Goal: Information Seeking & Learning: Learn about a topic

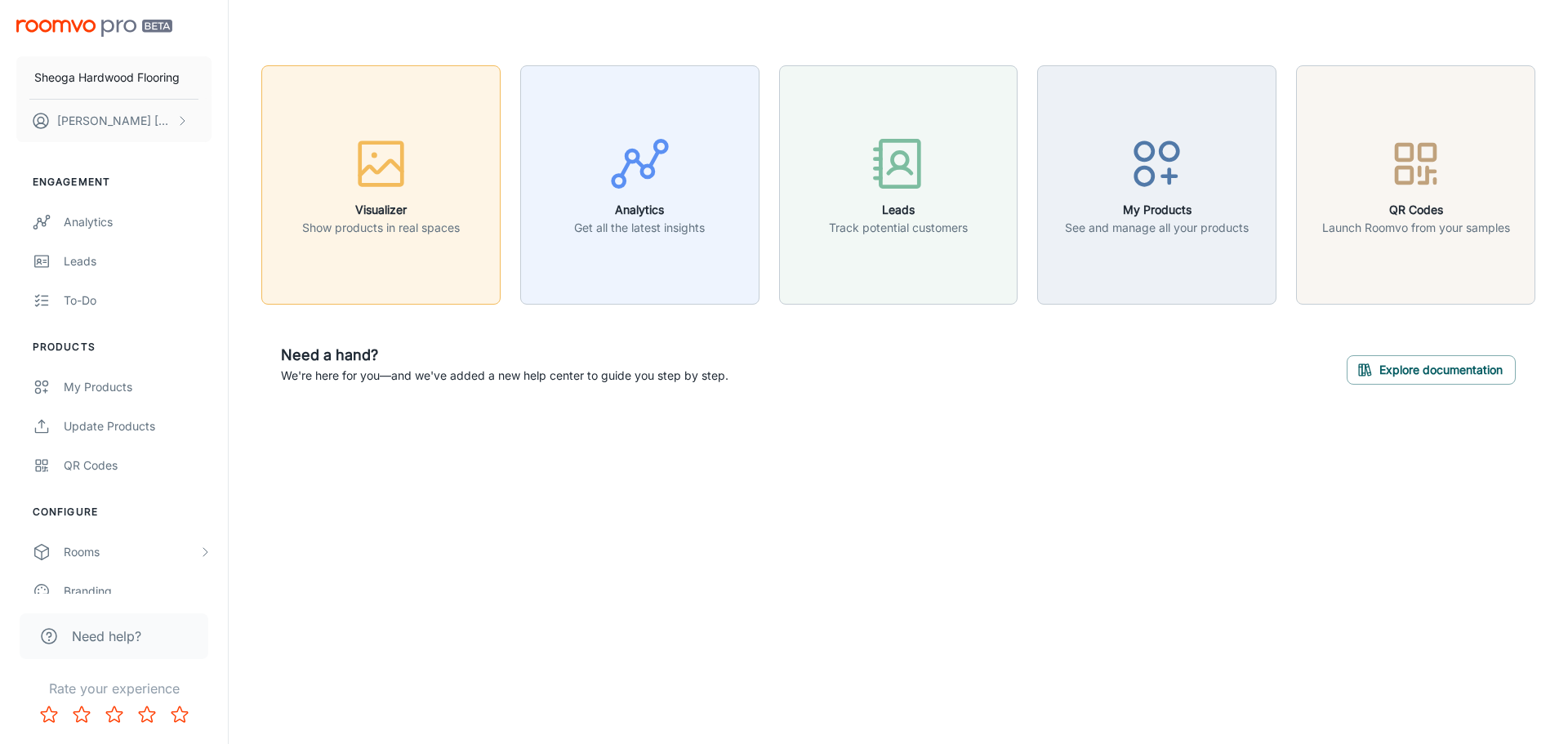
click at [416, 204] on h6 "Visualizer" at bounding box center [381, 209] width 157 height 18
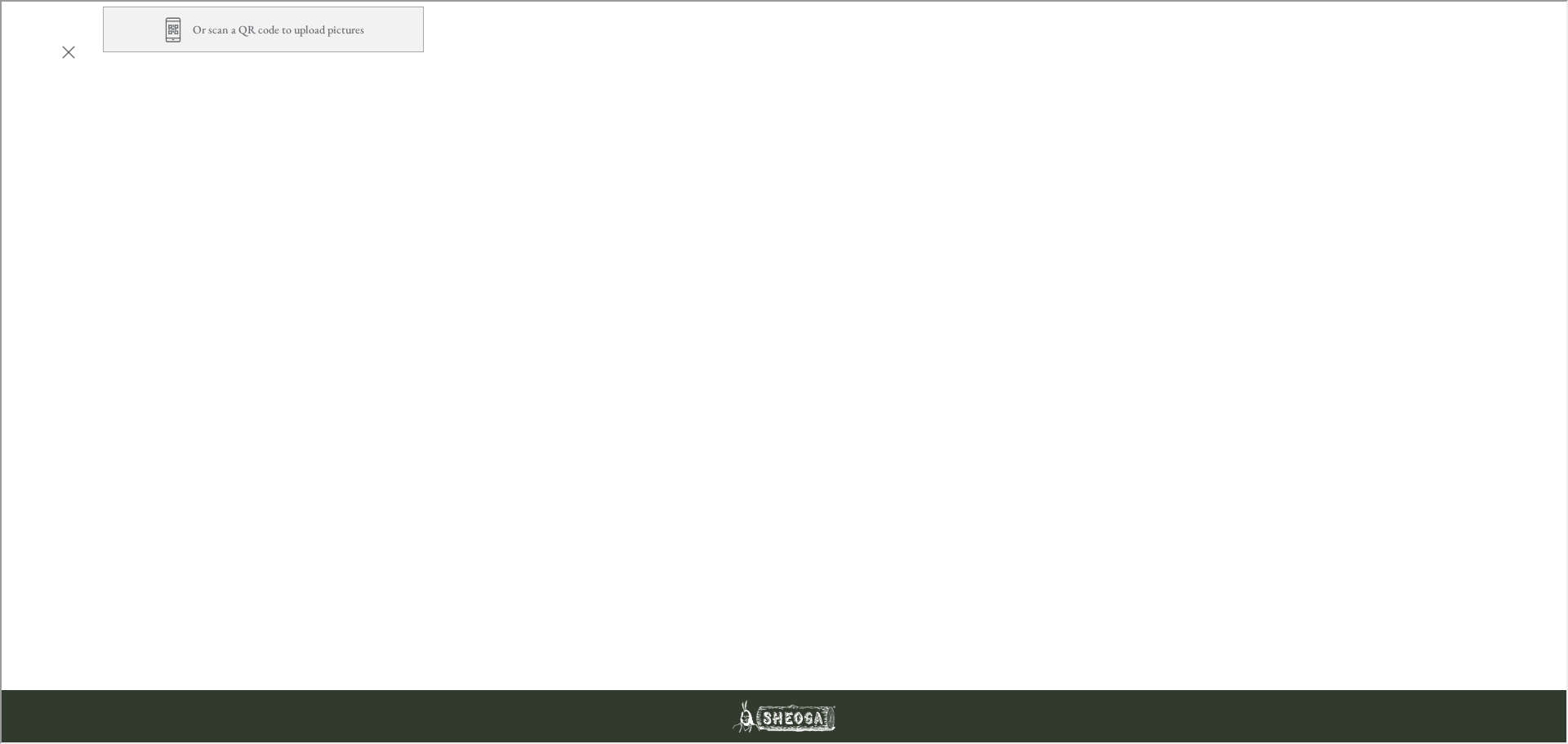
scroll to position [654, 0]
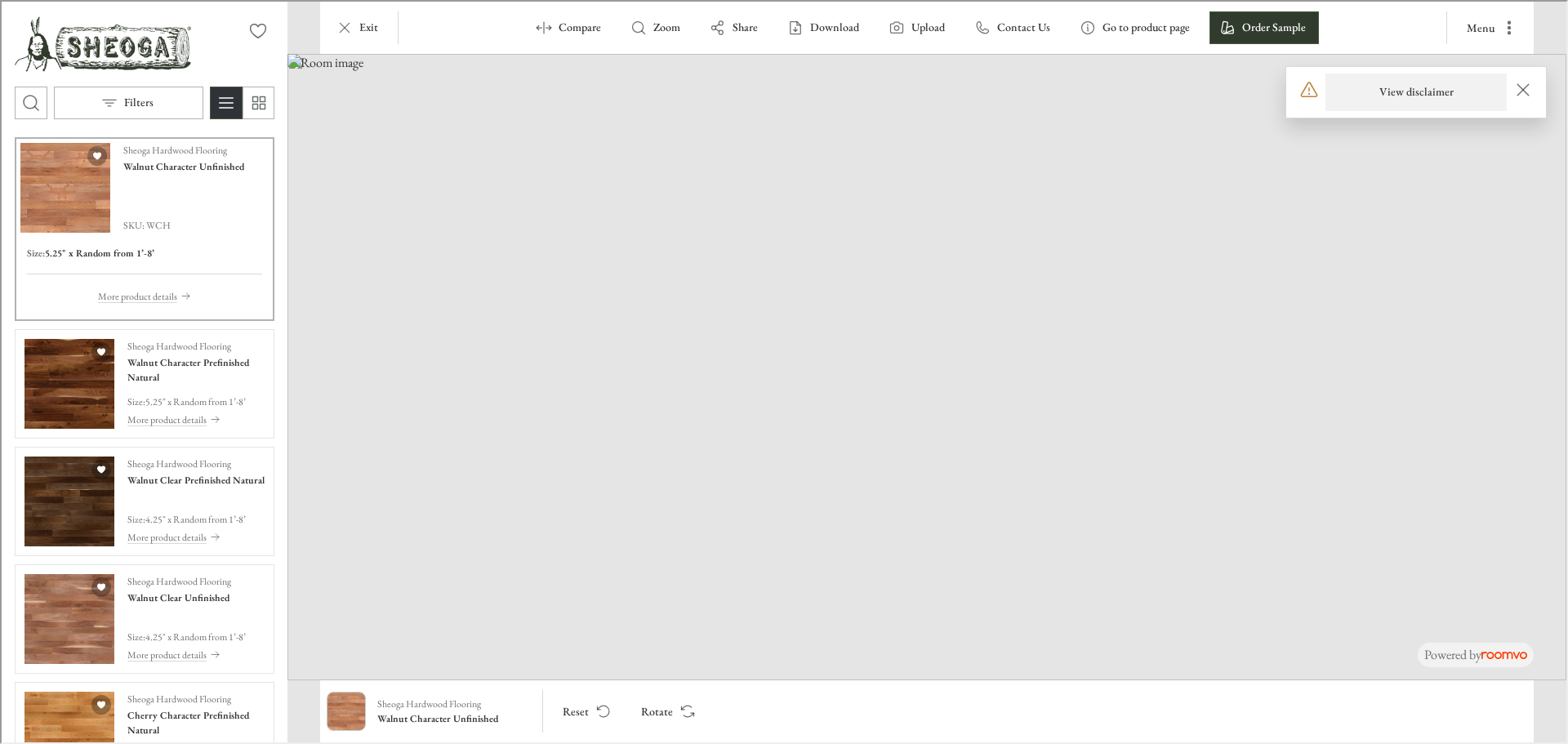
click at [1437, 90] on h6 "View disclaimer" at bounding box center [1414, 90] width 74 height 16
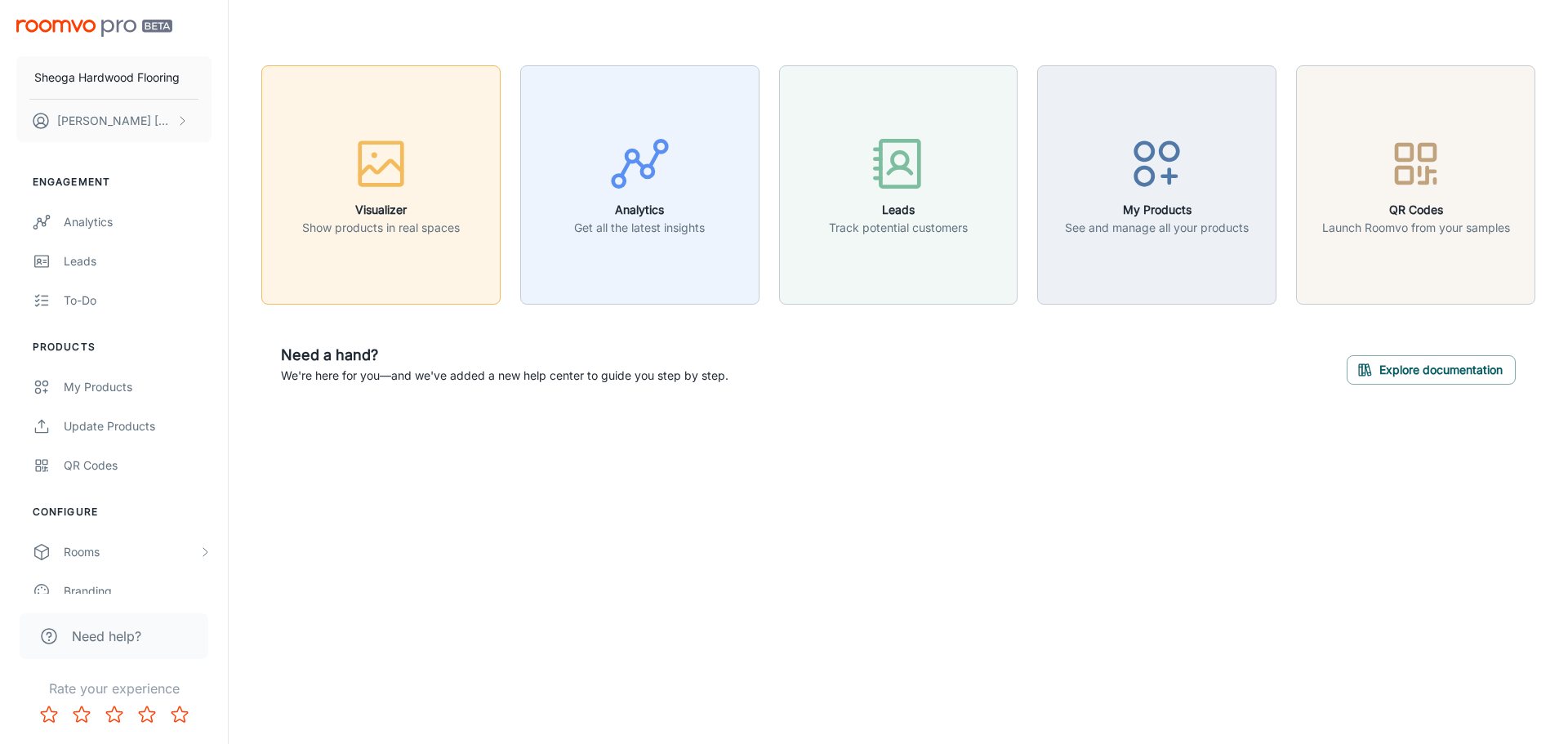
click at [387, 221] on p "Show products in real spaces" at bounding box center [381, 228] width 157 height 18
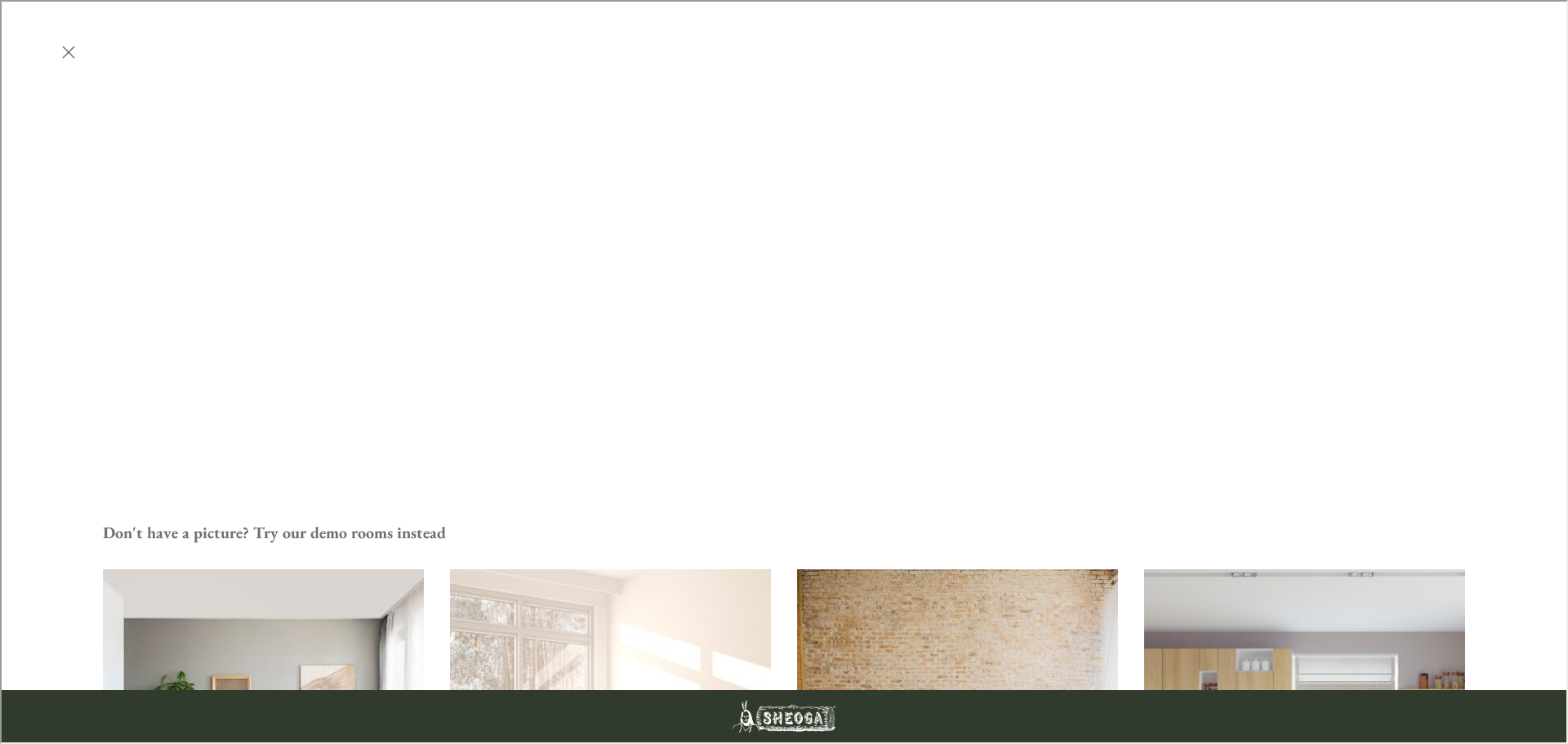
scroll to position [572, 0]
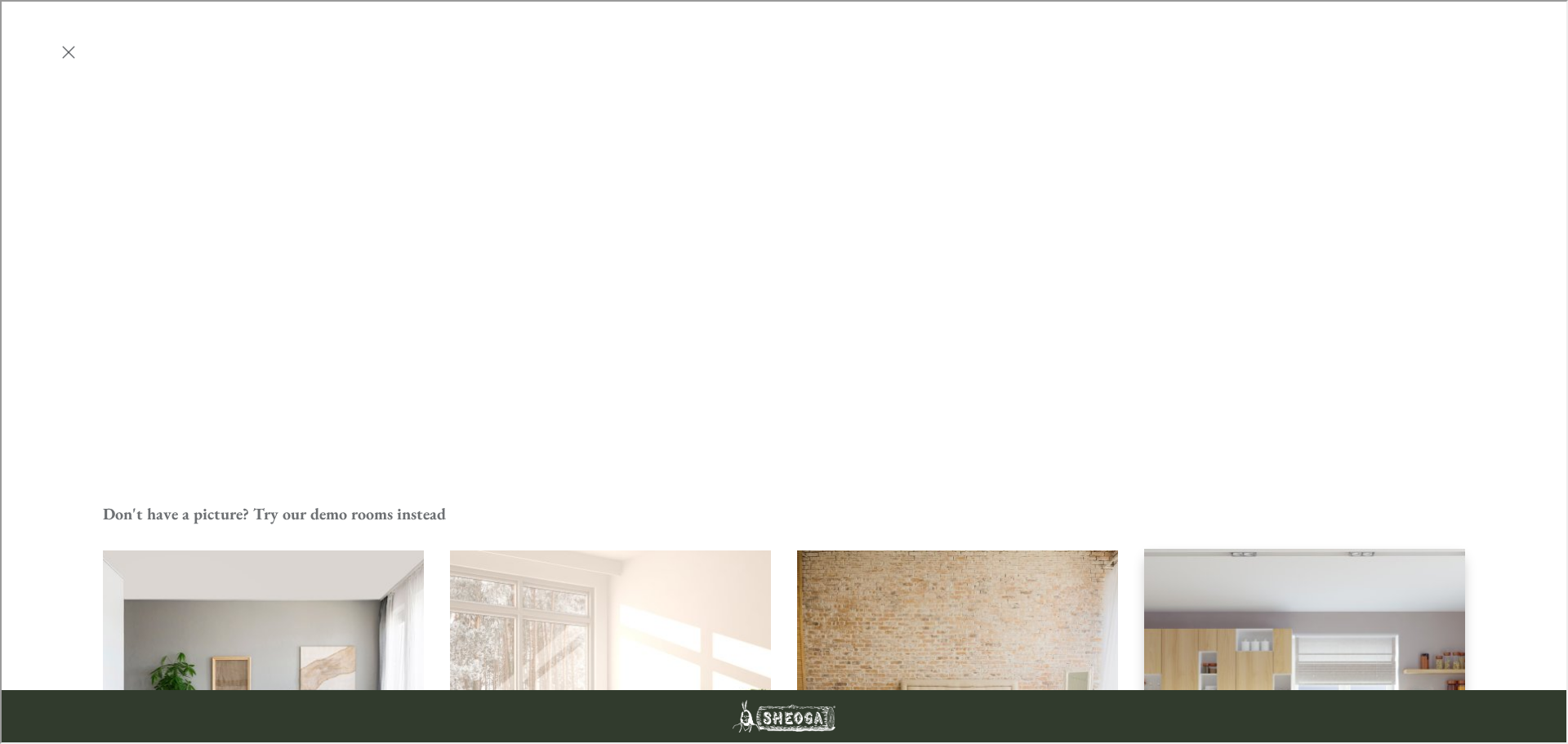
click at [1311, 547] on img "Kitchen" at bounding box center [1304, 709] width 324 height 325
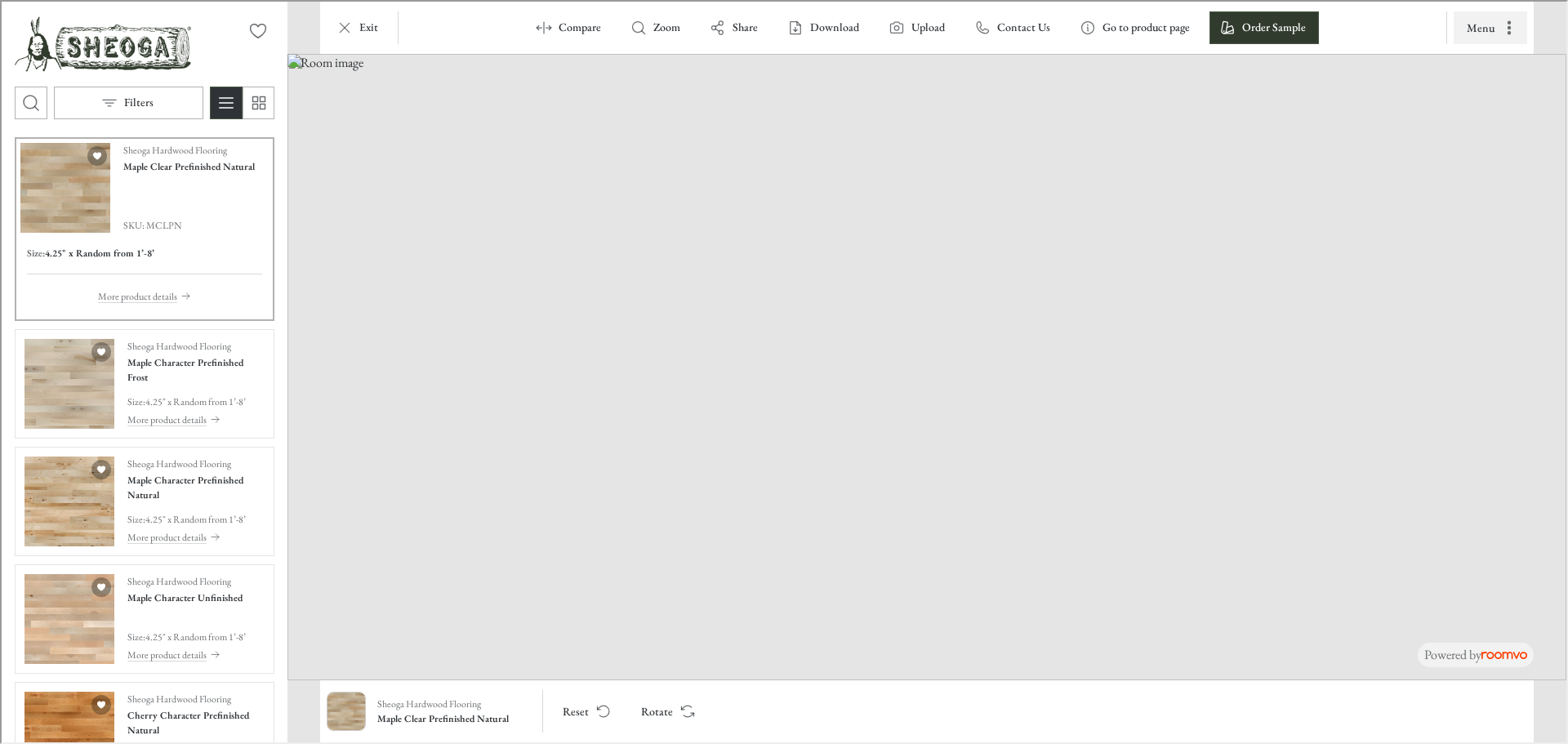
click at [1509, 25] on icon "More actions" at bounding box center [1507, 26] width 3 height 13
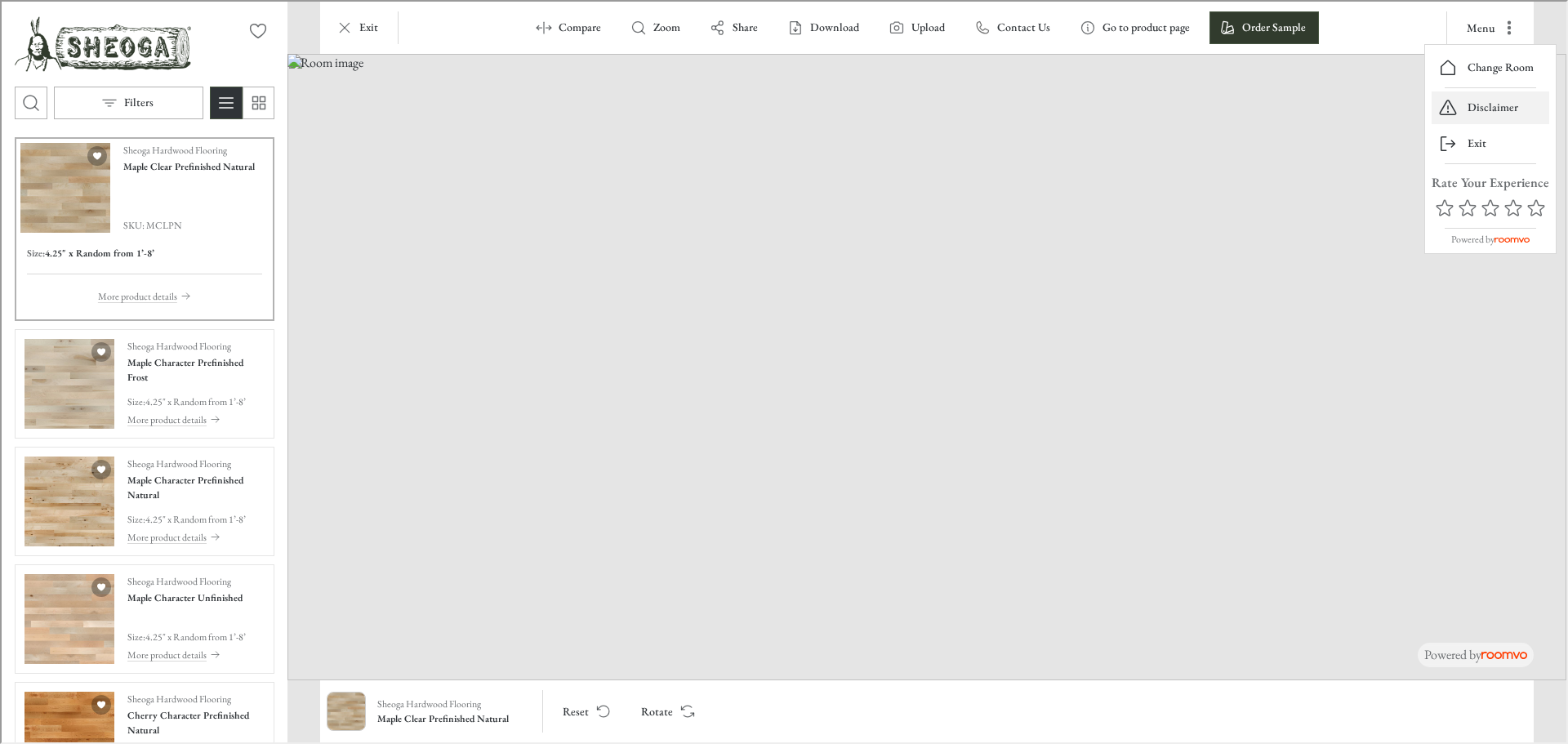
click at [1488, 102] on p "Disclaimer" at bounding box center [1490, 106] width 51 height 16
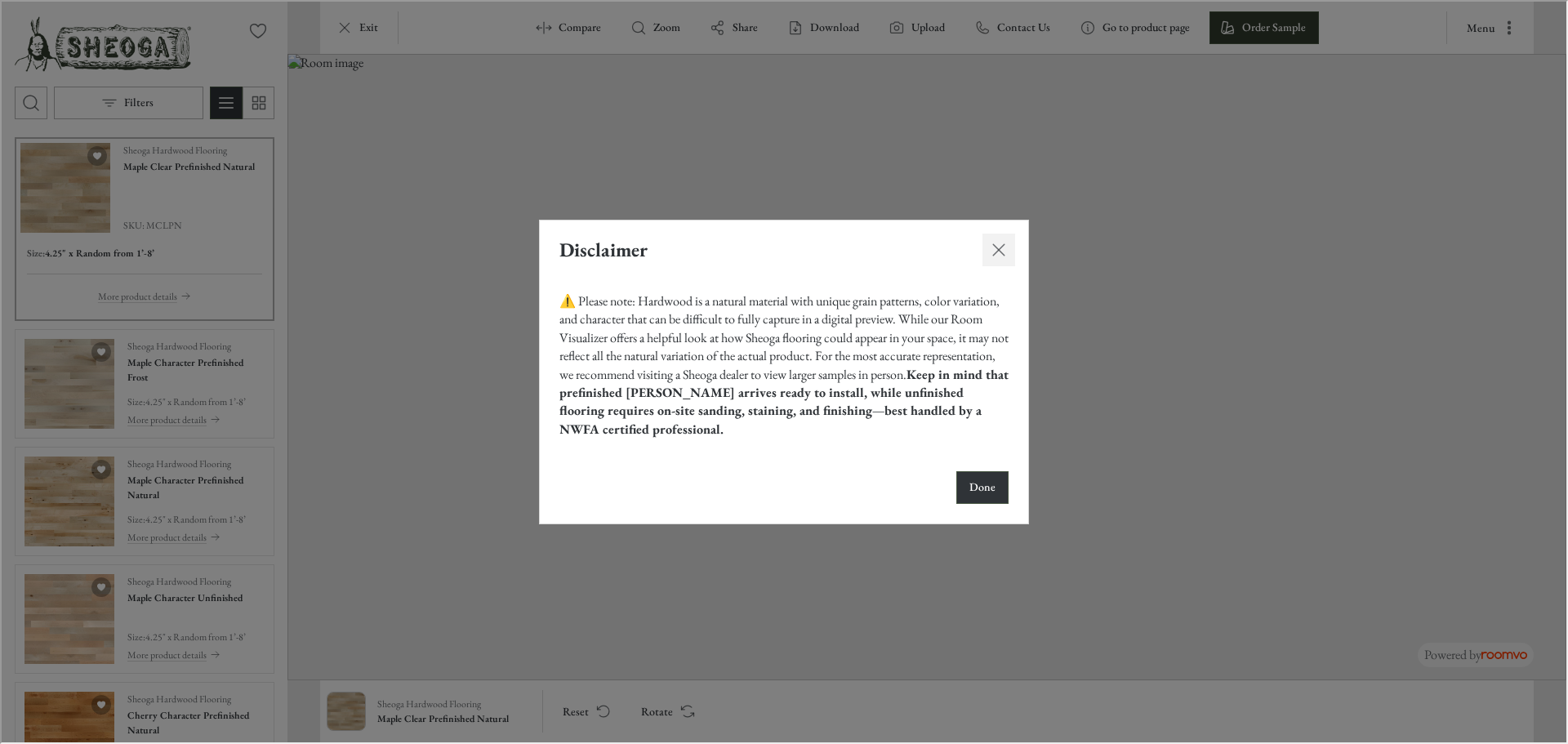
click at [1000, 249] on icon "Close dialog" at bounding box center [997, 248] width 19 height 19
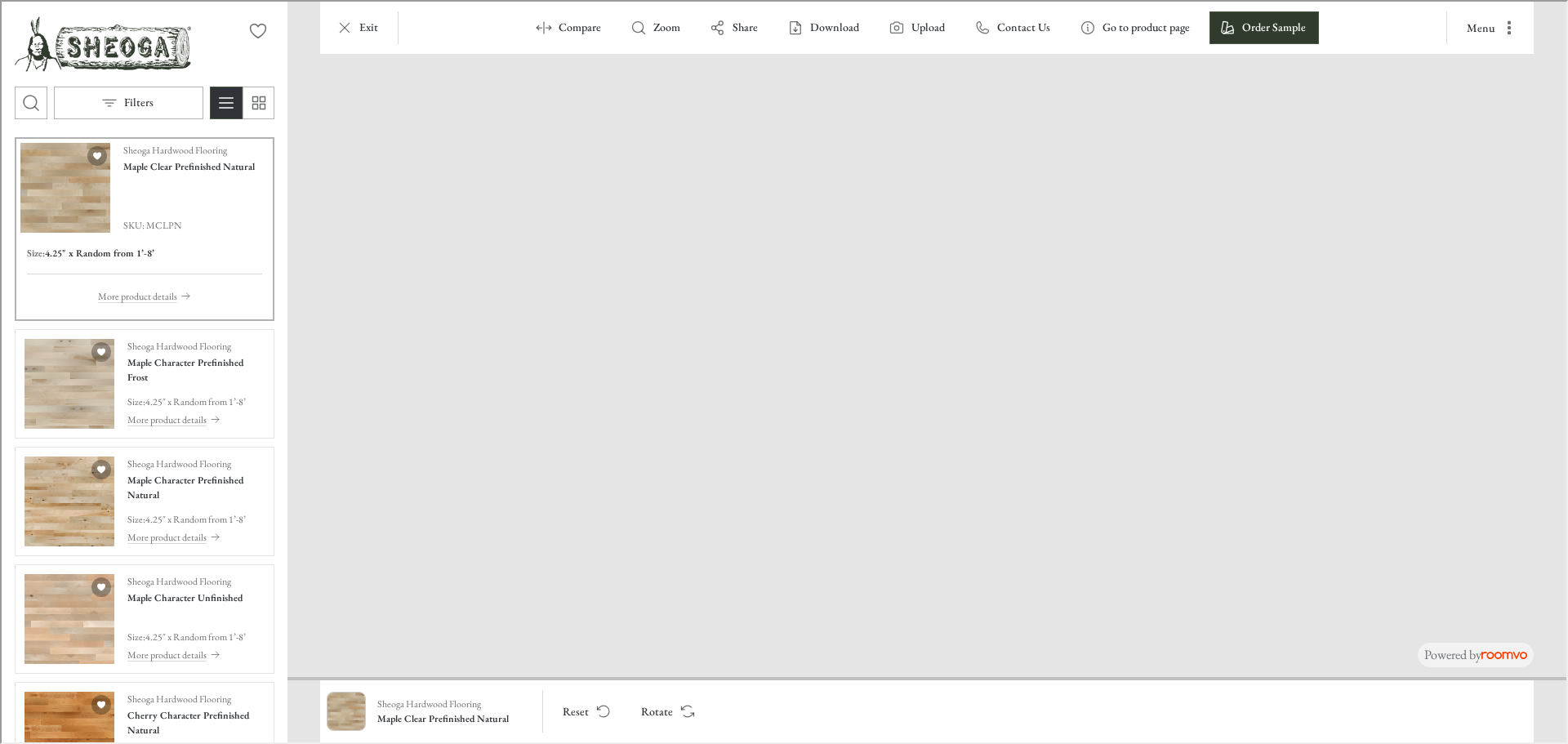
drag, startPoint x: 927, startPoint y: 637, endPoint x: 1038, endPoint y: 390, distance: 270.8
click at [48, 402] on img "See Maple Character Prefinished Frost in the room" at bounding box center [68, 382] width 90 height 90
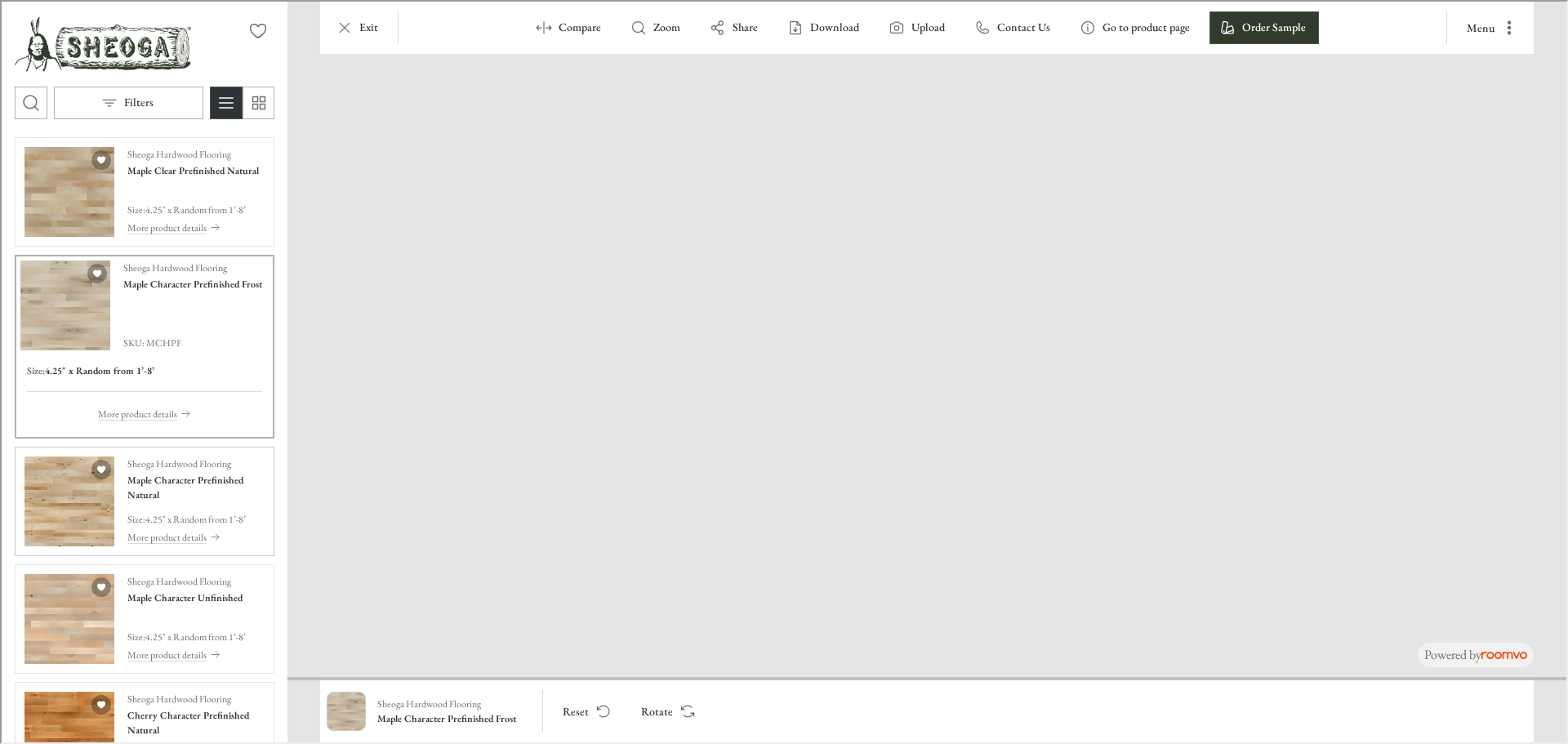
click at [63, 521] on img "See Maple Character Prefinished Natural in the room" at bounding box center [68, 500] width 90 height 90
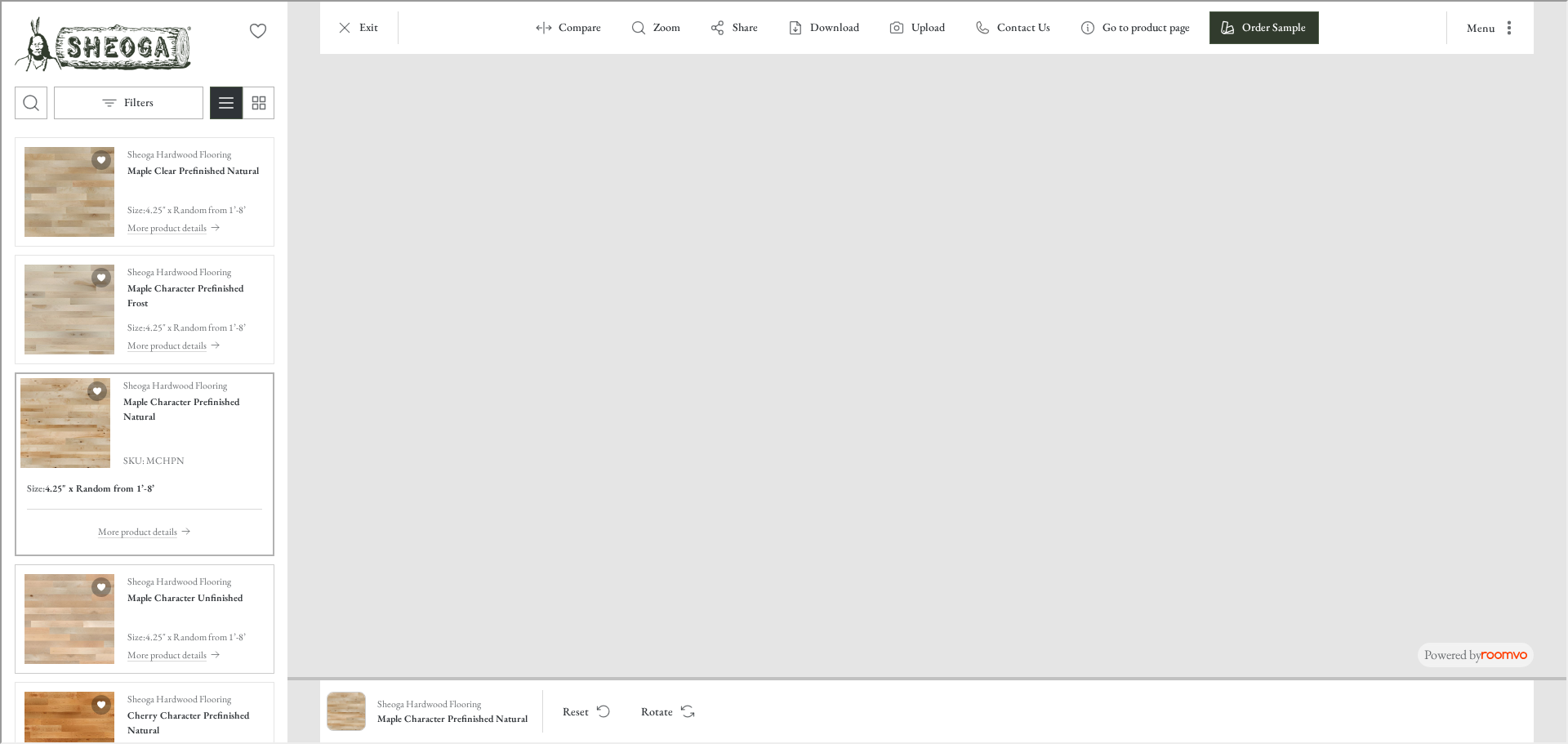
click at [30, 657] on img "See Maple Character Unfinished in the room" at bounding box center [68, 617] width 90 height 90
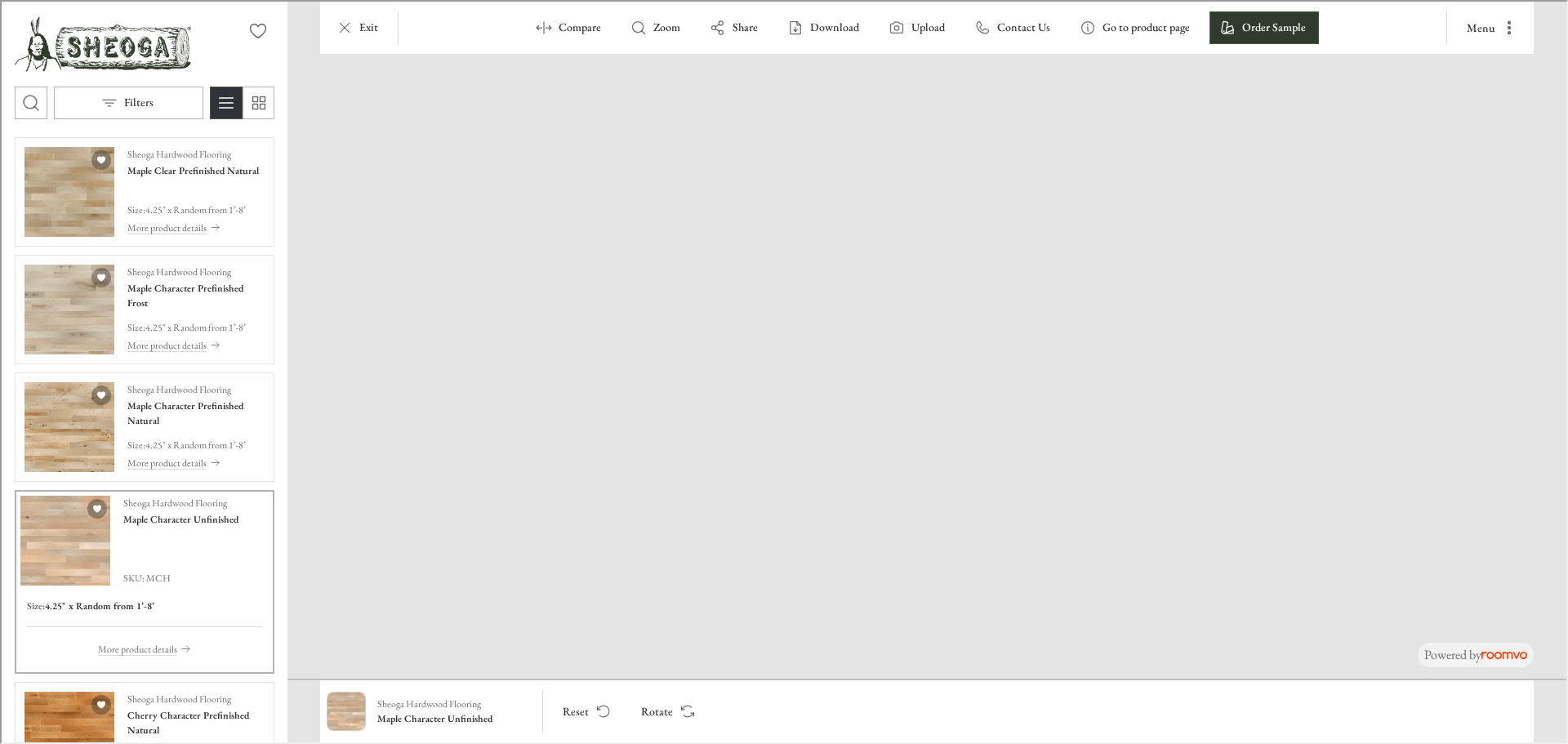
drag, startPoint x: 957, startPoint y: 577, endPoint x: 999, endPoint y: 375, distance: 206.3
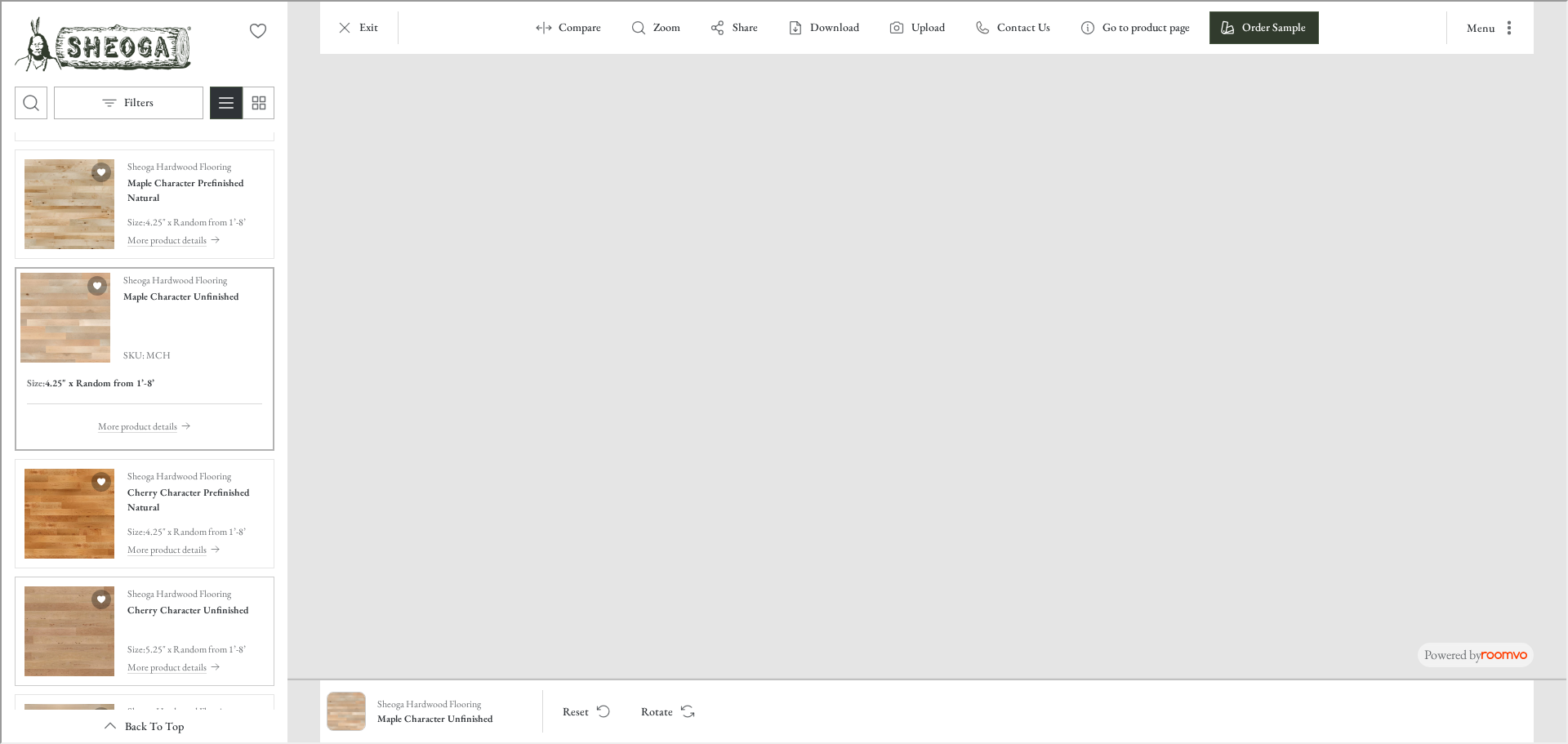
scroll to position [245, 0]
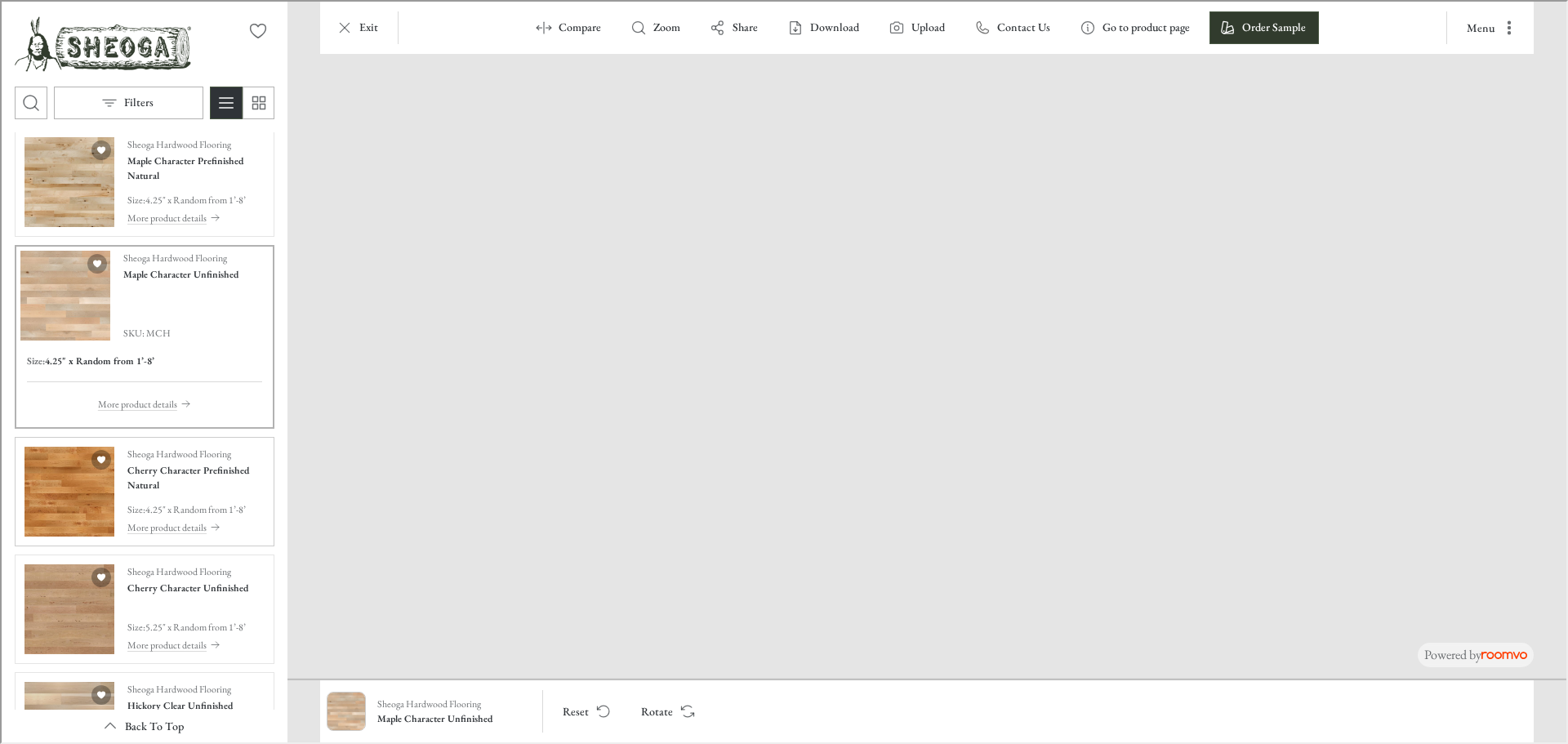
click at [50, 465] on img "See Cherry Character Prefinished Natural in the room" at bounding box center [68, 491] width 90 height 90
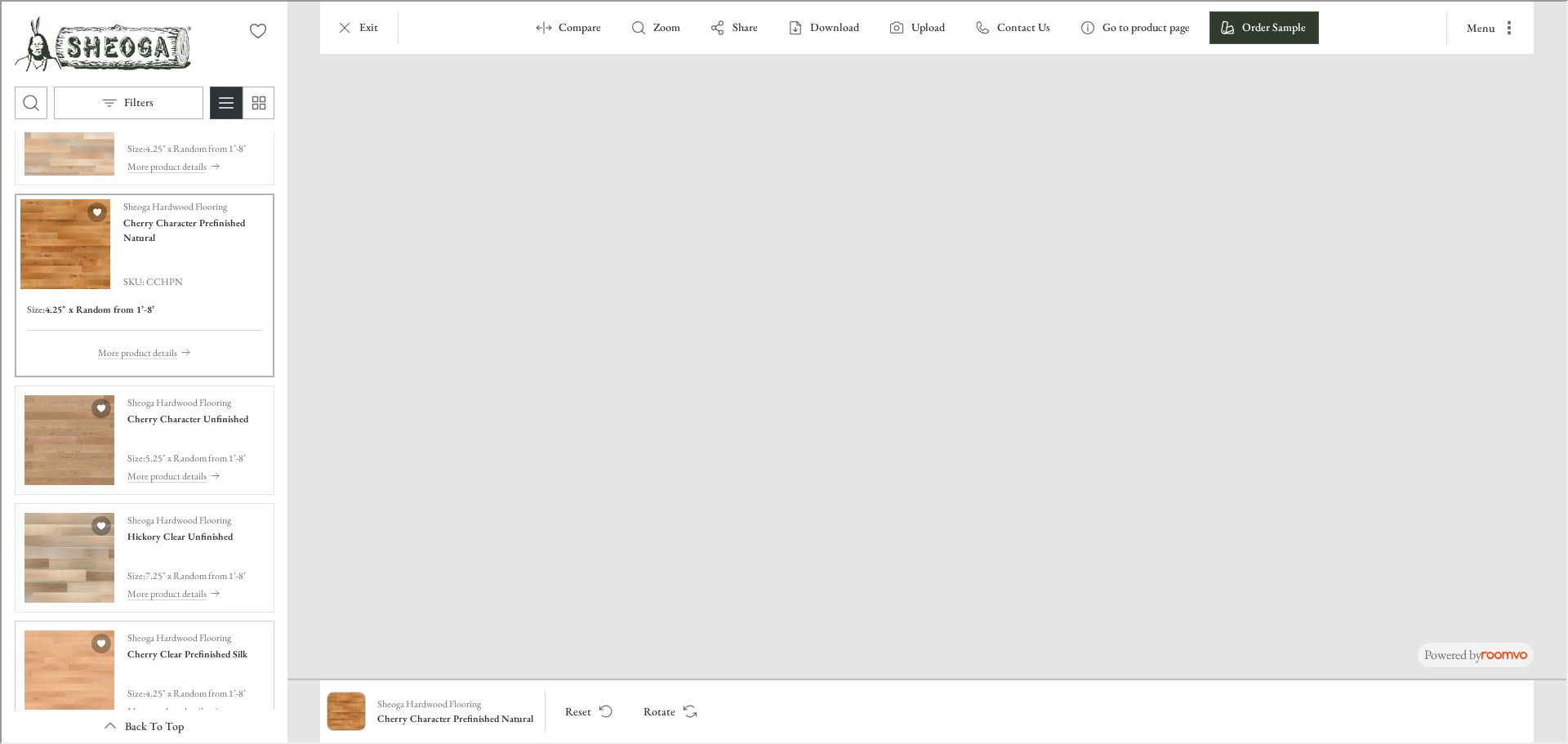
scroll to position [491, 0]
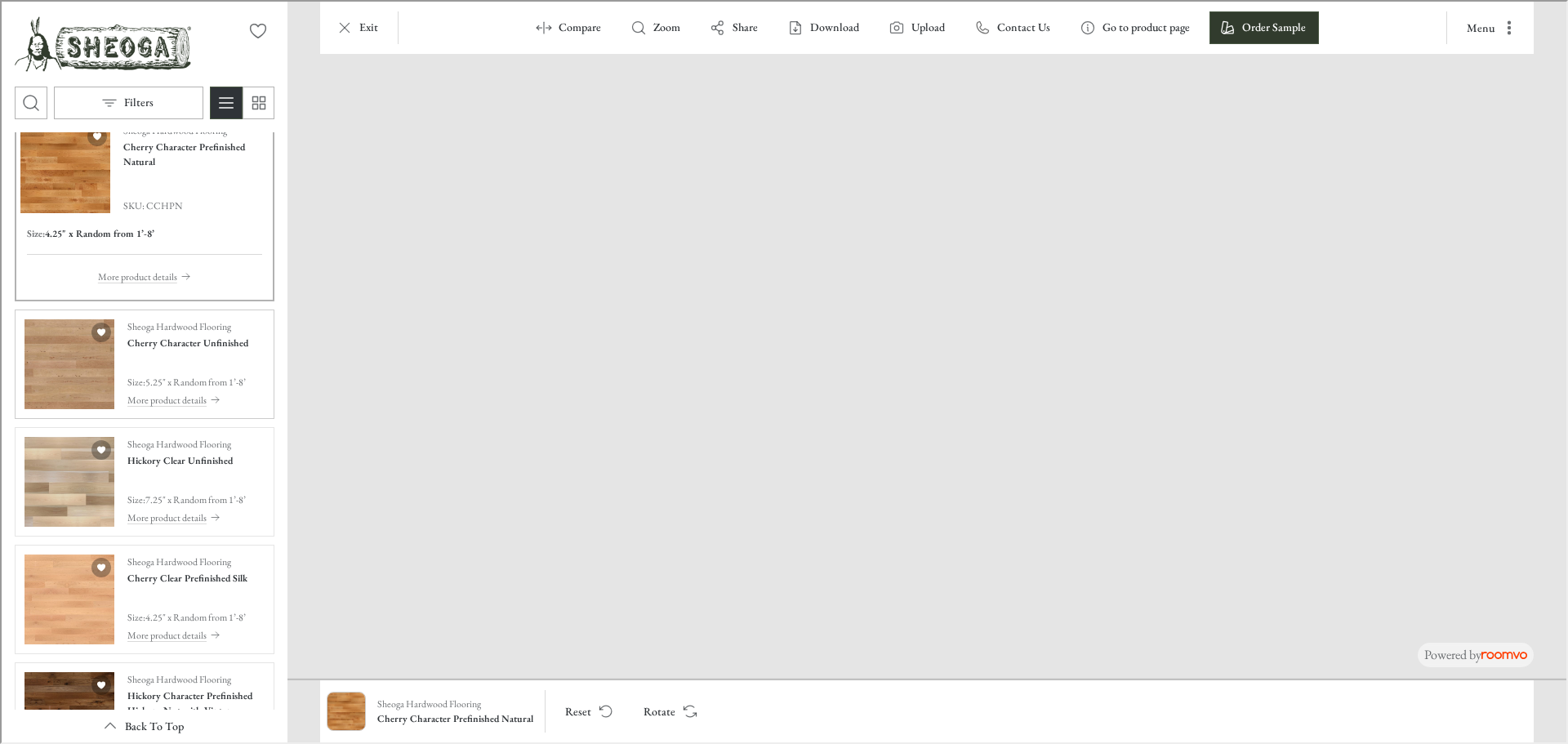
click at [84, 376] on img "See Cherry Character Unfinished in the room" at bounding box center [68, 363] width 90 height 90
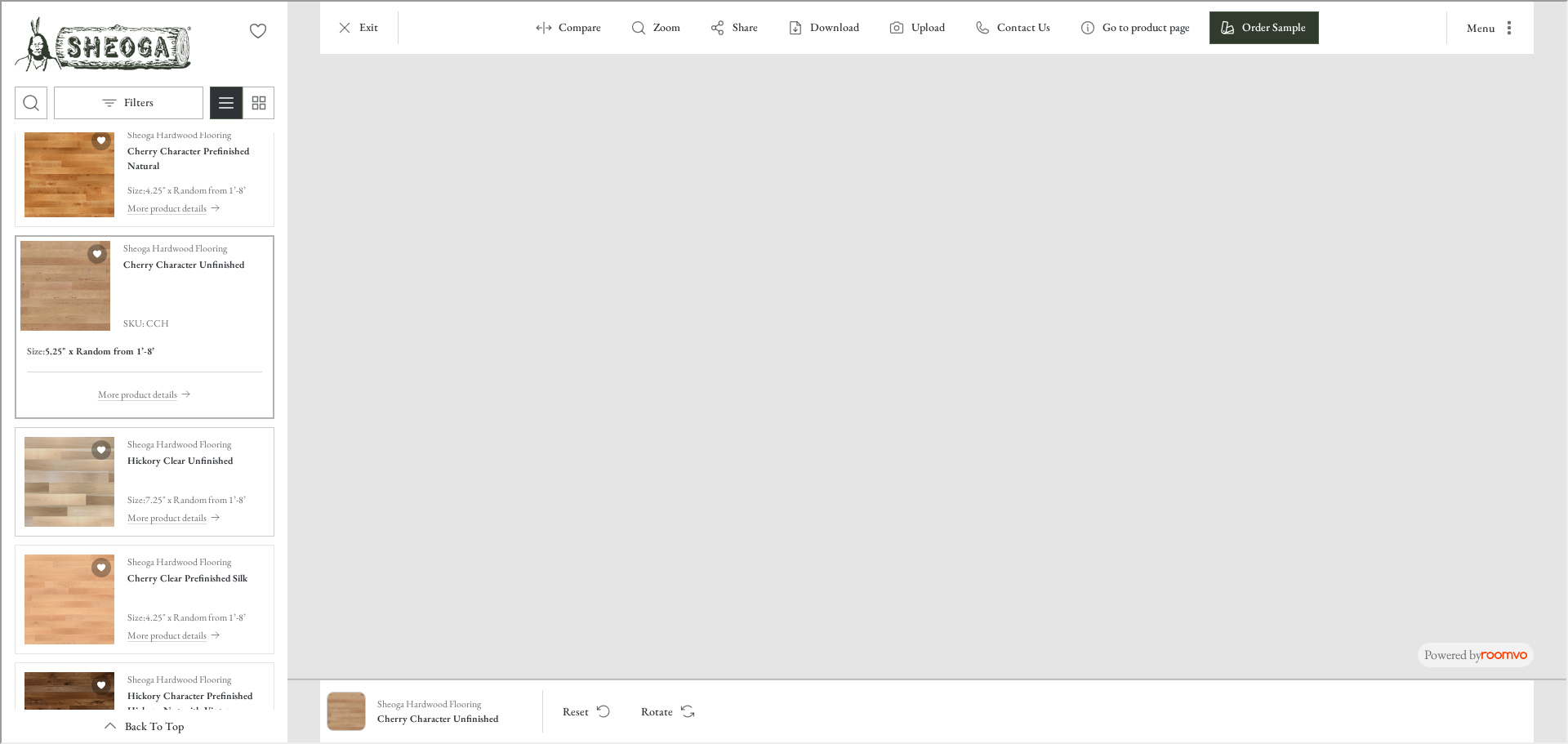
click at [45, 495] on img "See Hickory Clear Unfinished in the room" at bounding box center [68, 481] width 90 height 90
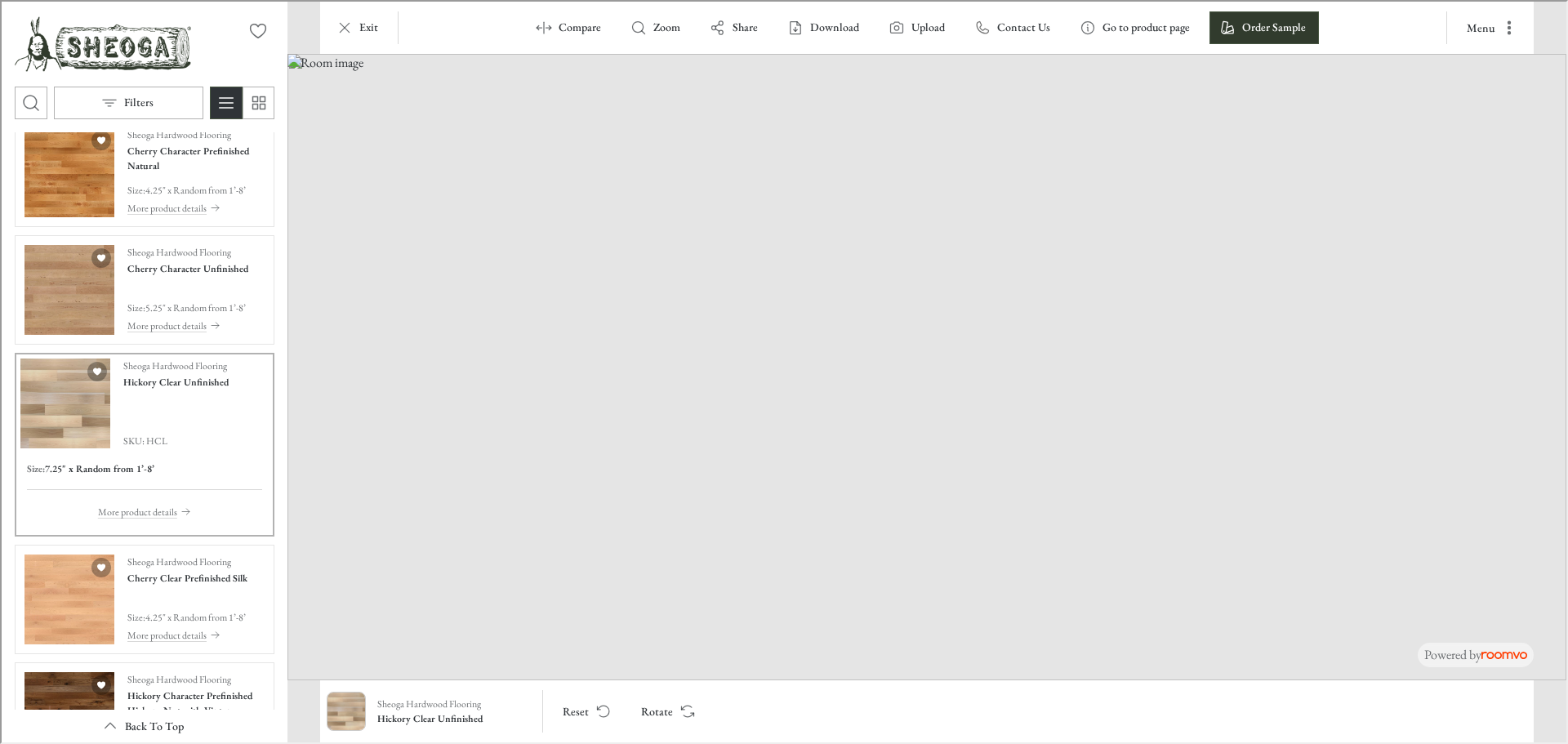
drag, startPoint x: 703, startPoint y: 615, endPoint x: 714, endPoint y: 427, distance: 188.3
click at [714, 427] on img at bounding box center [925, 365] width 1278 height 627
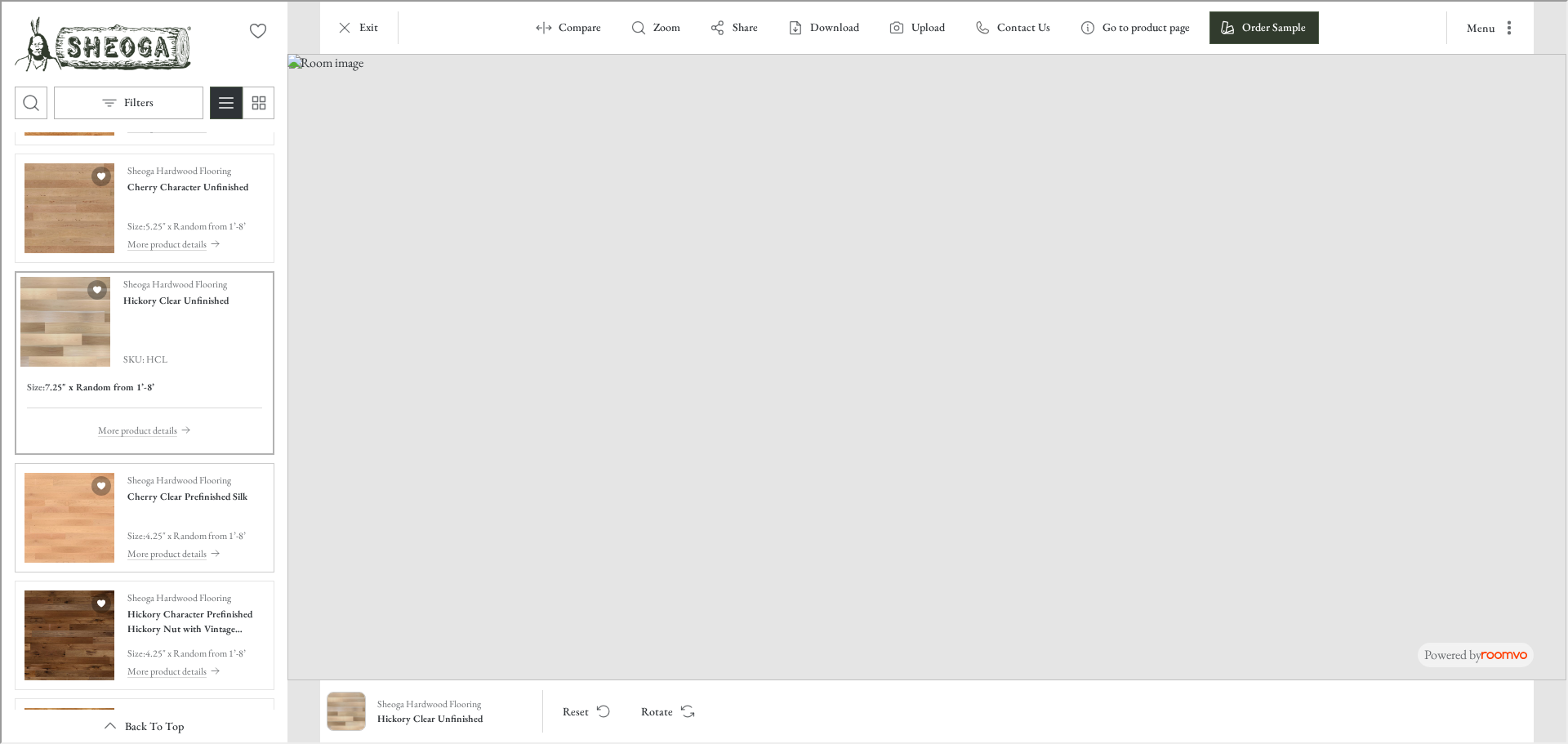
click at [78, 584] on div "Sheoga Hardwood Flooring Hickory Character Prefinished Hickory Nut with Vintage…" at bounding box center [143, 634] width 253 height 103
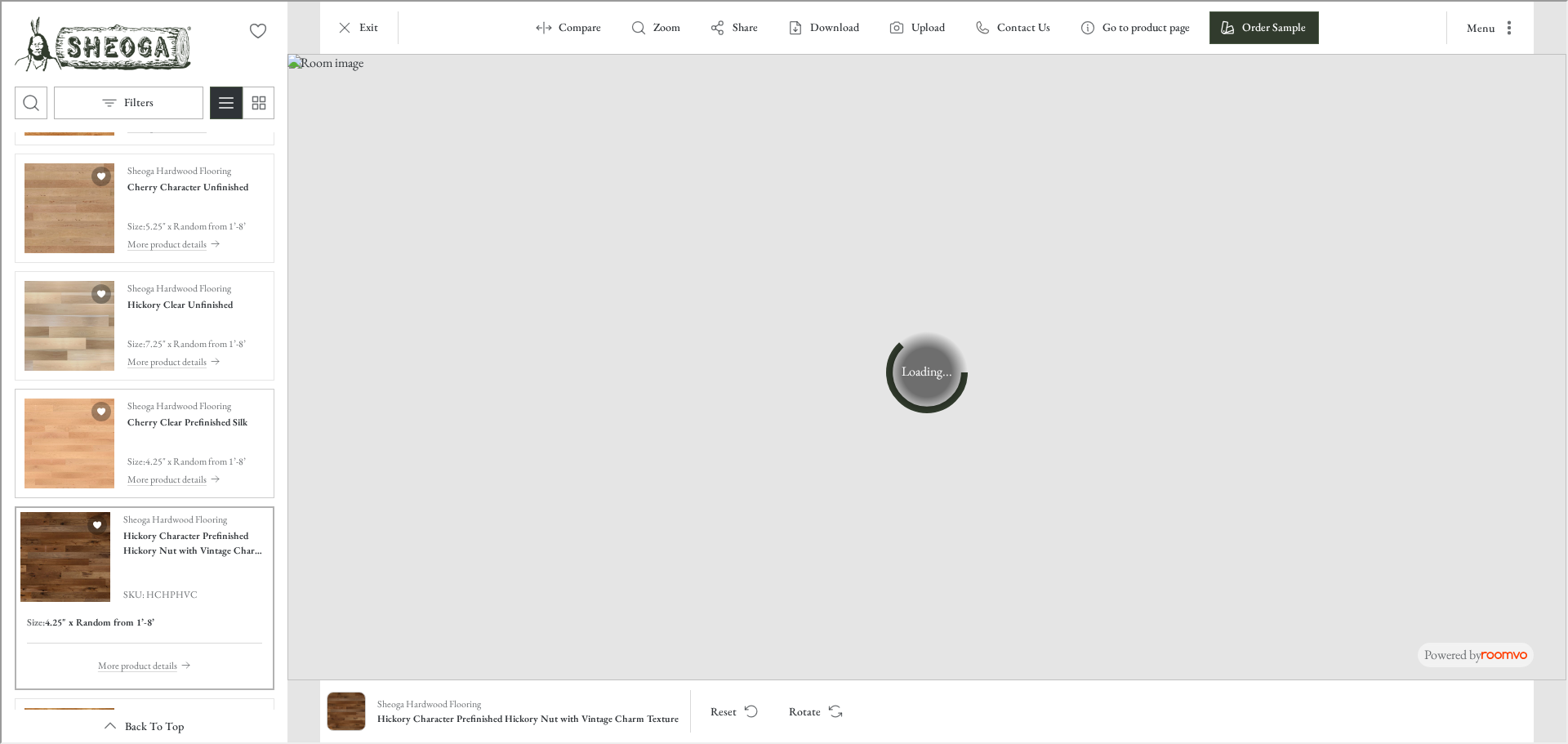
click at [63, 465] on img "See Cherry Clear Prefinished Silk in the room" at bounding box center [68, 443] width 90 height 90
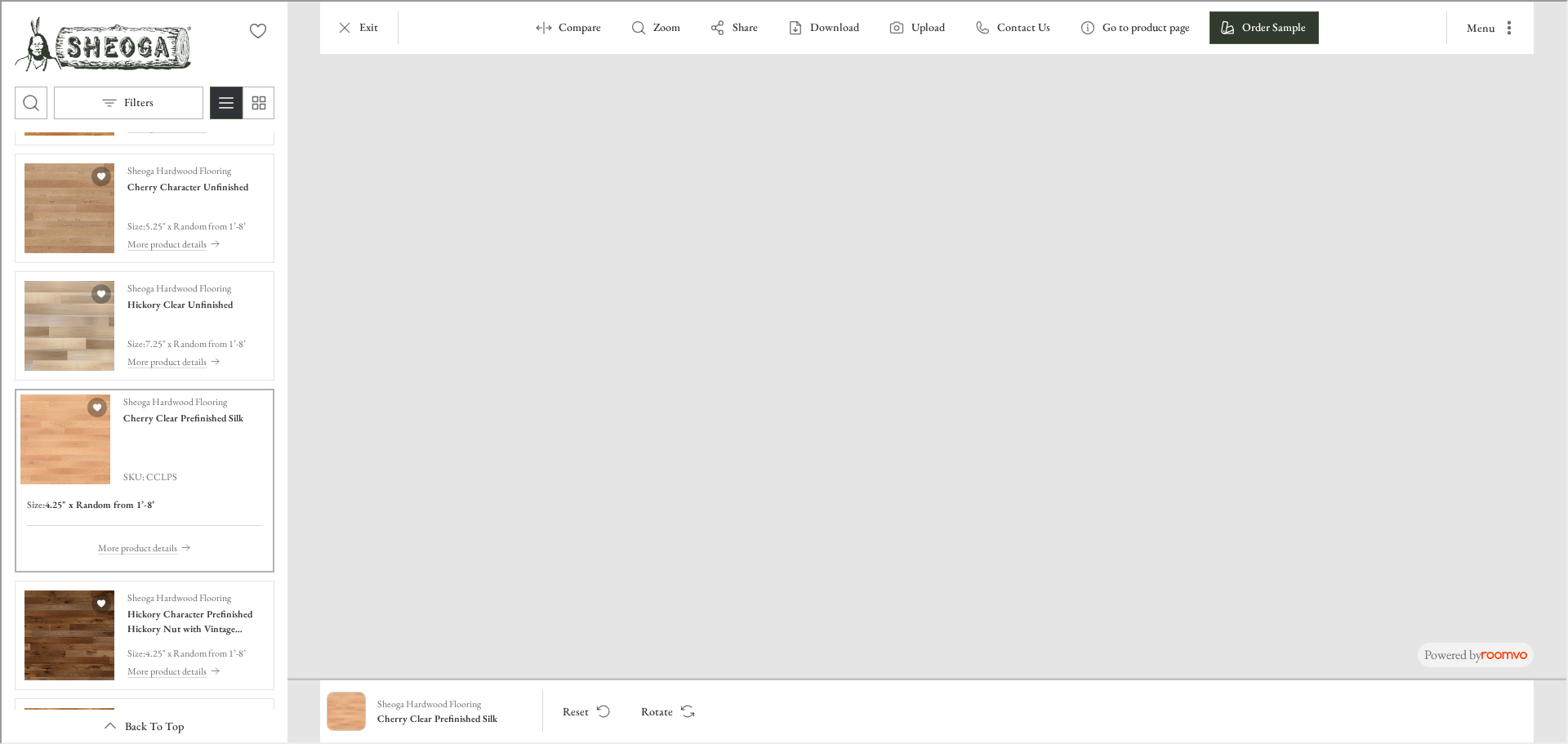
drag, startPoint x: 926, startPoint y: 588, endPoint x: 944, endPoint y: 442, distance: 147.1
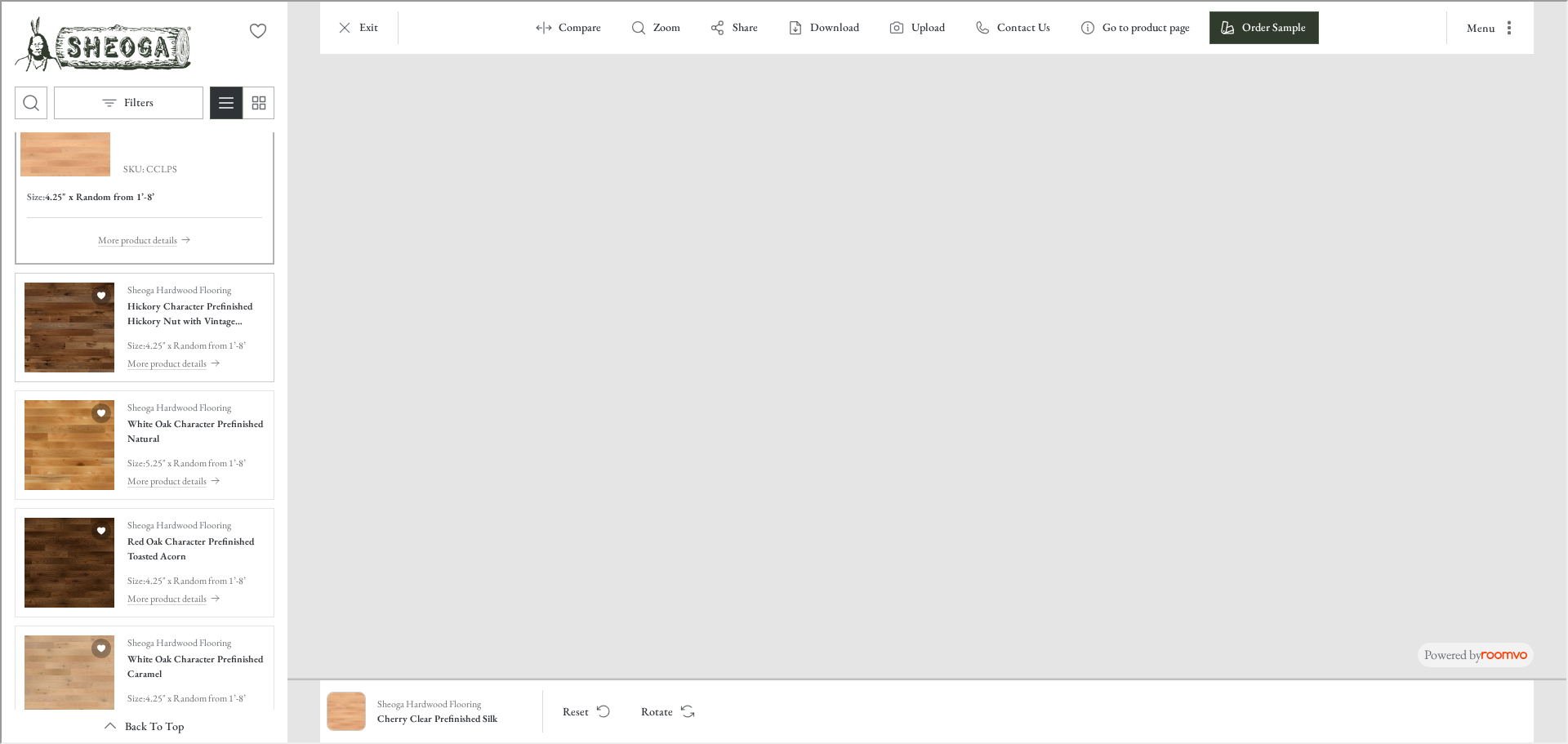
scroll to position [899, 0]
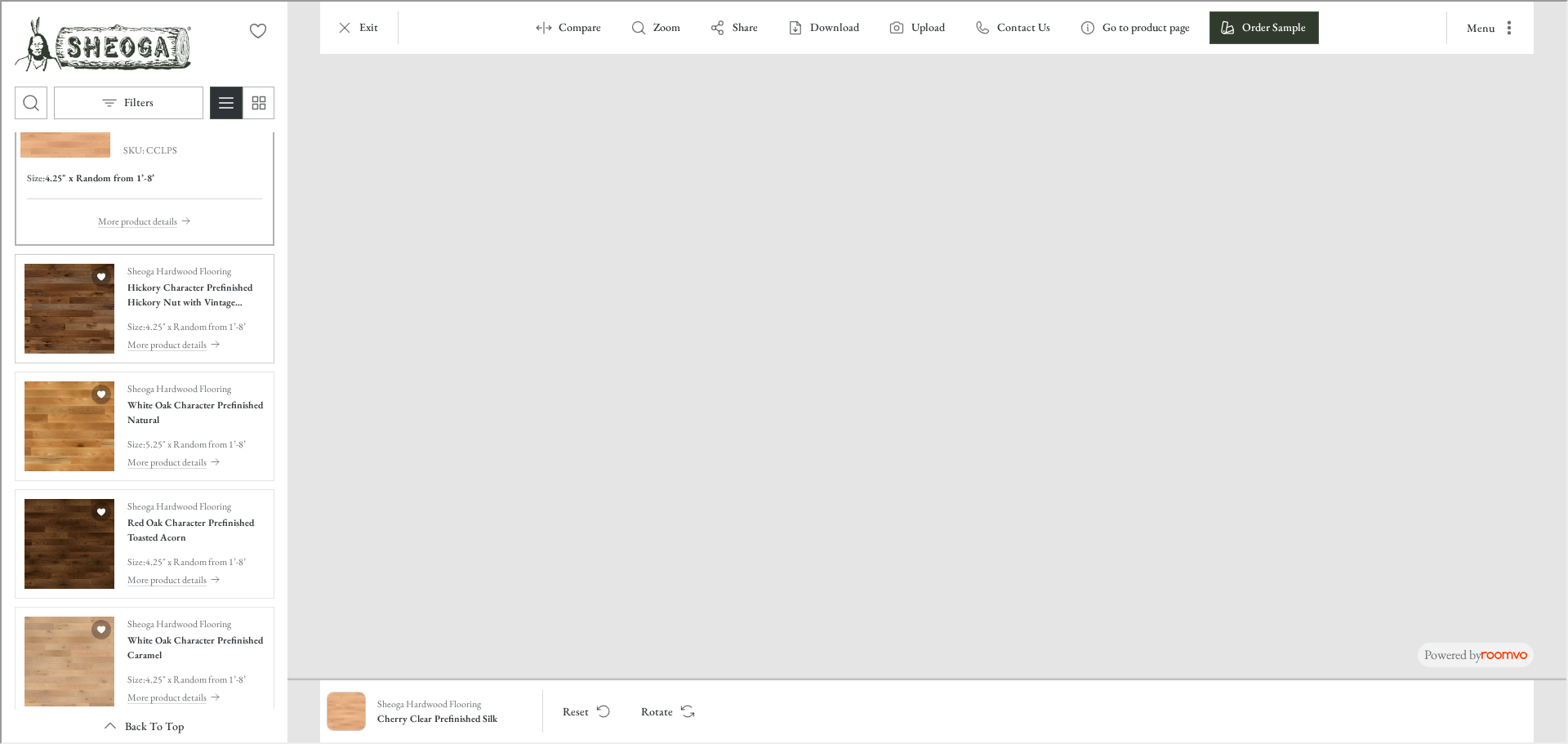
click at [53, 318] on img "See Hickory Character Prefinished Hickory Nut with Vintage Charm Texture in the…" at bounding box center [68, 307] width 90 height 90
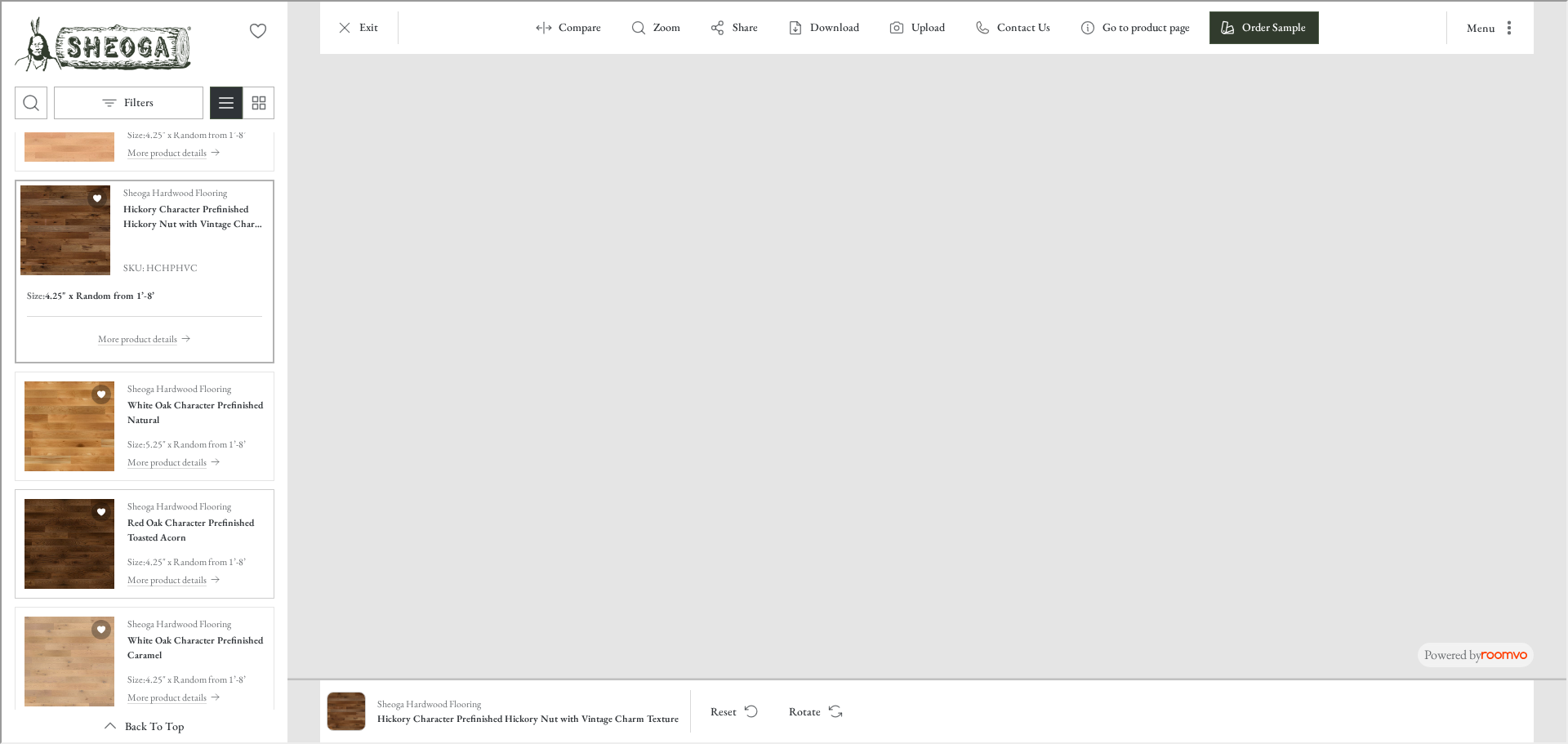
click at [50, 550] on img "See Red Oak Character Prefinished Toasted Acorn in the room" at bounding box center [68, 542] width 90 height 90
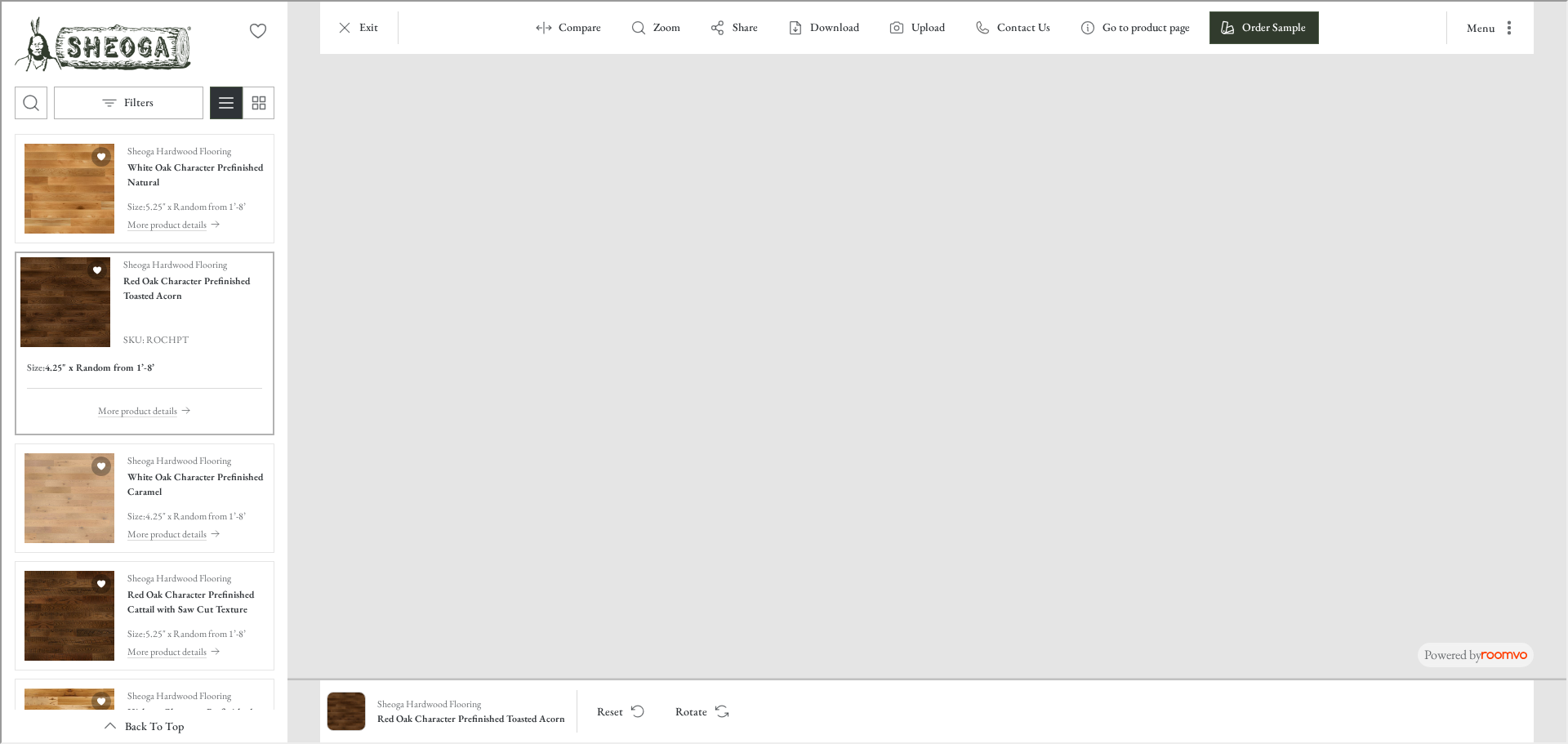
scroll to position [1143, 0]
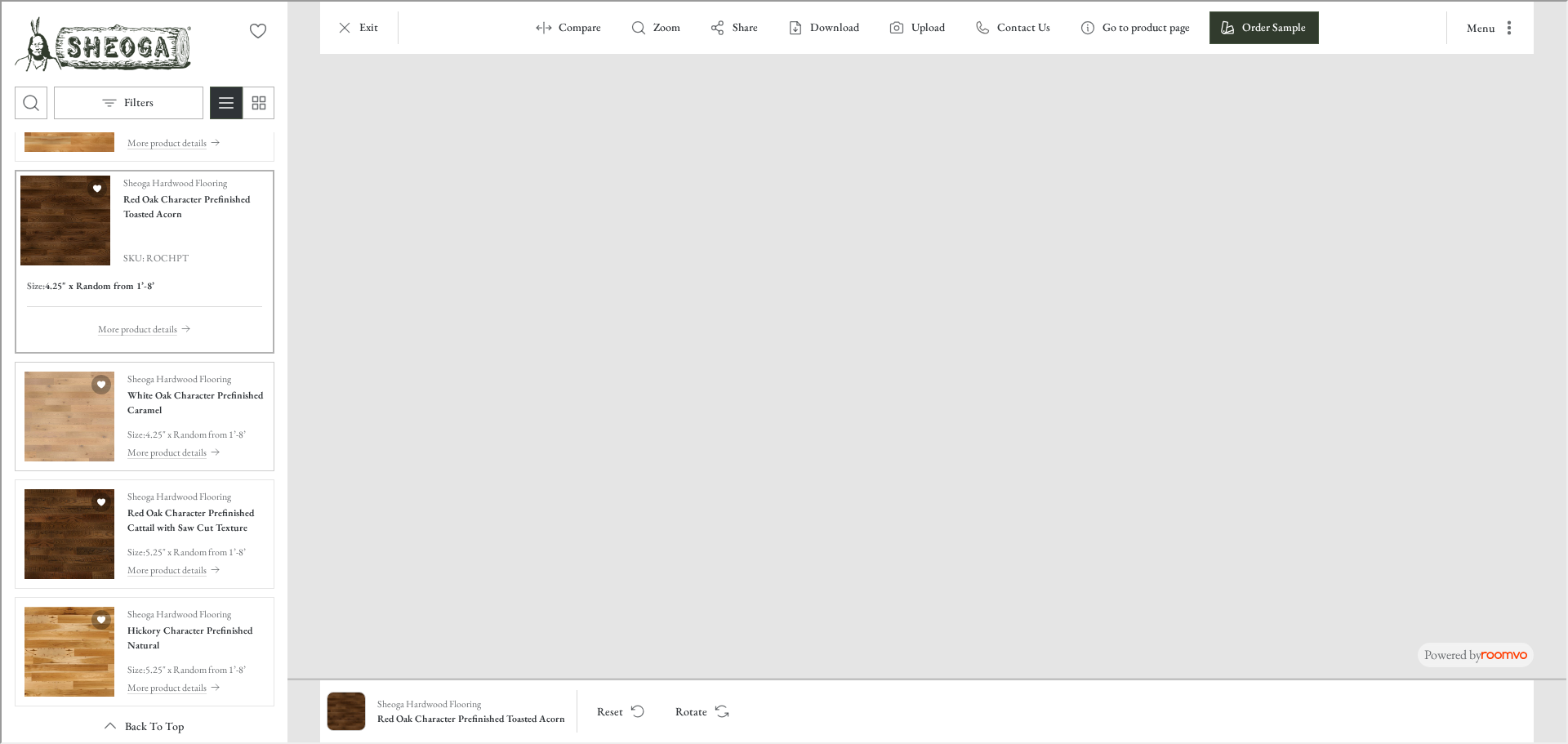
click at [53, 397] on img "See White Oak Character Prefinished Caramel in the room" at bounding box center [68, 415] width 90 height 90
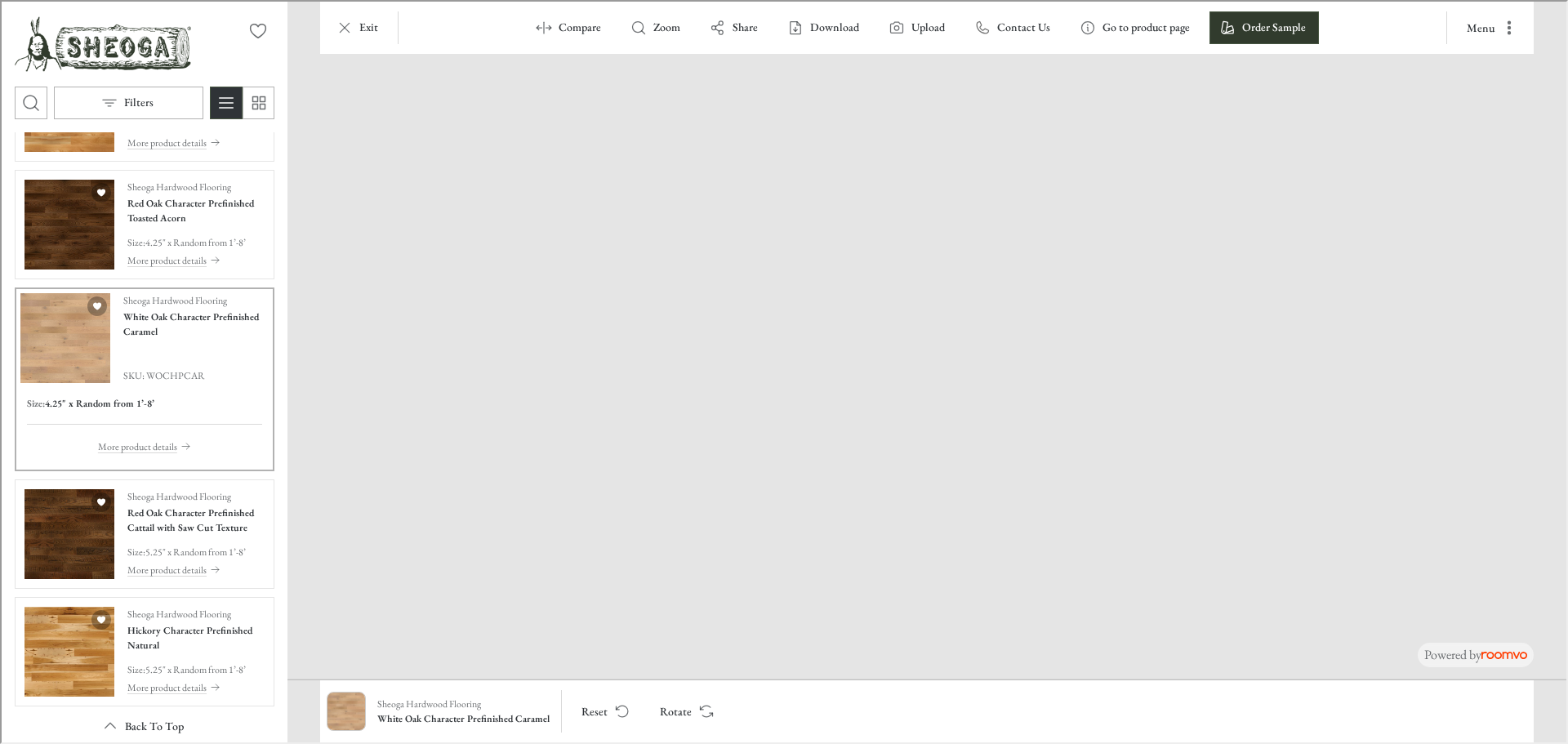
drag, startPoint x: 770, startPoint y: 534, endPoint x: 834, endPoint y: 370, distance: 176.0
click at [834, 370] on img at bounding box center [973, 229] width 1835 height 899
click at [48, 526] on img "See Red Oak Character Prefinished Cattail with Saw Cut Texture in the room" at bounding box center [68, 533] width 90 height 90
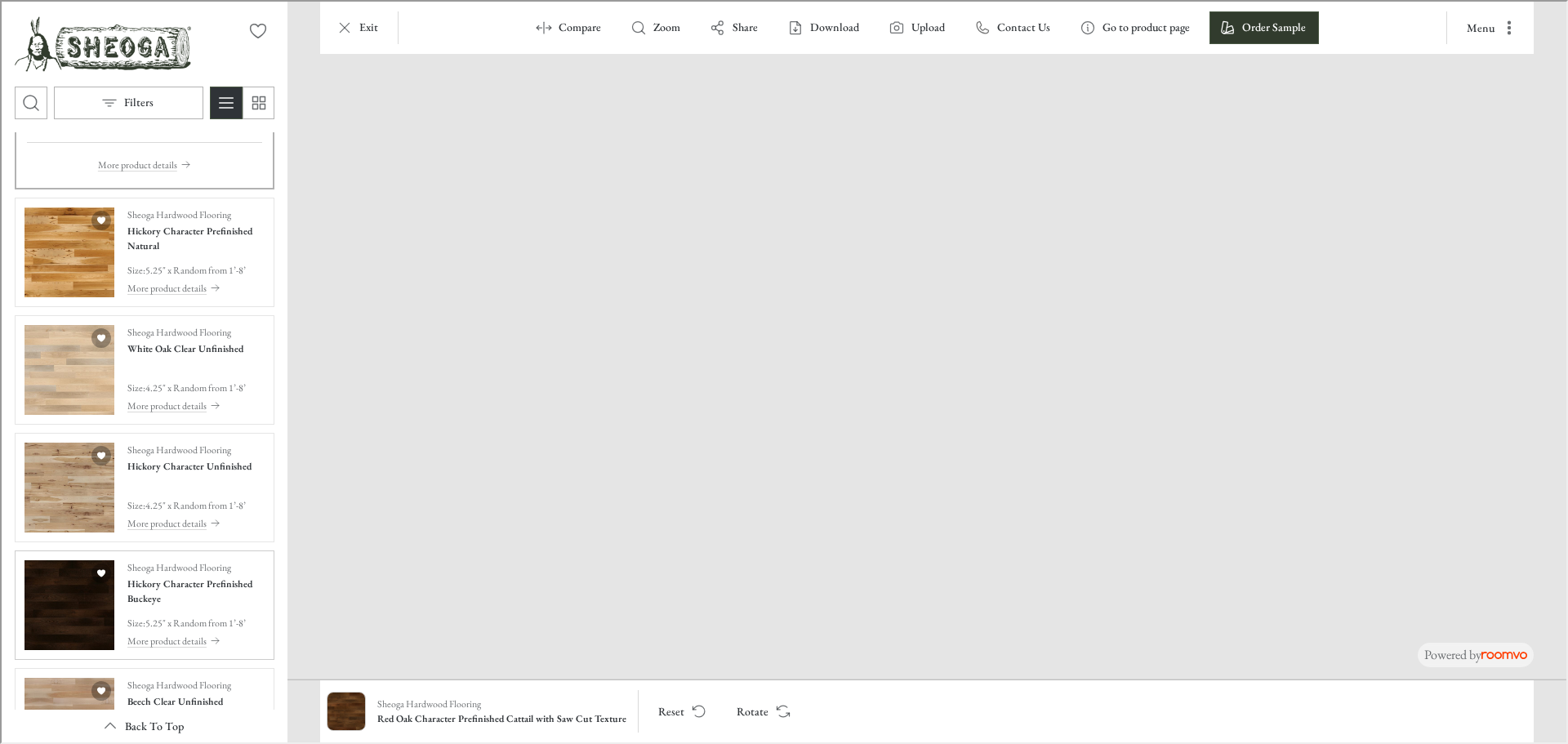
scroll to position [1552, 0]
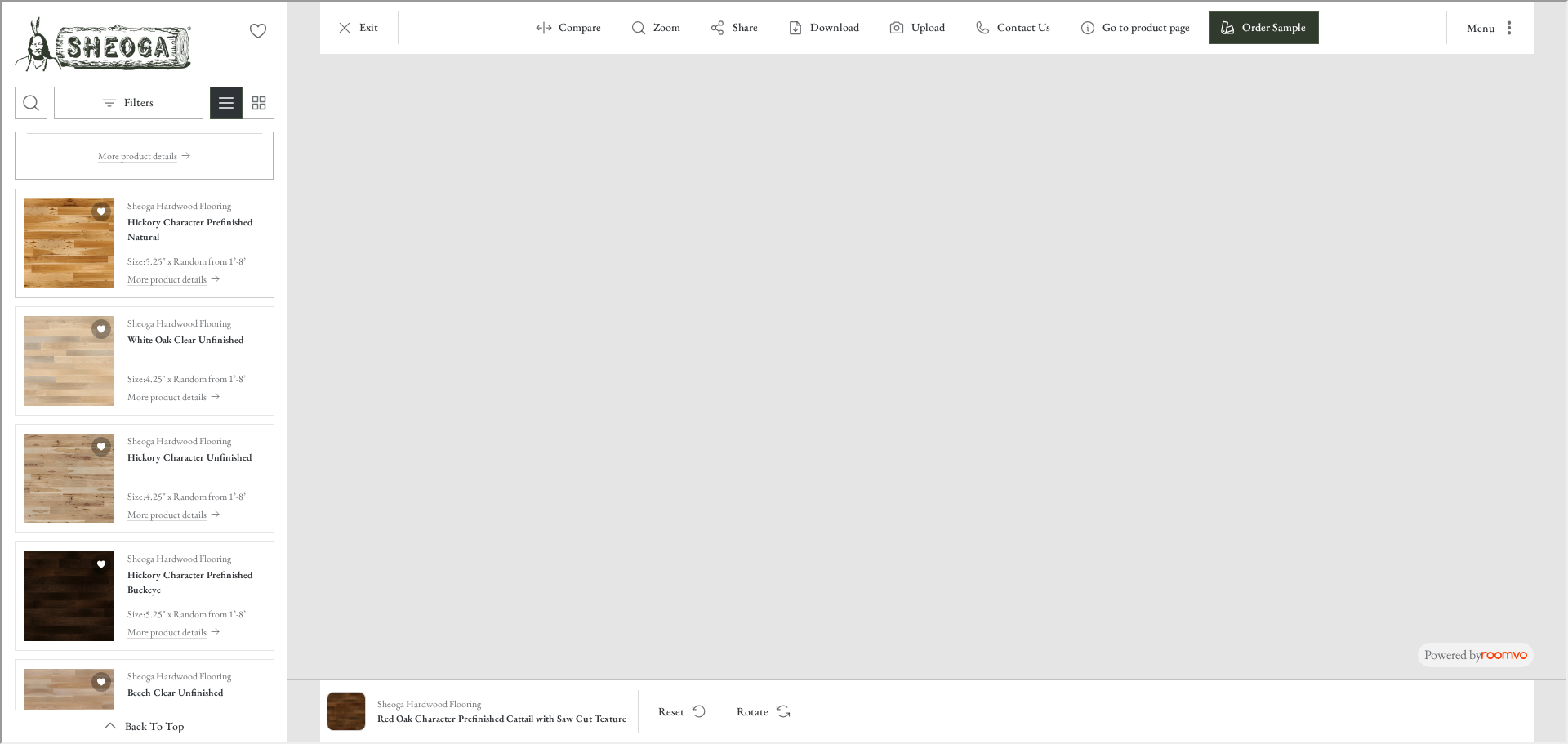
click at [42, 268] on img "See Hickory Character Prefinished Natural in the room" at bounding box center [68, 242] width 90 height 90
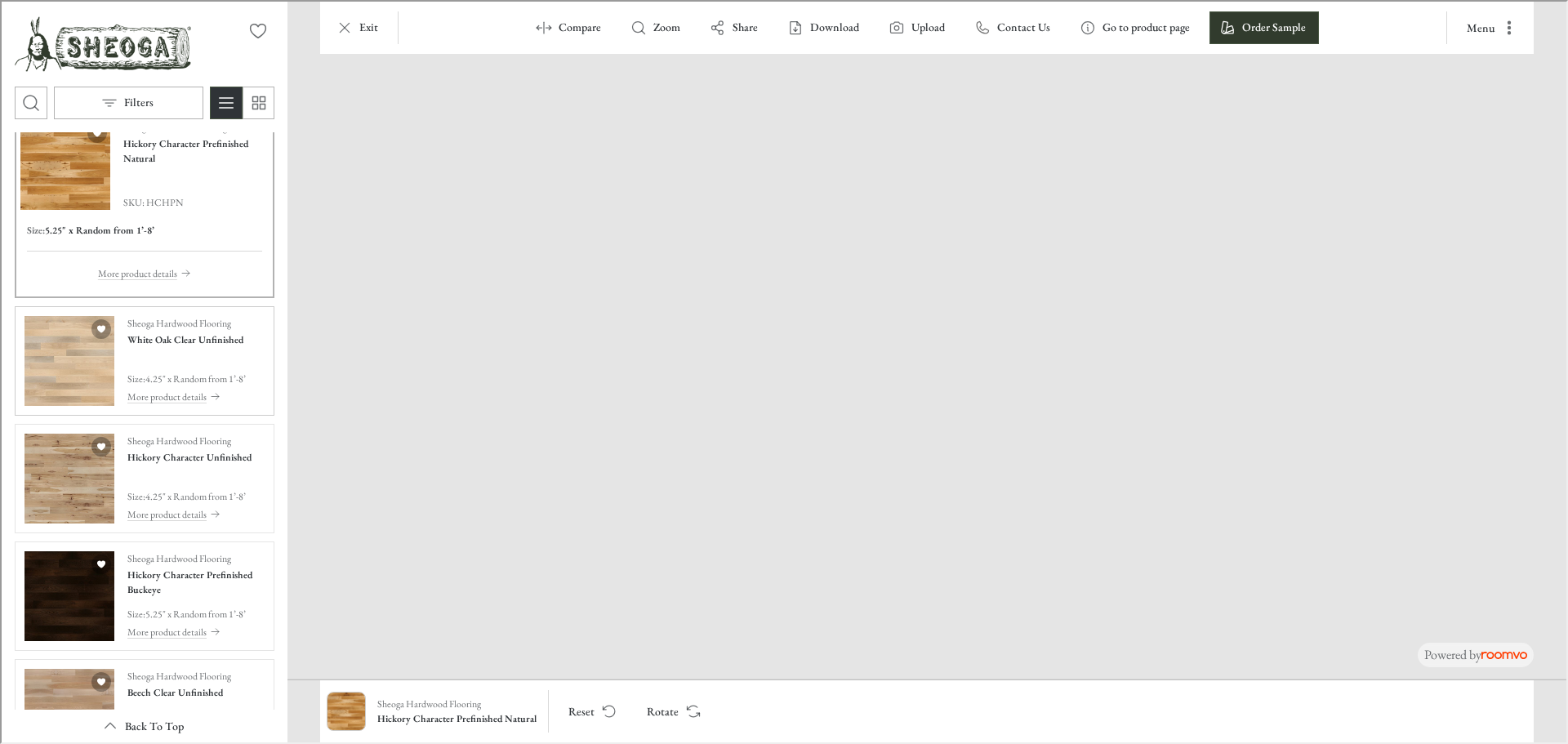
click at [46, 367] on img "See White Oak Clear Unfinished in the room" at bounding box center [68, 360] width 90 height 90
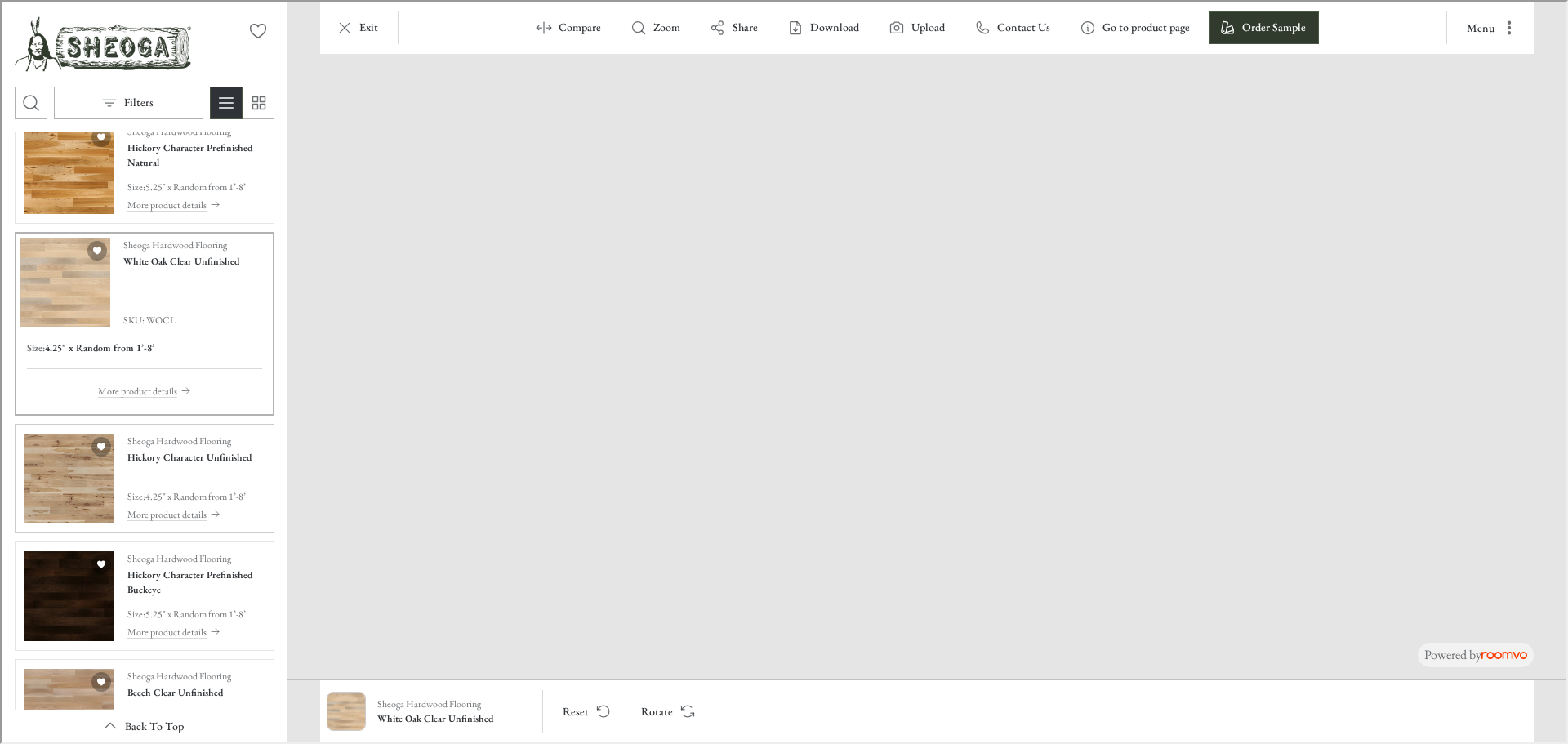
click at [50, 480] on img "See Hickory Character Unfinished in the room" at bounding box center [68, 477] width 90 height 90
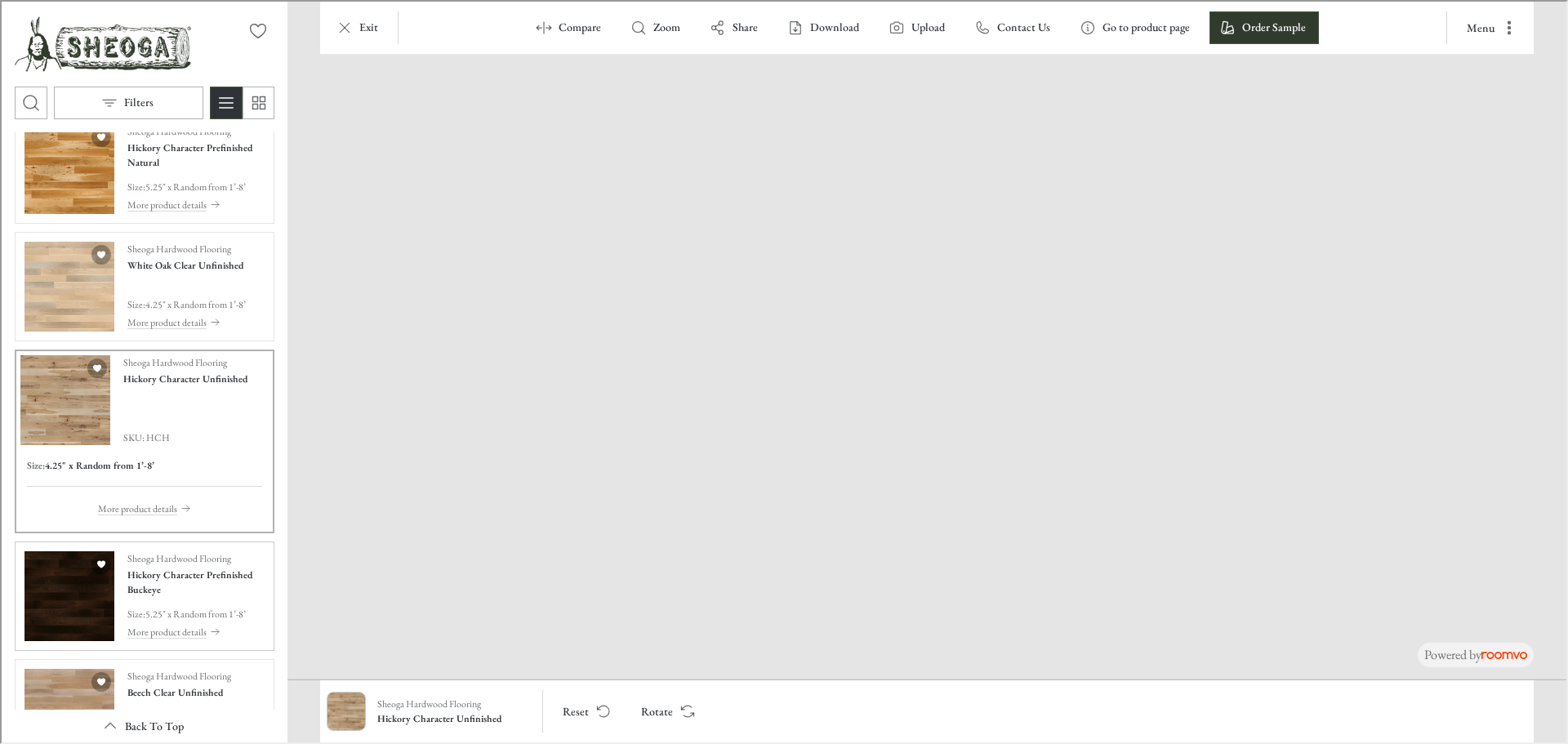
click at [34, 581] on img "See Hickory Character Prefinished Buckeye in the room" at bounding box center [68, 595] width 90 height 90
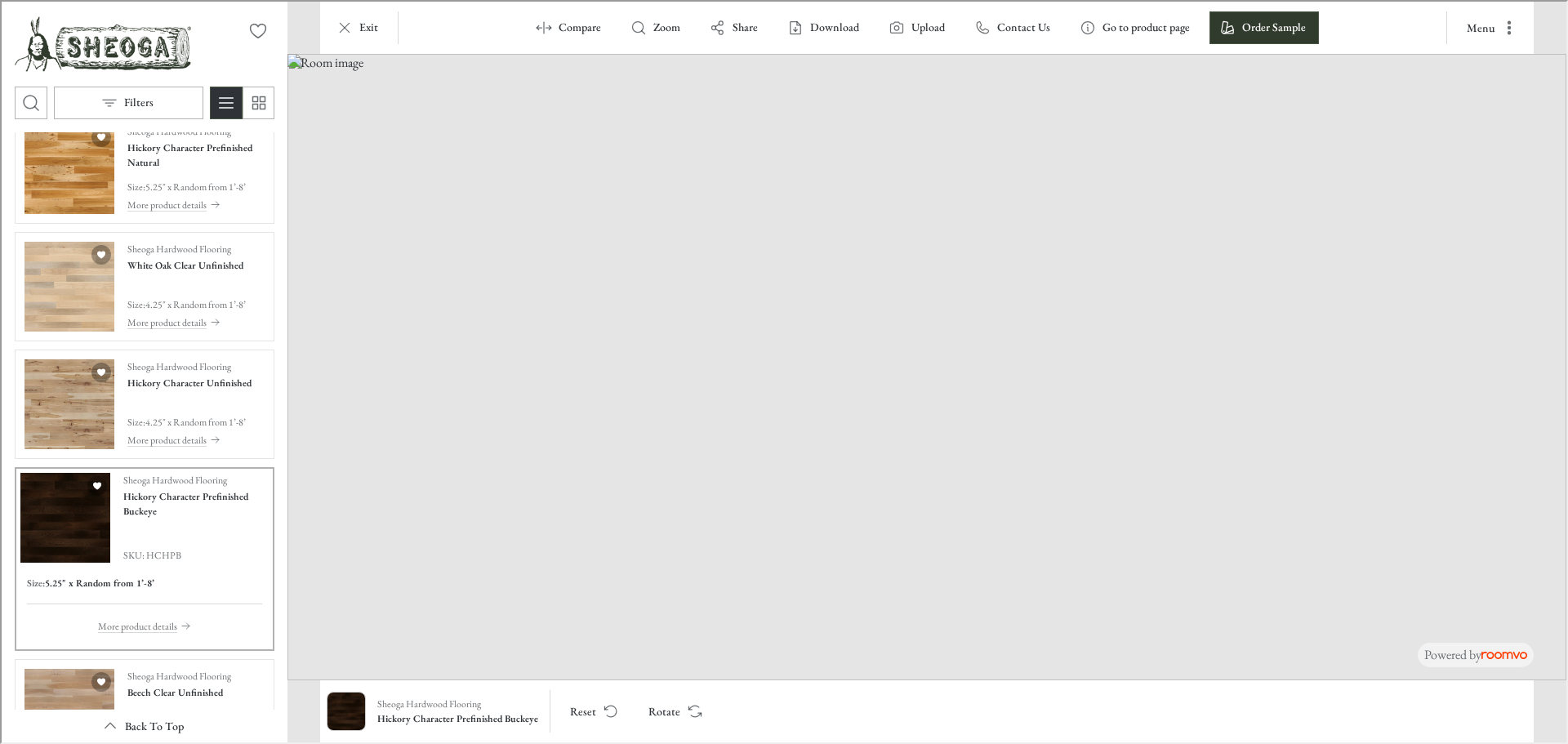
drag, startPoint x: 717, startPoint y: 616, endPoint x: 764, endPoint y: 414, distance: 207.4
click at [764, 414] on img at bounding box center [925, 365] width 1278 height 627
click at [48, 694] on img "See Beech Clear Unfinished in the room" at bounding box center [68, 712] width 90 height 90
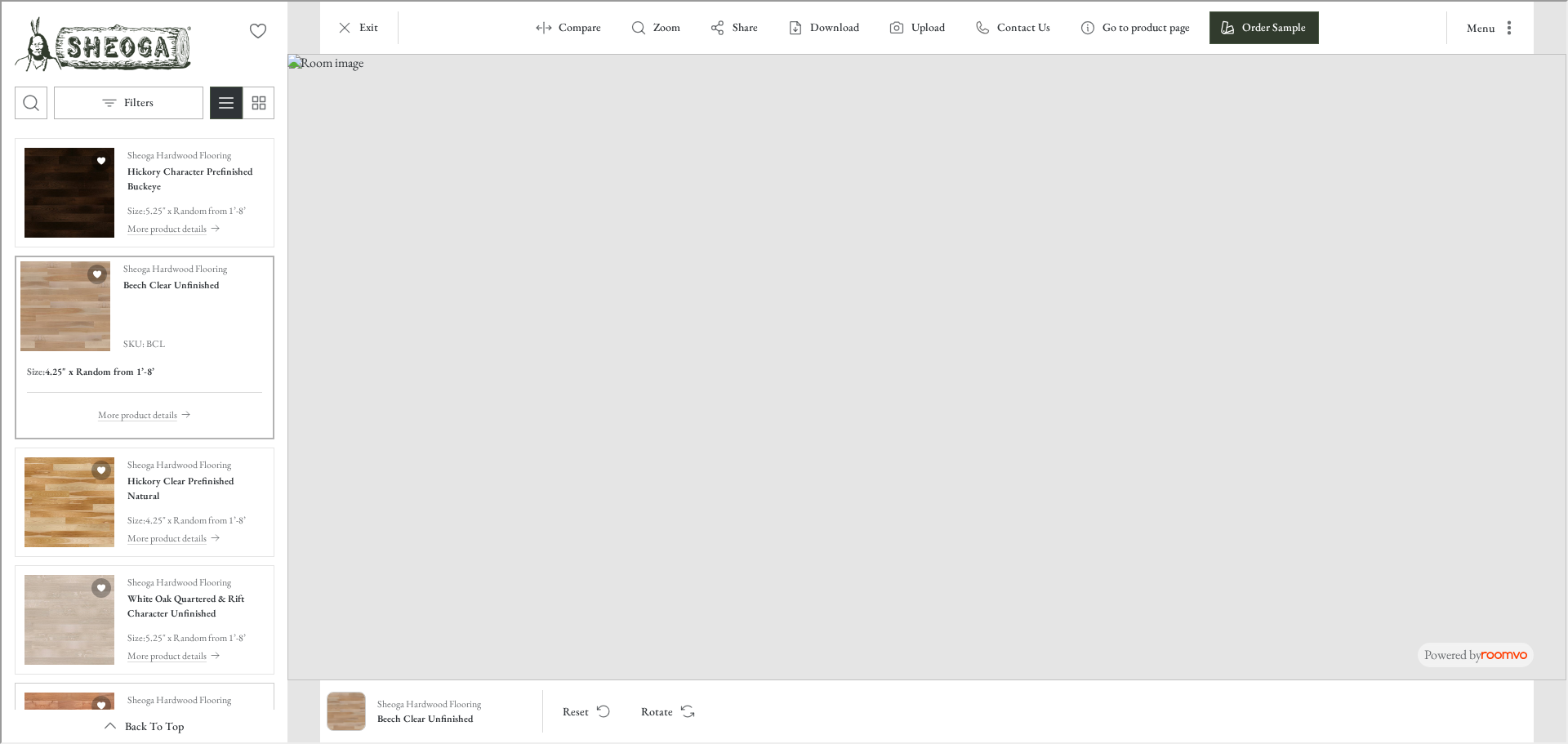
scroll to position [1879, 0]
click at [46, 492] on img "See Hickory Clear Prefinished Natural in the room" at bounding box center [68, 503] width 90 height 90
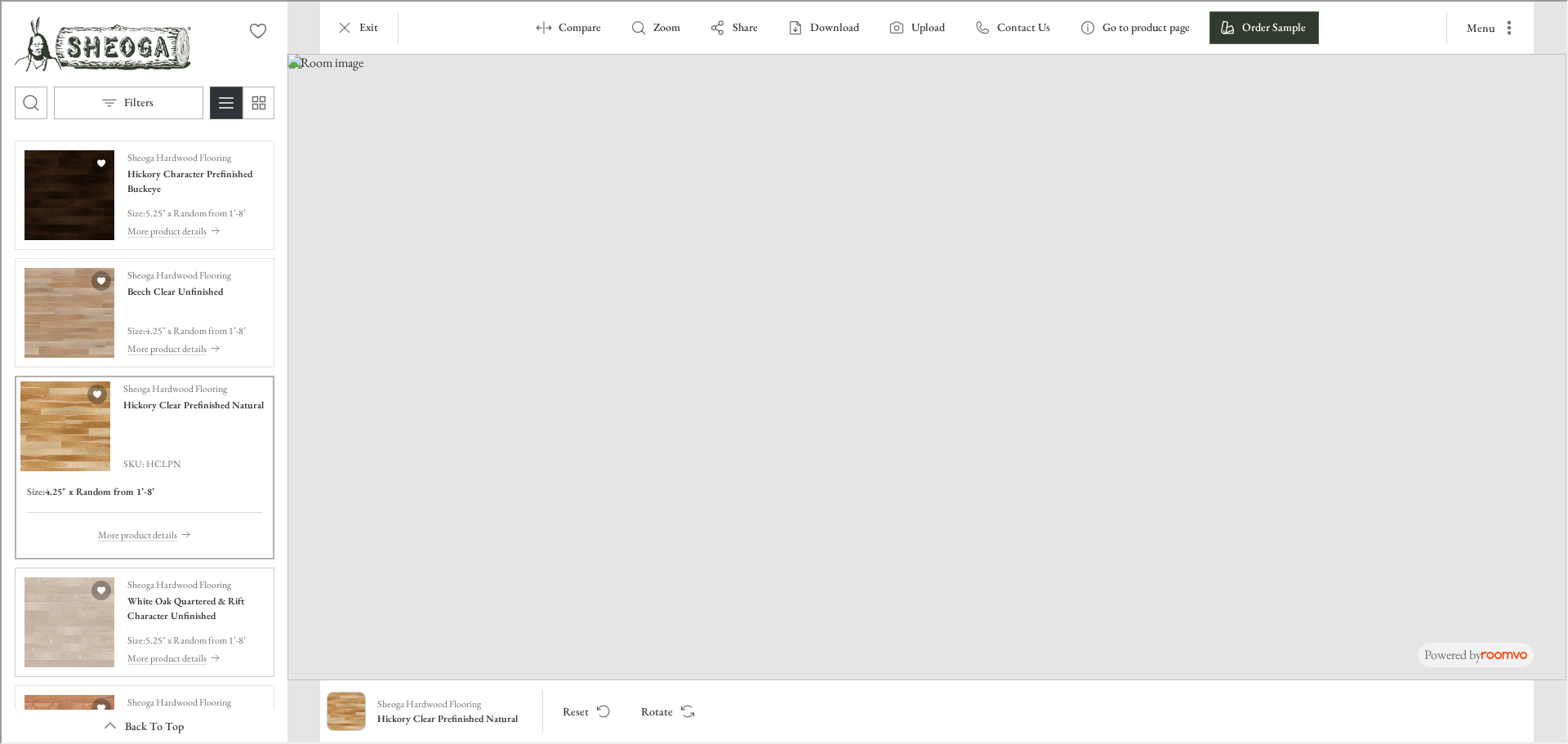
click at [34, 612] on img "See White Oak Quartered & Rift Character Unfinished in the room" at bounding box center [68, 621] width 90 height 90
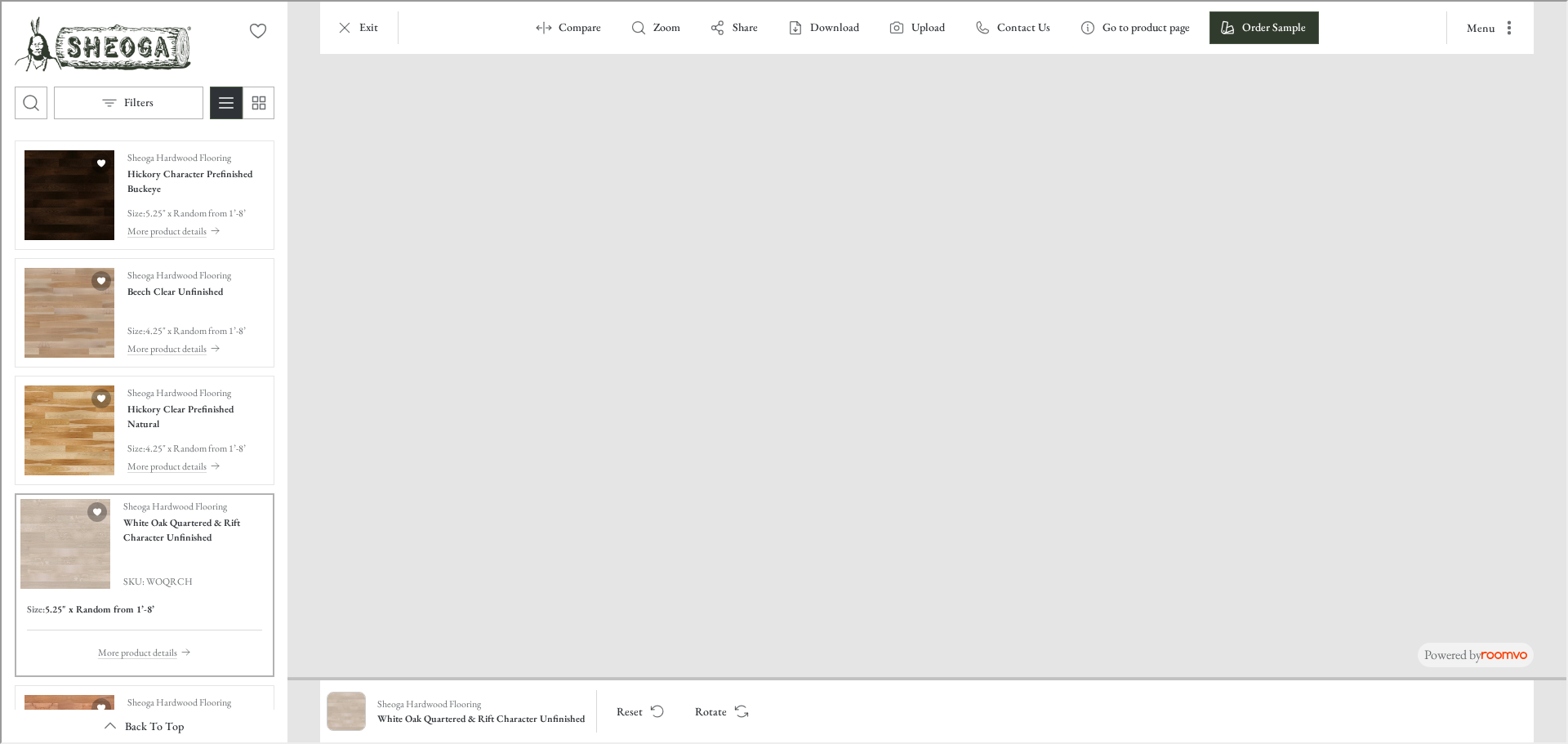
drag, startPoint x: 910, startPoint y: 636, endPoint x: 1152, endPoint y: 169, distance: 526.0
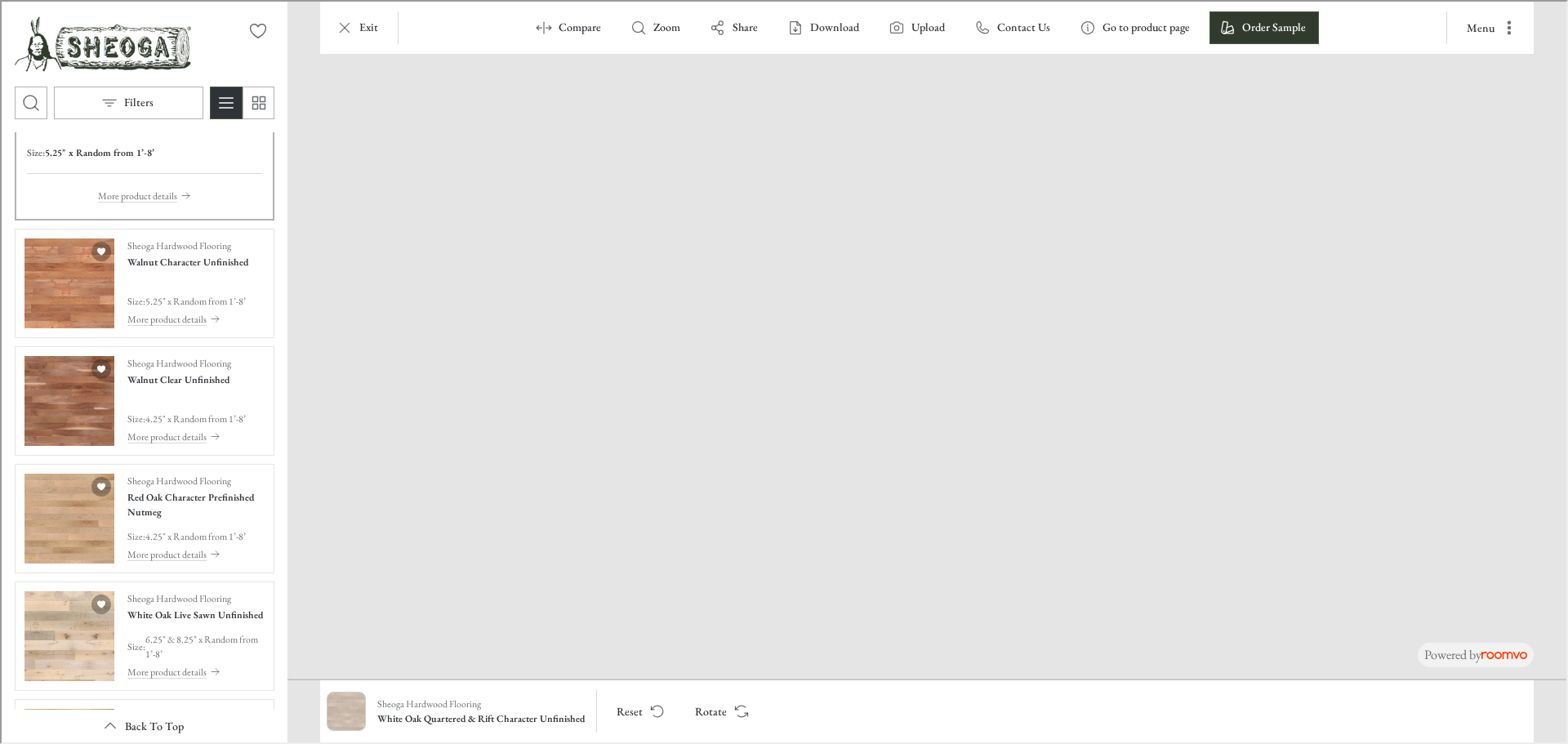
scroll to position [2369, 0]
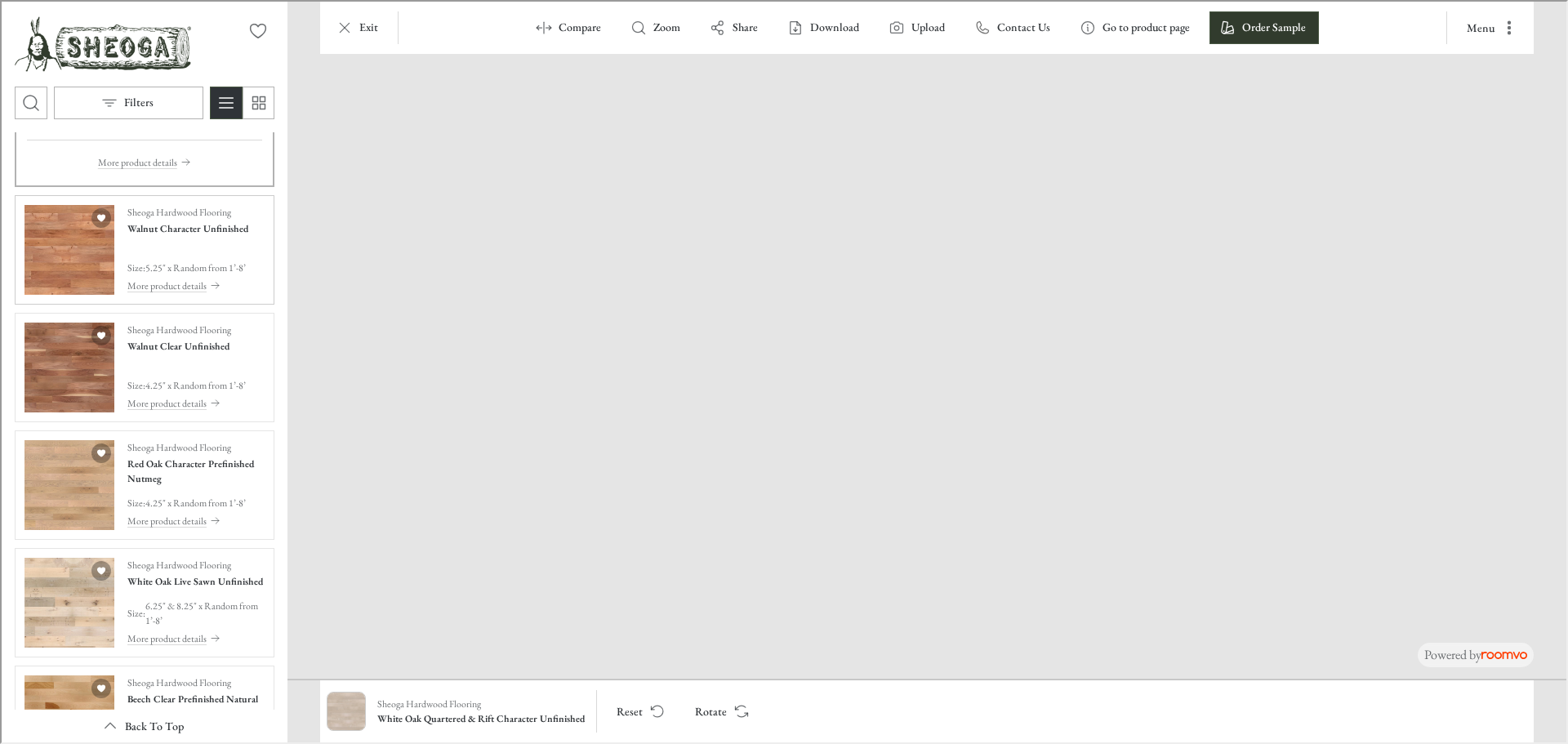
click at [41, 253] on img "See Walnut Character Unfinished in the room" at bounding box center [68, 249] width 90 height 90
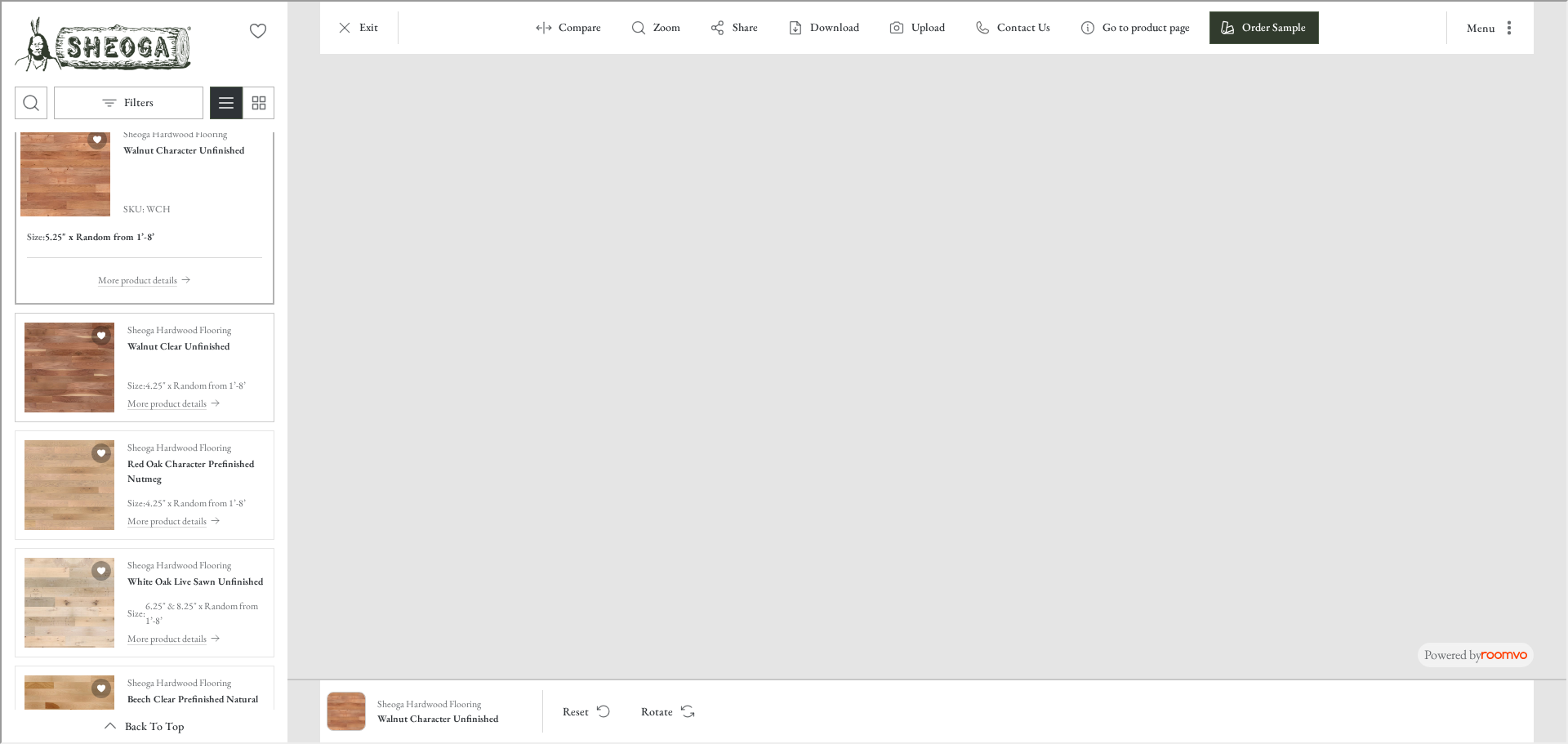
click at [47, 369] on img "See Walnut Clear Unfinished in the room" at bounding box center [68, 366] width 90 height 90
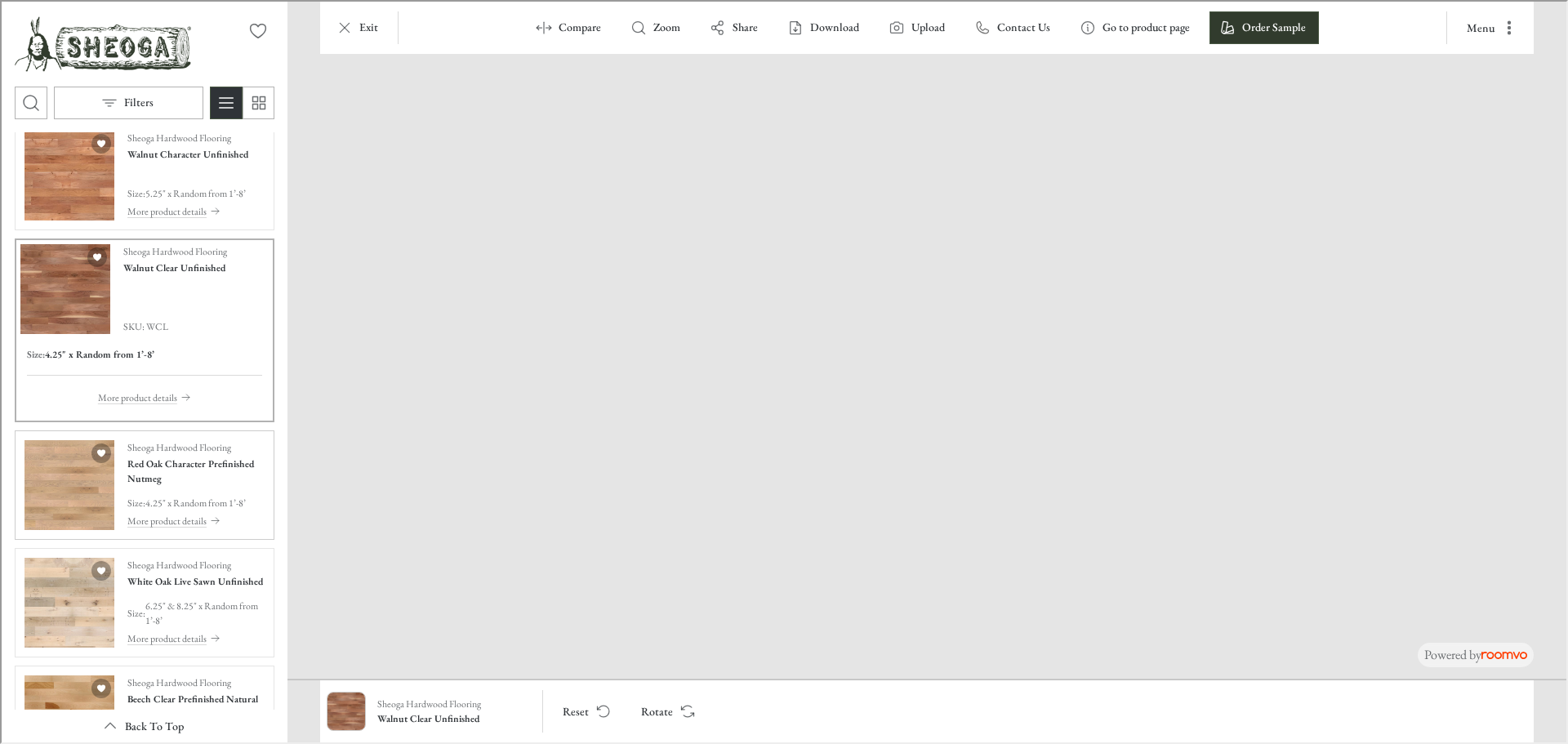
click at [51, 478] on img "See Red Oak Character Prefinished Nutmeg in the room" at bounding box center [68, 484] width 90 height 90
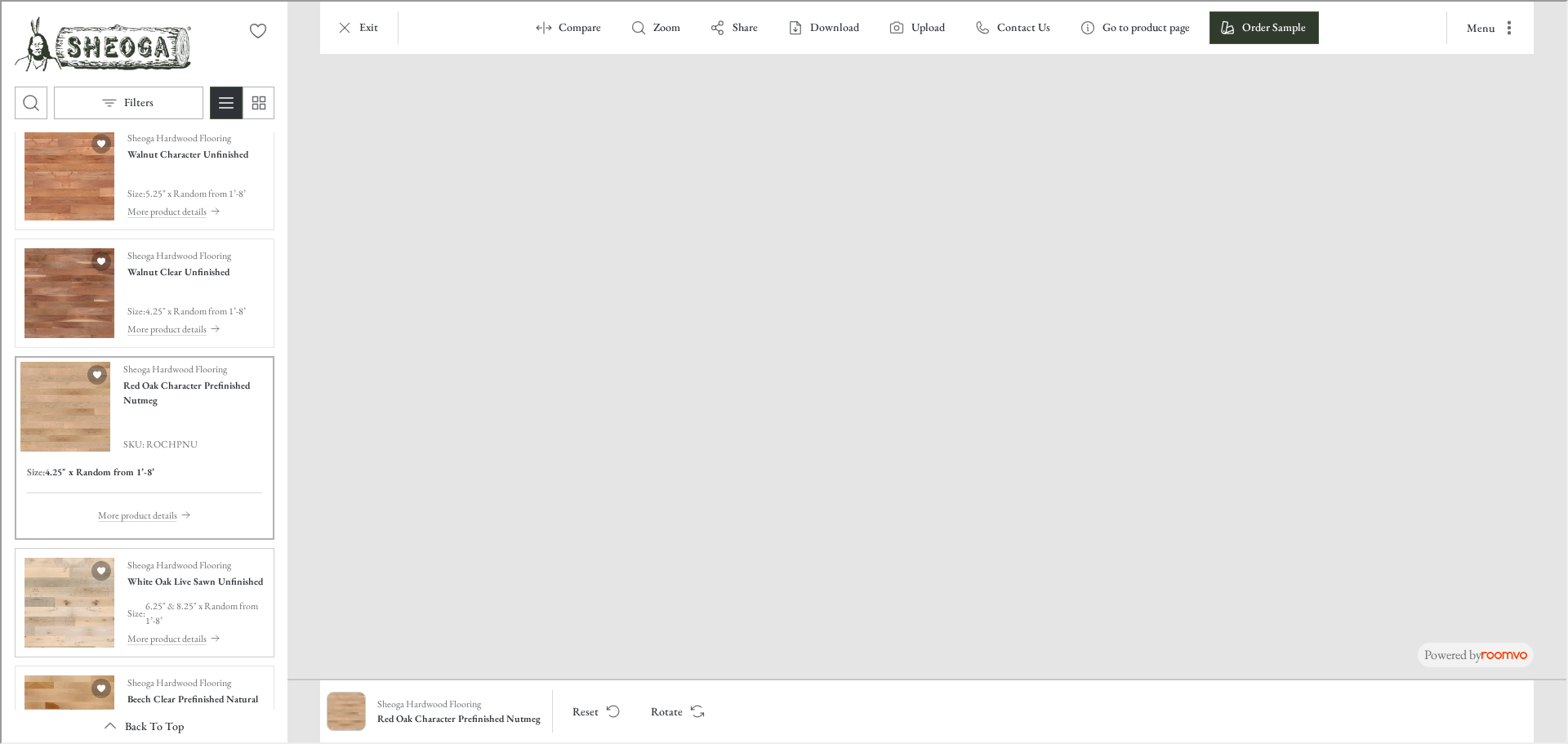
click at [64, 604] on img "See White Oak Live Sawn Unfinished in the room" at bounding box center [68, 601] width 90 height 90
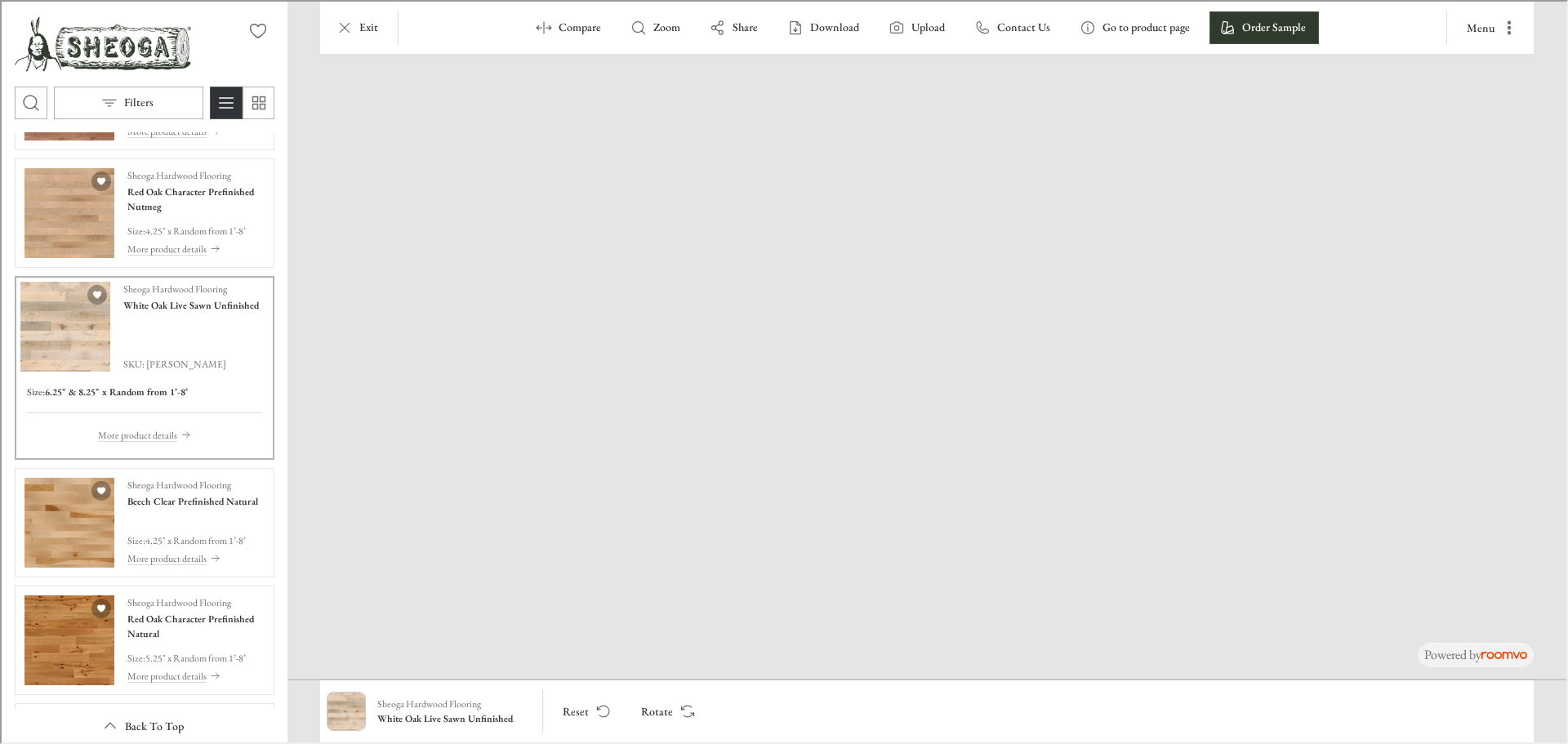
scroll to position [2614, 0]
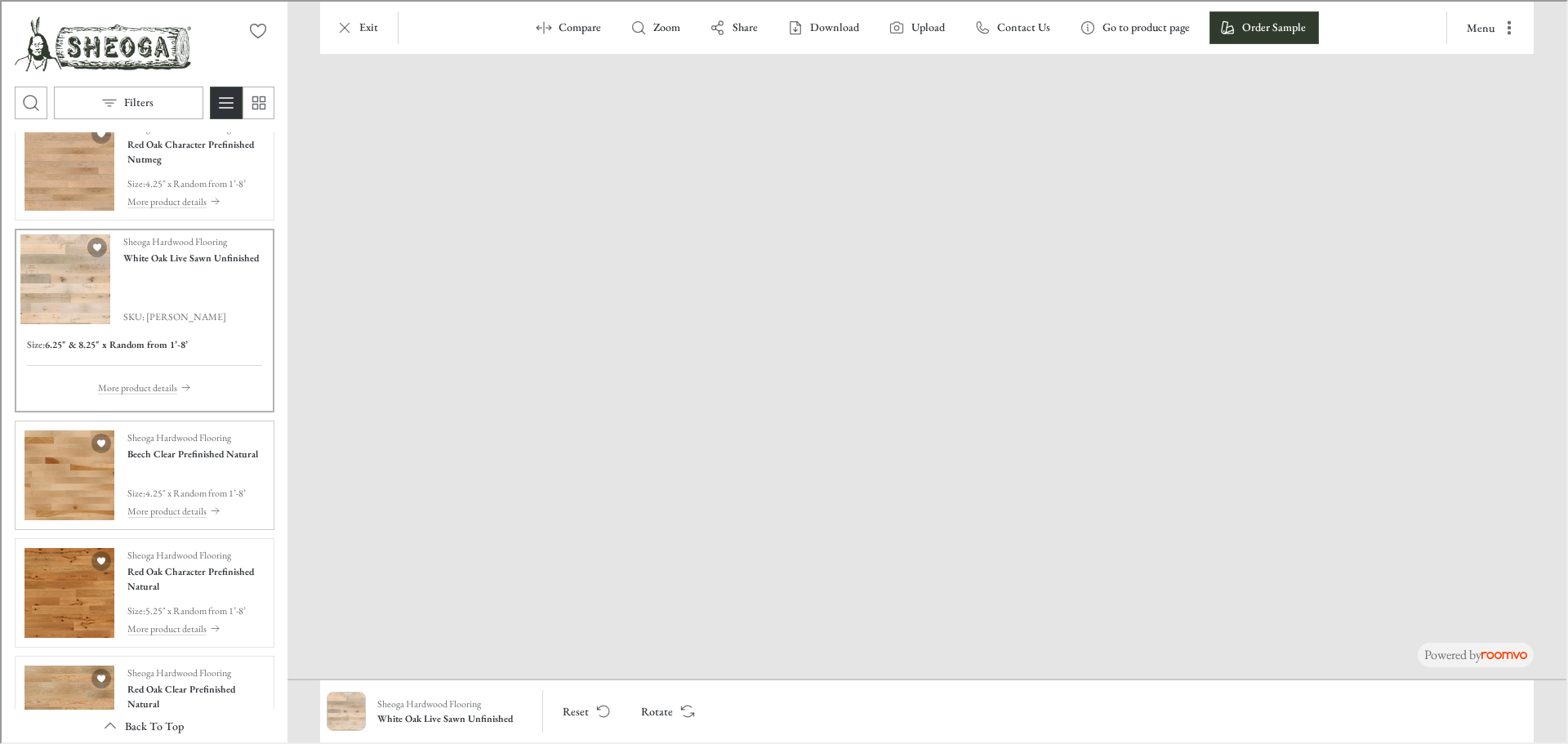
click at [41, 463] on img "See Beech Clear Prefinished Natural in the room" at bounding box center [68, 474] width 90 height 90
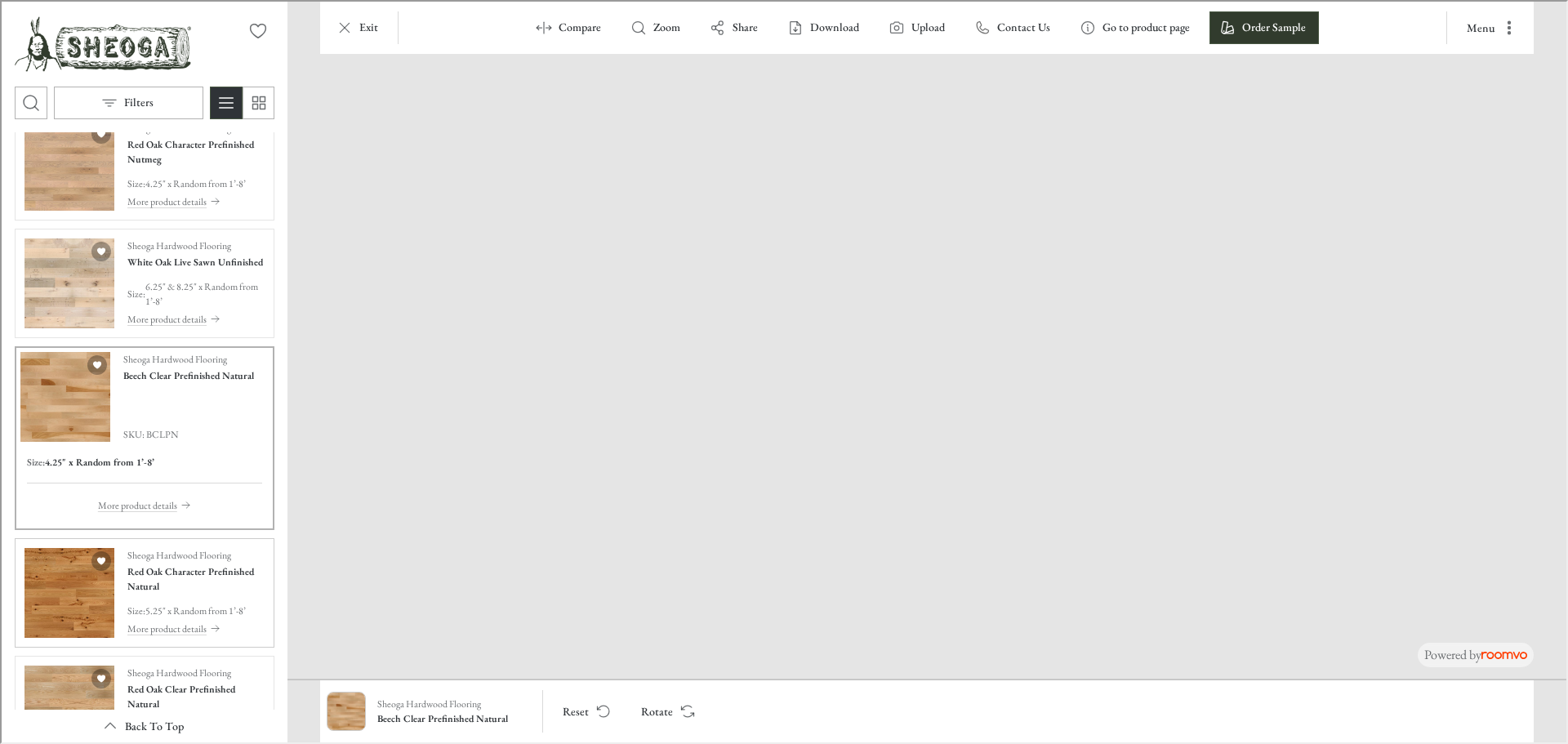
click at [58, 633] on img "See Red Oak Character Prefinished Natural in the room" at bounding box center [68, 591] width 90 height 90
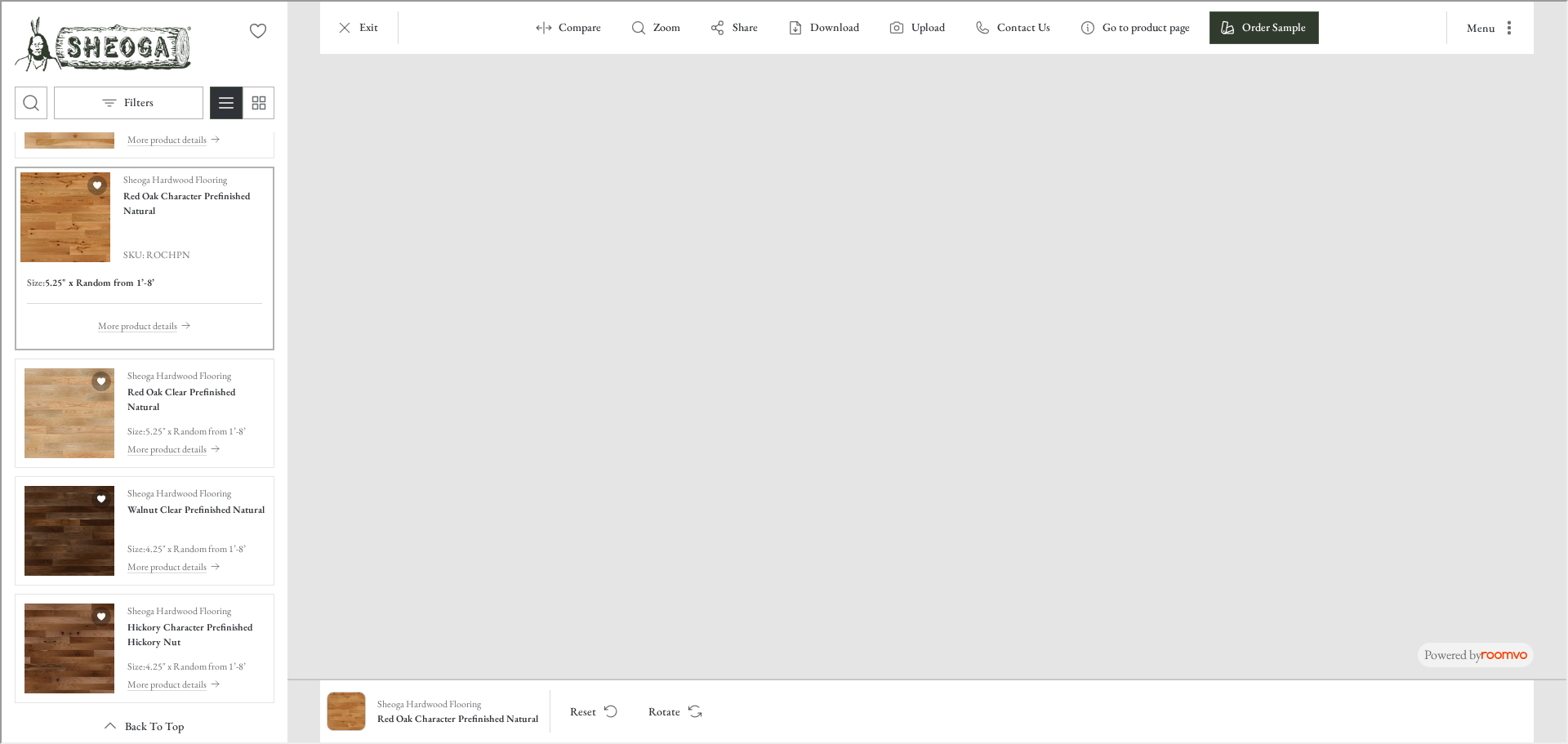
scroll to position [3022, 0]
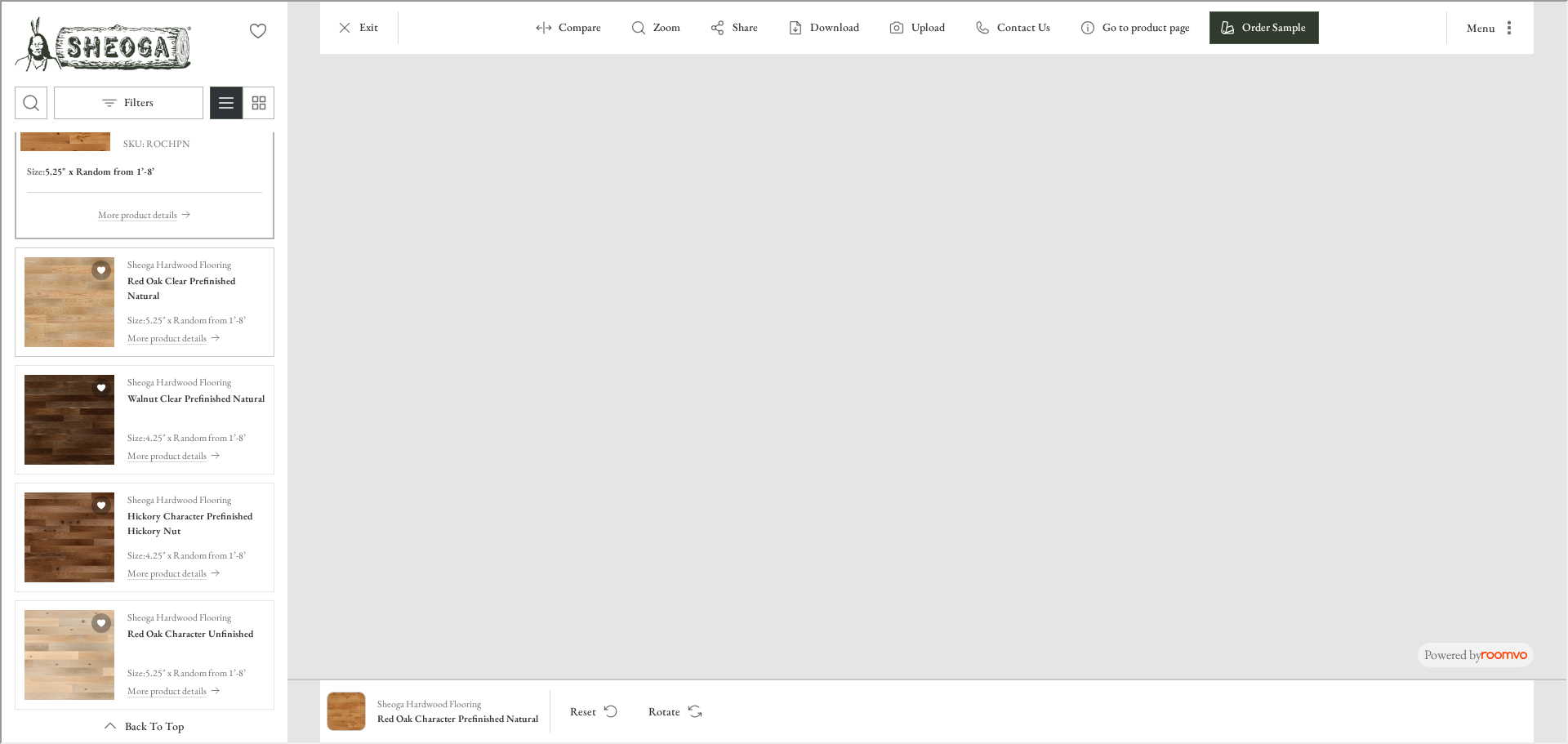
click at [71, 326] on img "See Red Oak Clear Prefinished Natural in the room" at bounding box center [68, 300] width 90 height 90
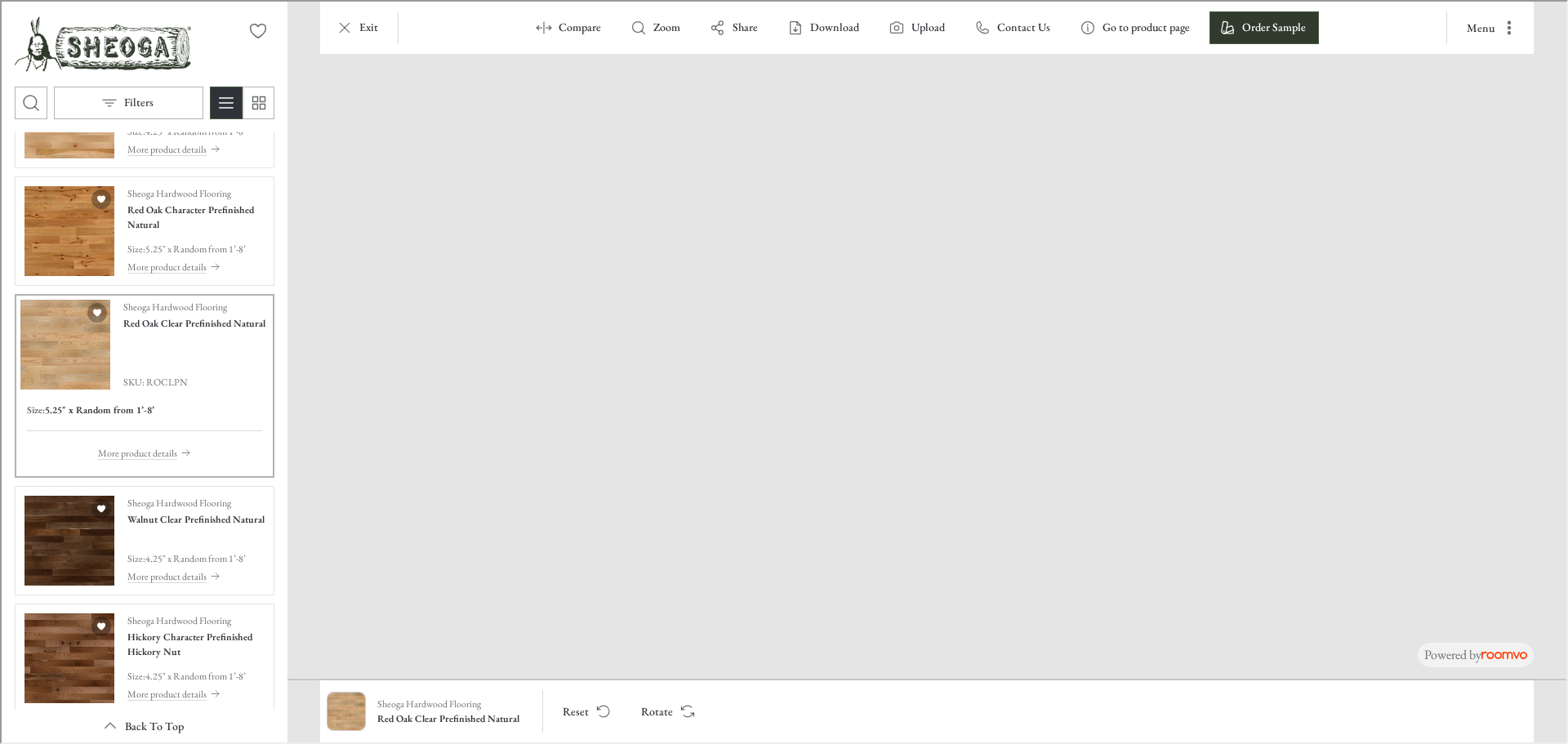
scroll to position [2940, 0]
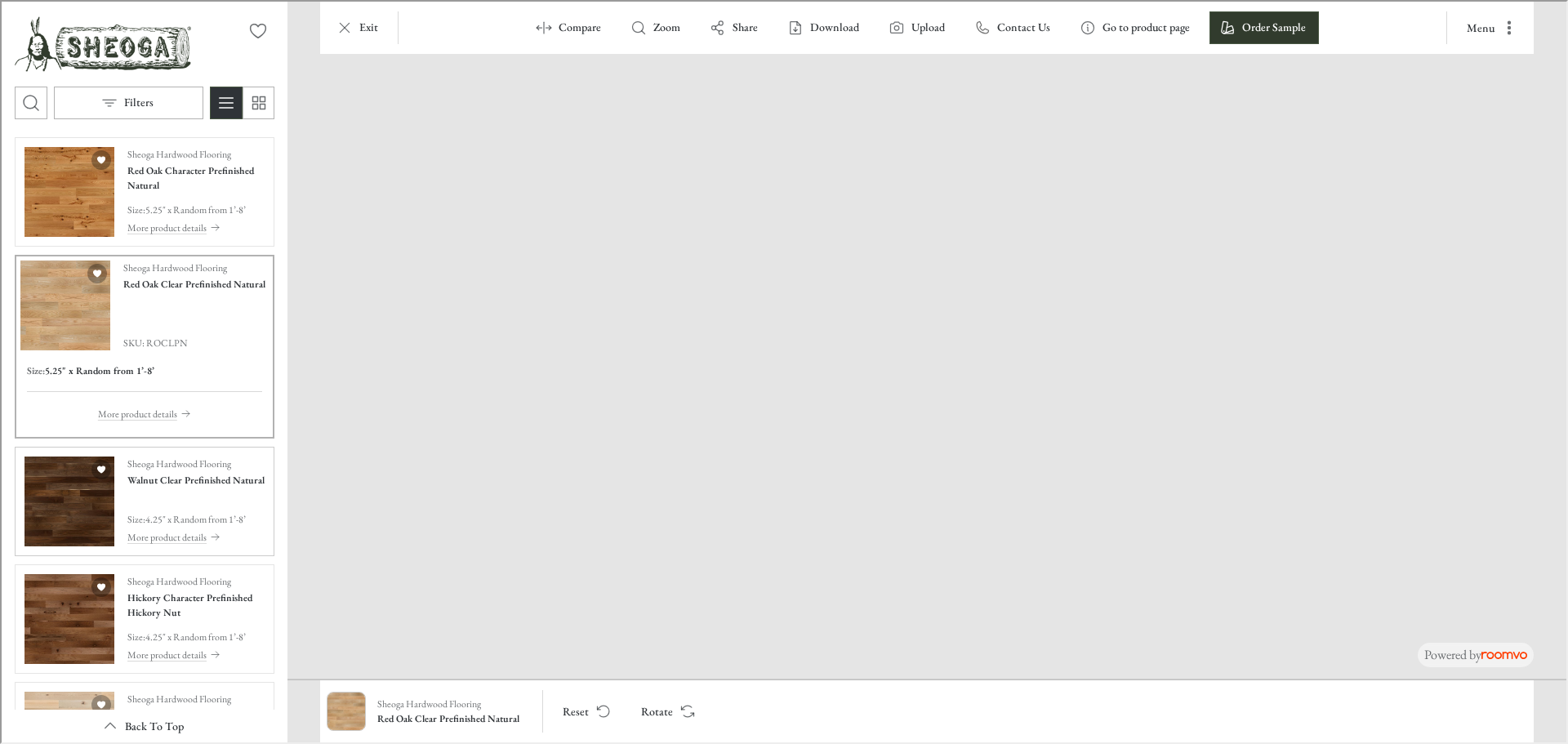
click at [52, 521] on img "See Walnut Clear Prefinished Natural in the room" at bounding box center [68, 500] width 90 height 90
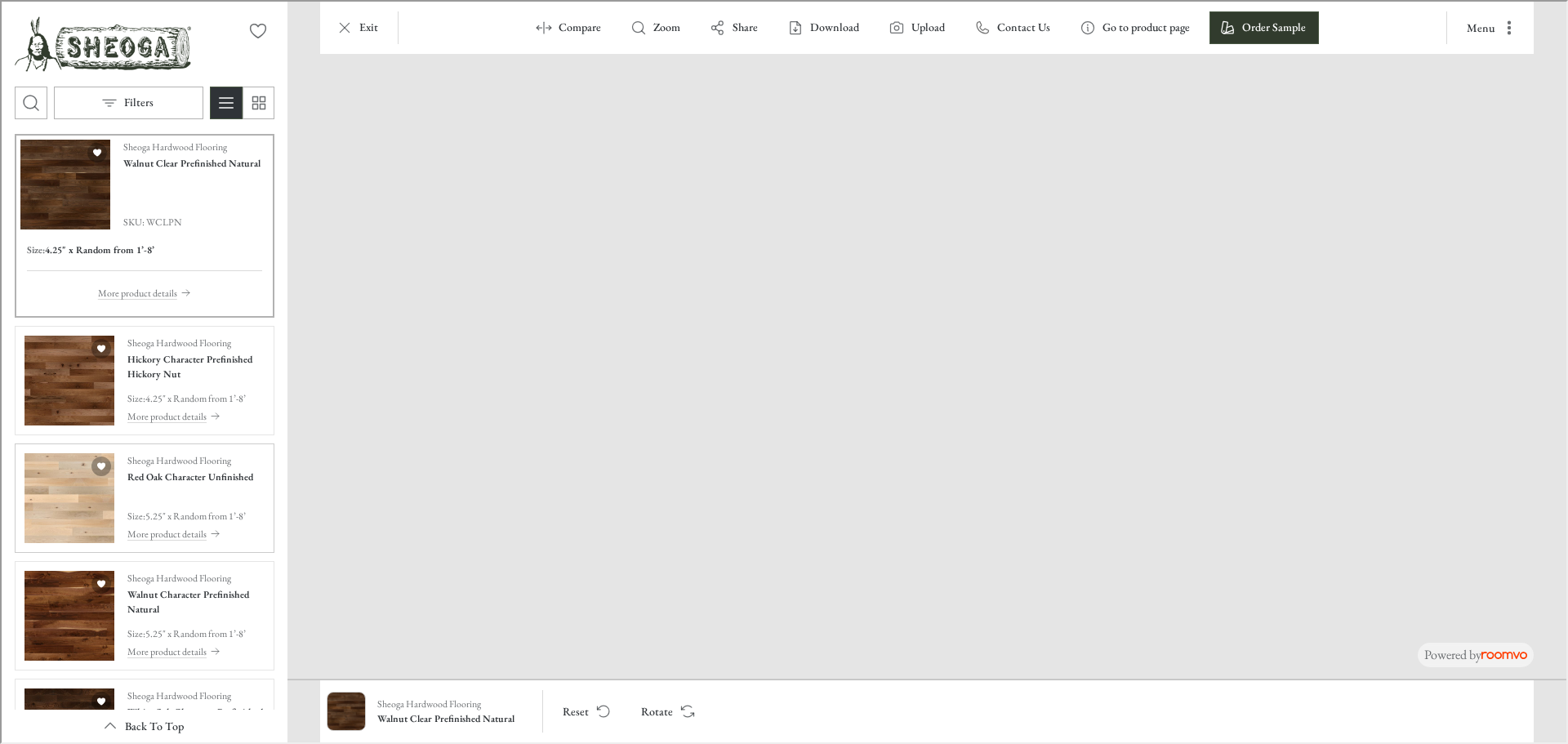
scroll to position [3185, 0]
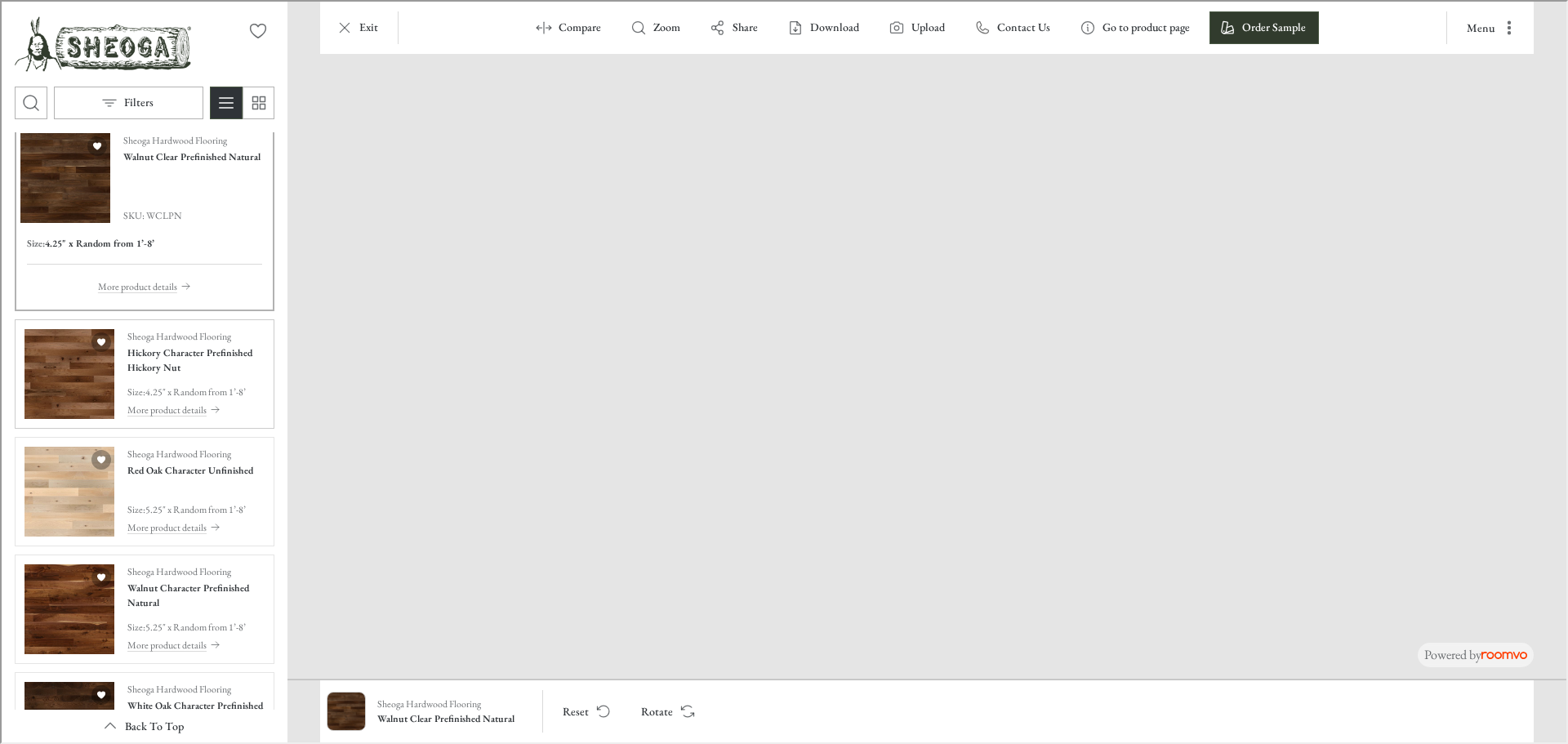
click at [69, 392] on img "See Hickory Character Prefinished Hickory Nut in the room" at bounding box center [68, 372] width 90 height 90
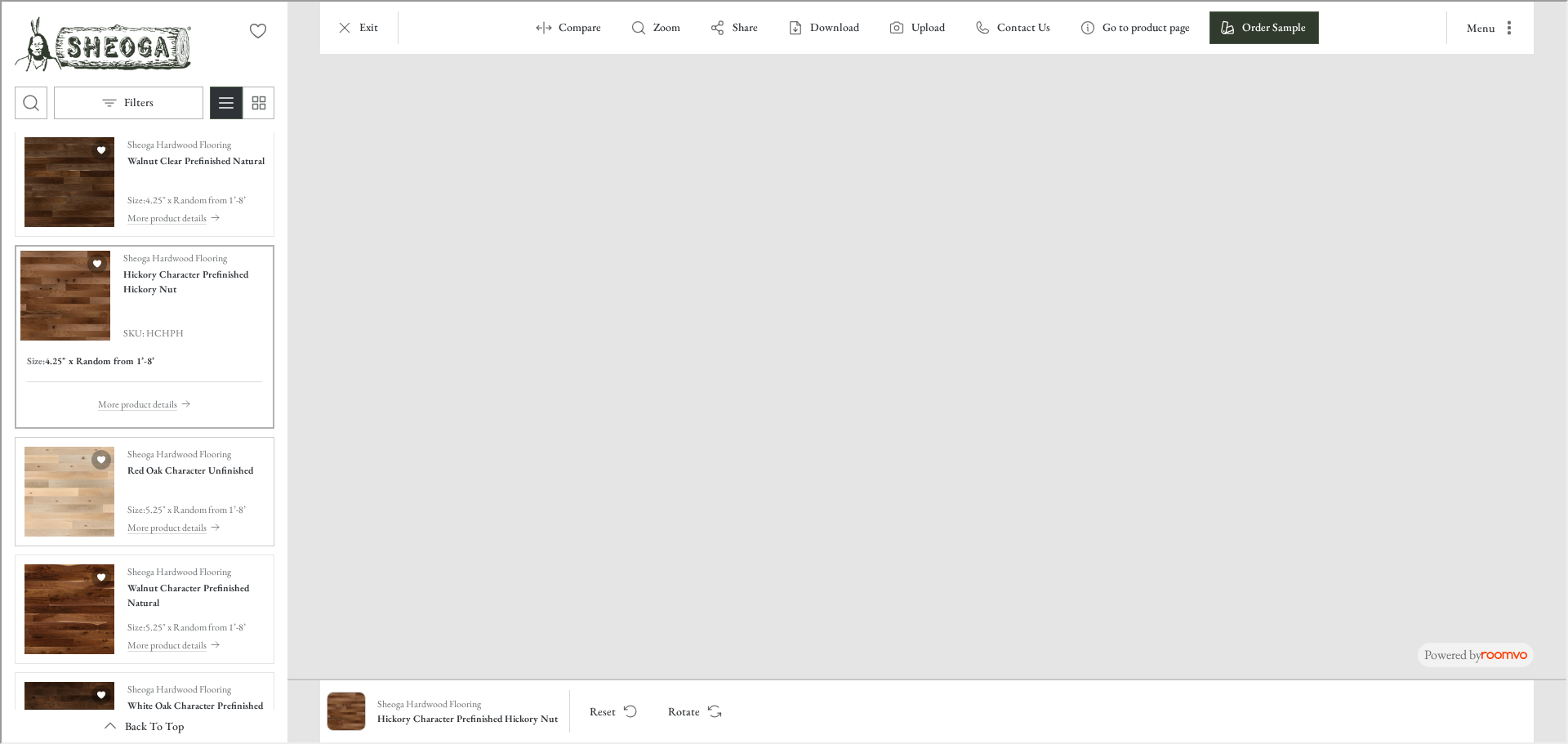
click at [57, 501] on img "See Red Oak Character Unfinished in the room" at bounding box center [68, 491] width 90 height 90
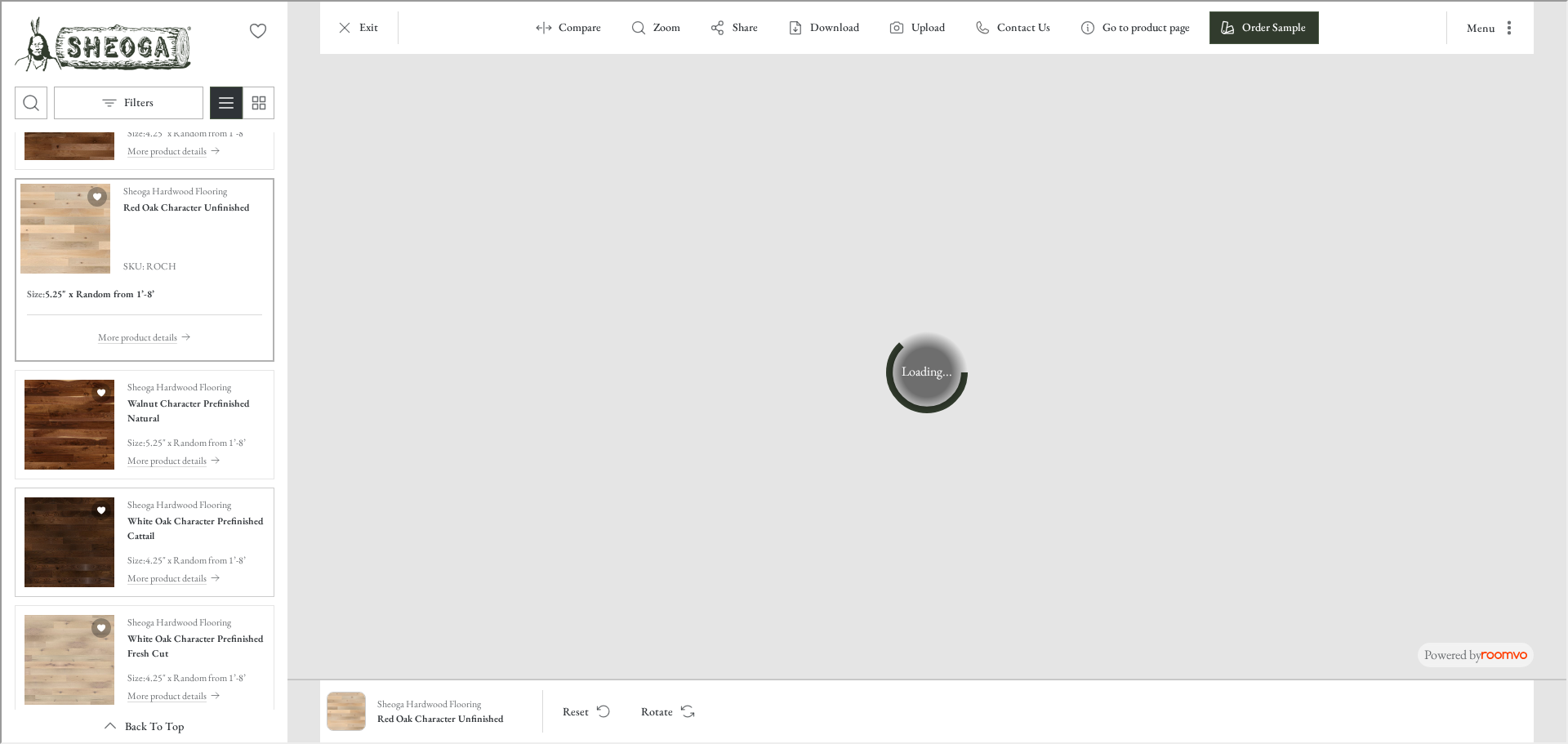
scroll to position [3431, 0]
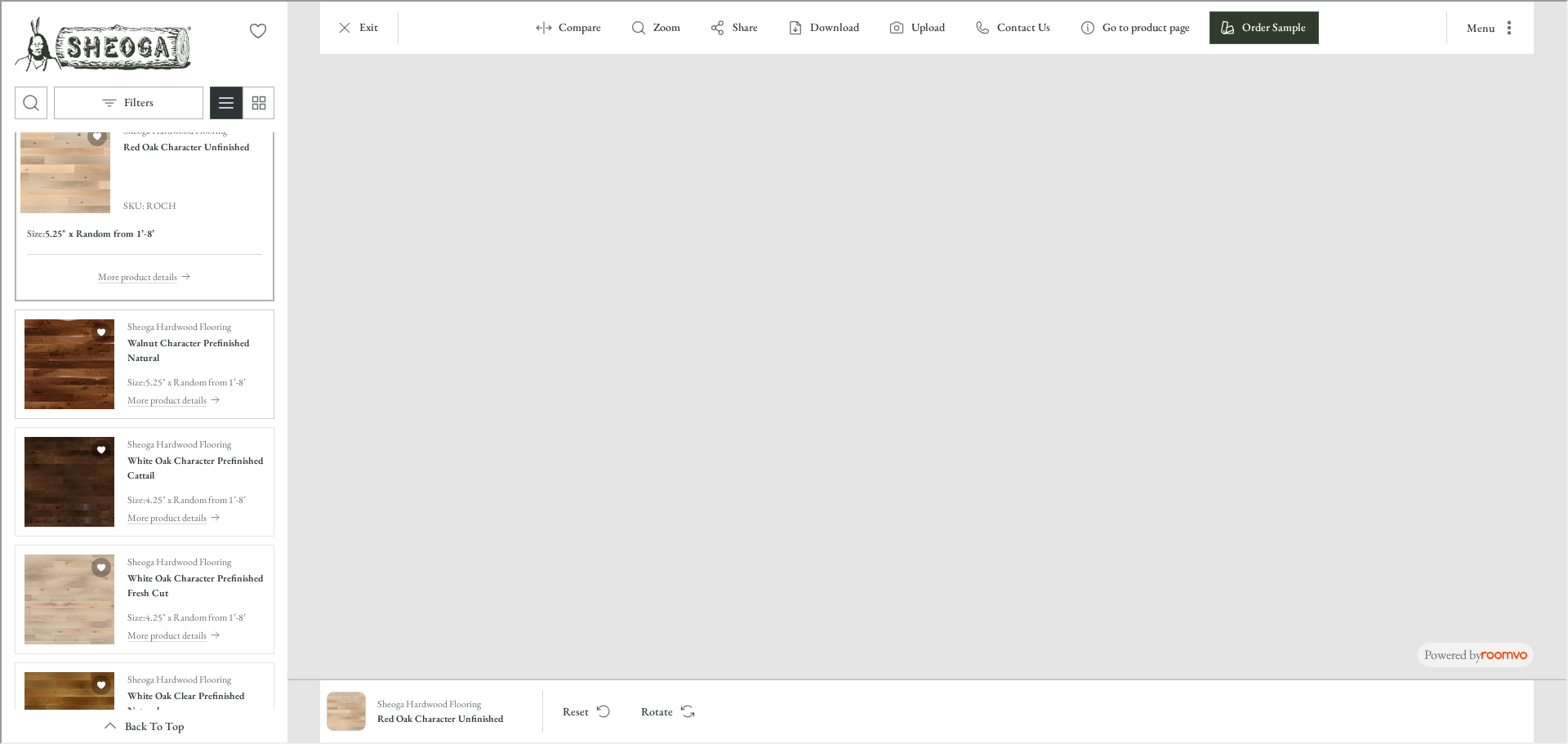
click at [62, 377] on img "See Walnut Character Prefinished Natural in the room" at bounding box center [68, 363] width 90 height 90
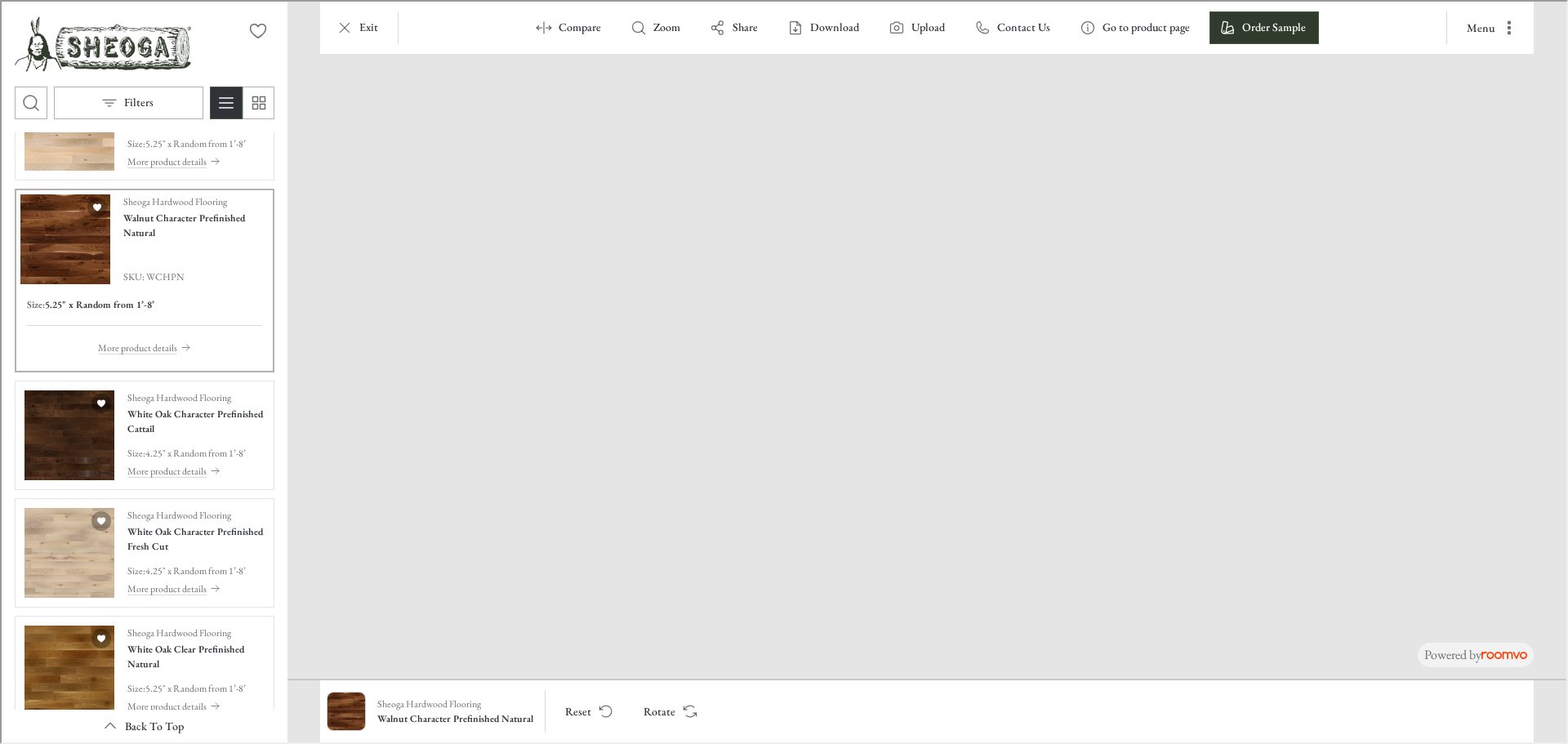
scroll to position [3513, 0]
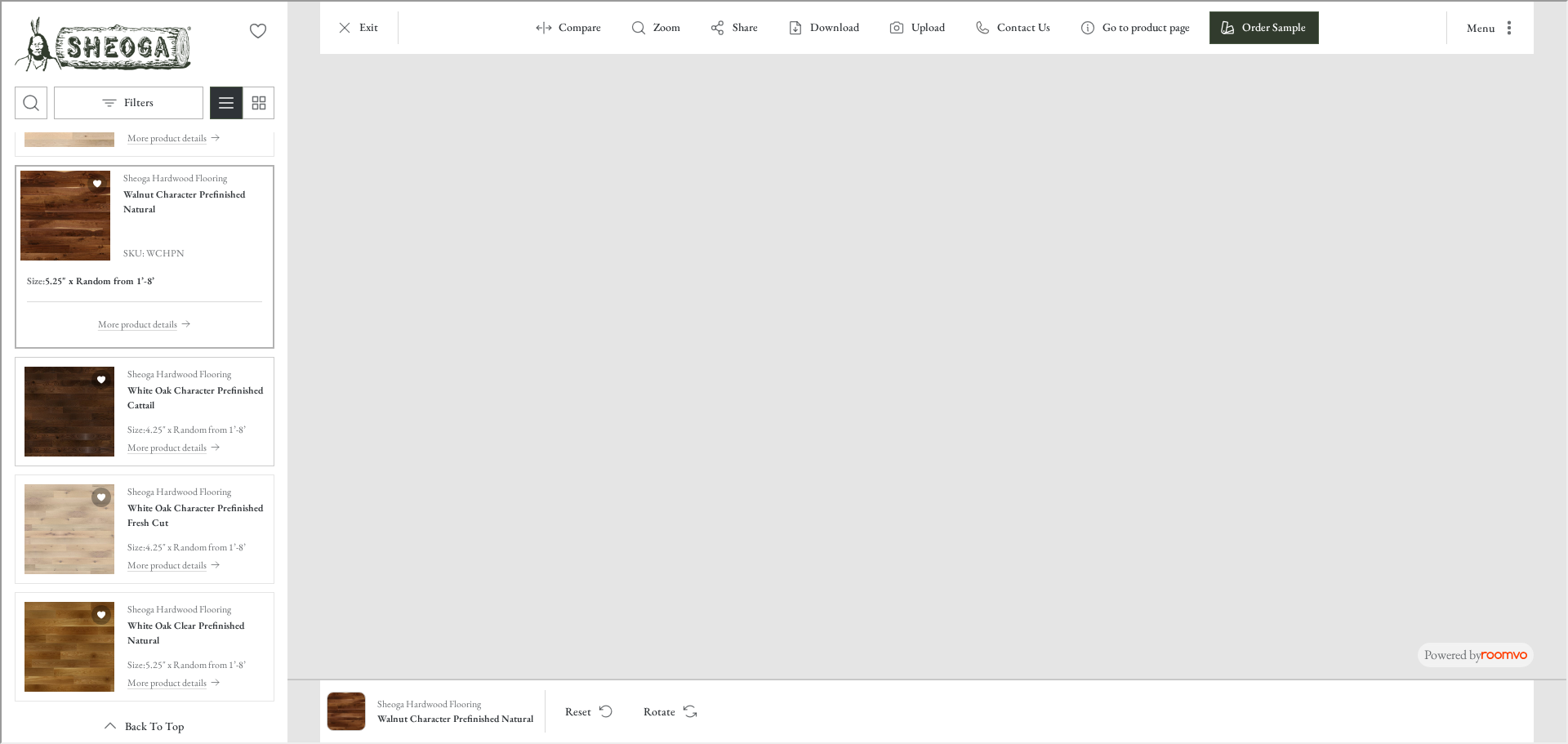
click at [53, 400] on img "See White Oak Character Prefinished Cattail in the room" at bounding box center [68, 410] width 90 height 90
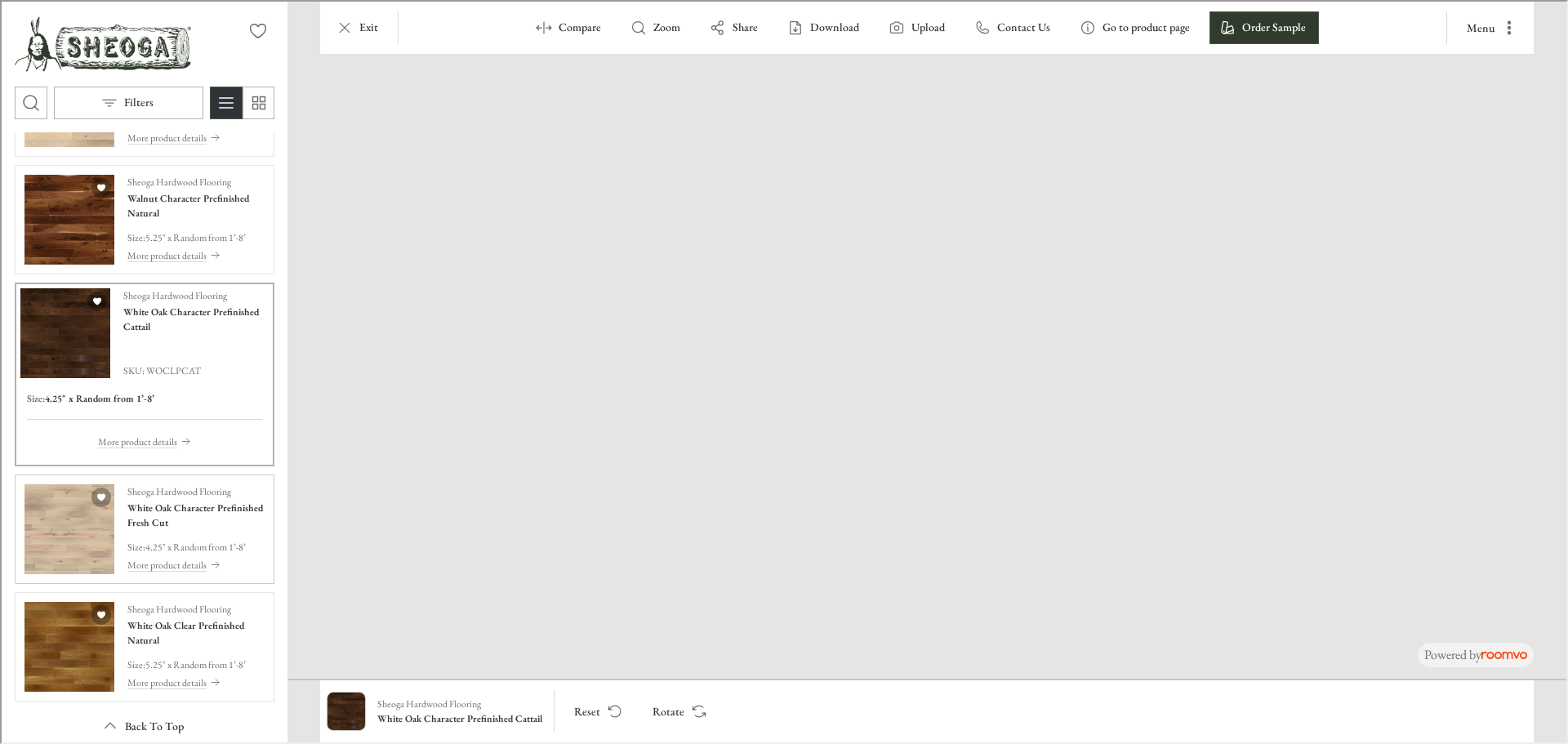
click at [56, 532] on img "See White Oak Character Prefinished Fresh Cut in the room" at bounding box center [68, 528] width 90 height 90
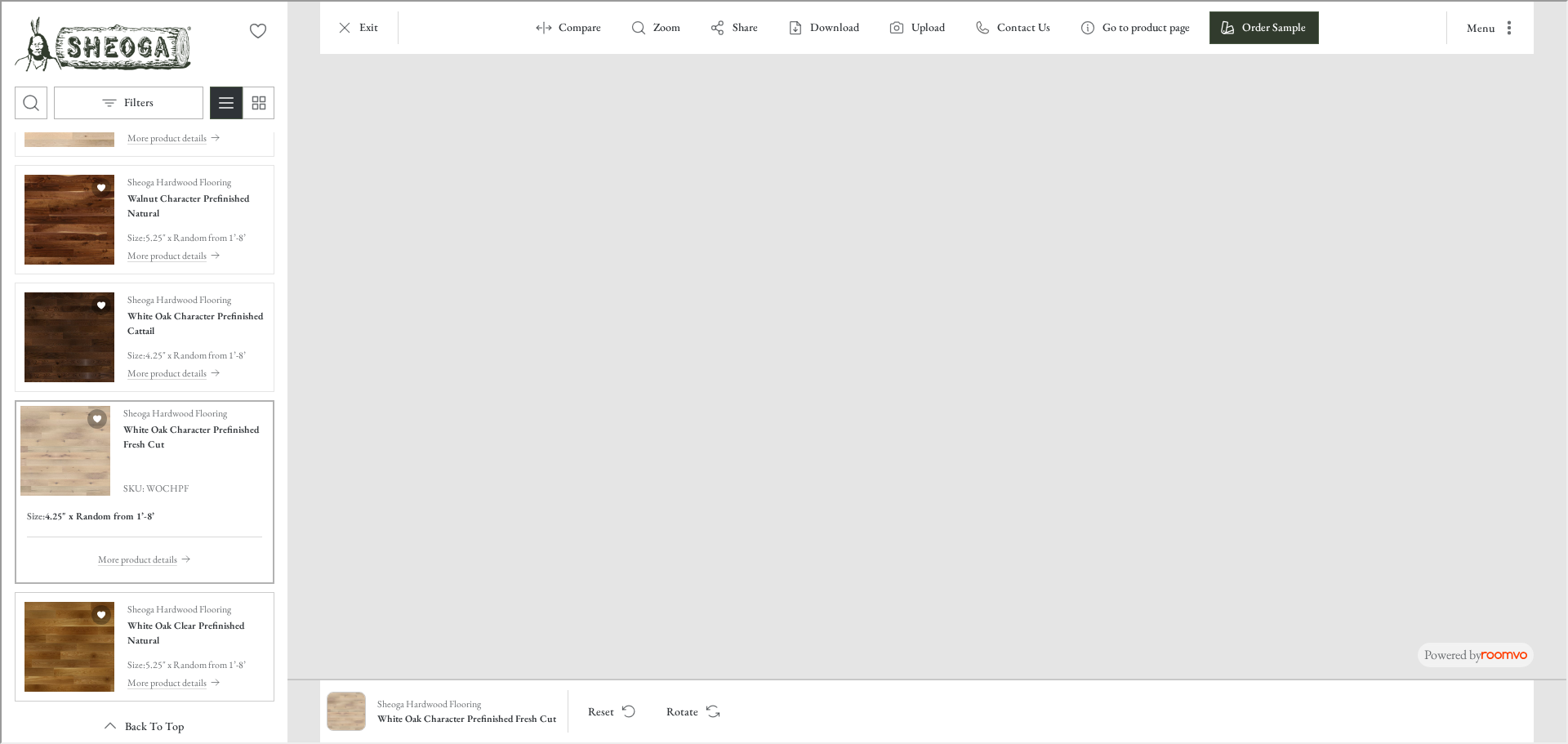
click at [56, 665] on img "See White Oak Clear Prefinished Natural in the room" at bounding box center [68, 645] width 90 height 90
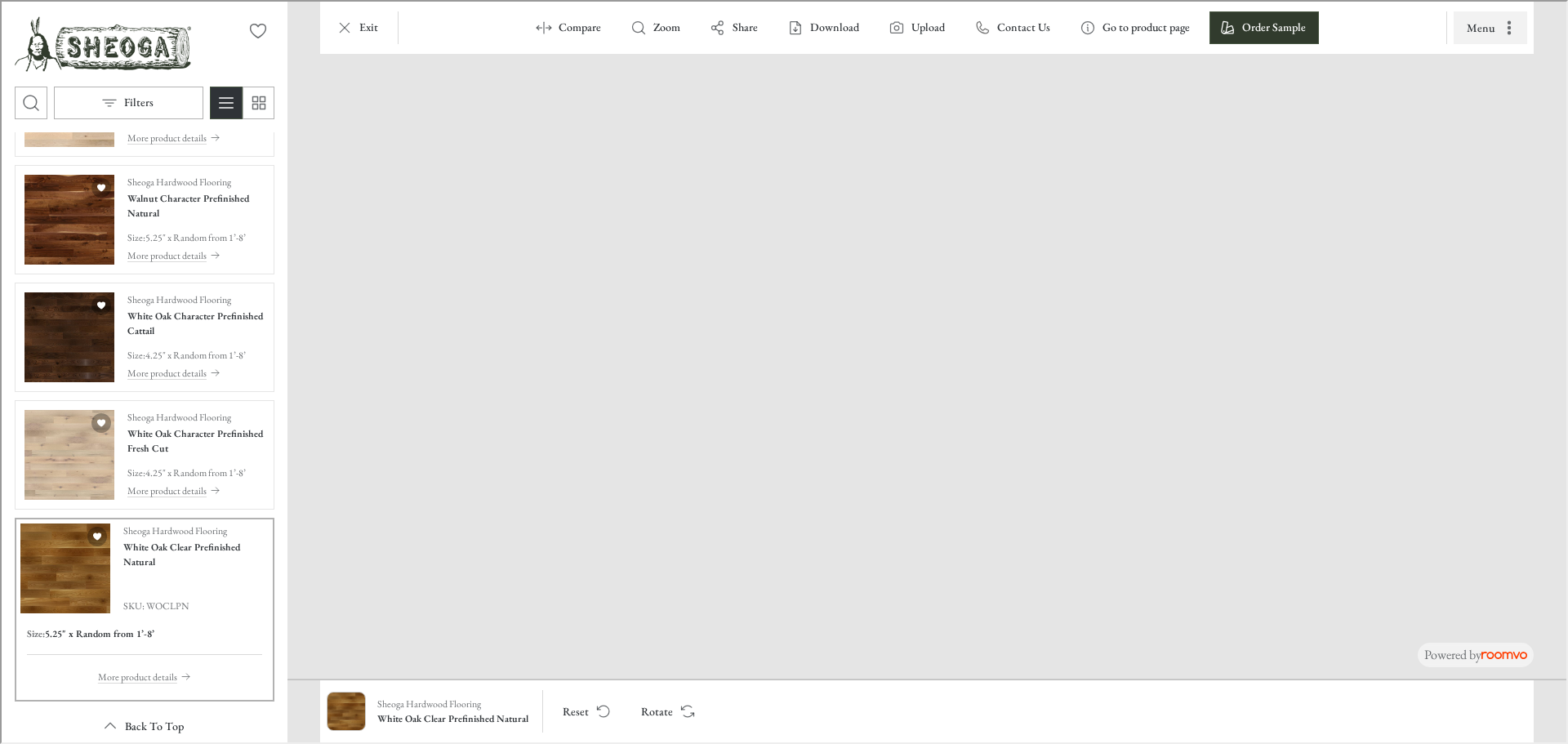
click at [1510, 33] on icon "More actions" at bounding box center [1507, 26] width 16 height 16
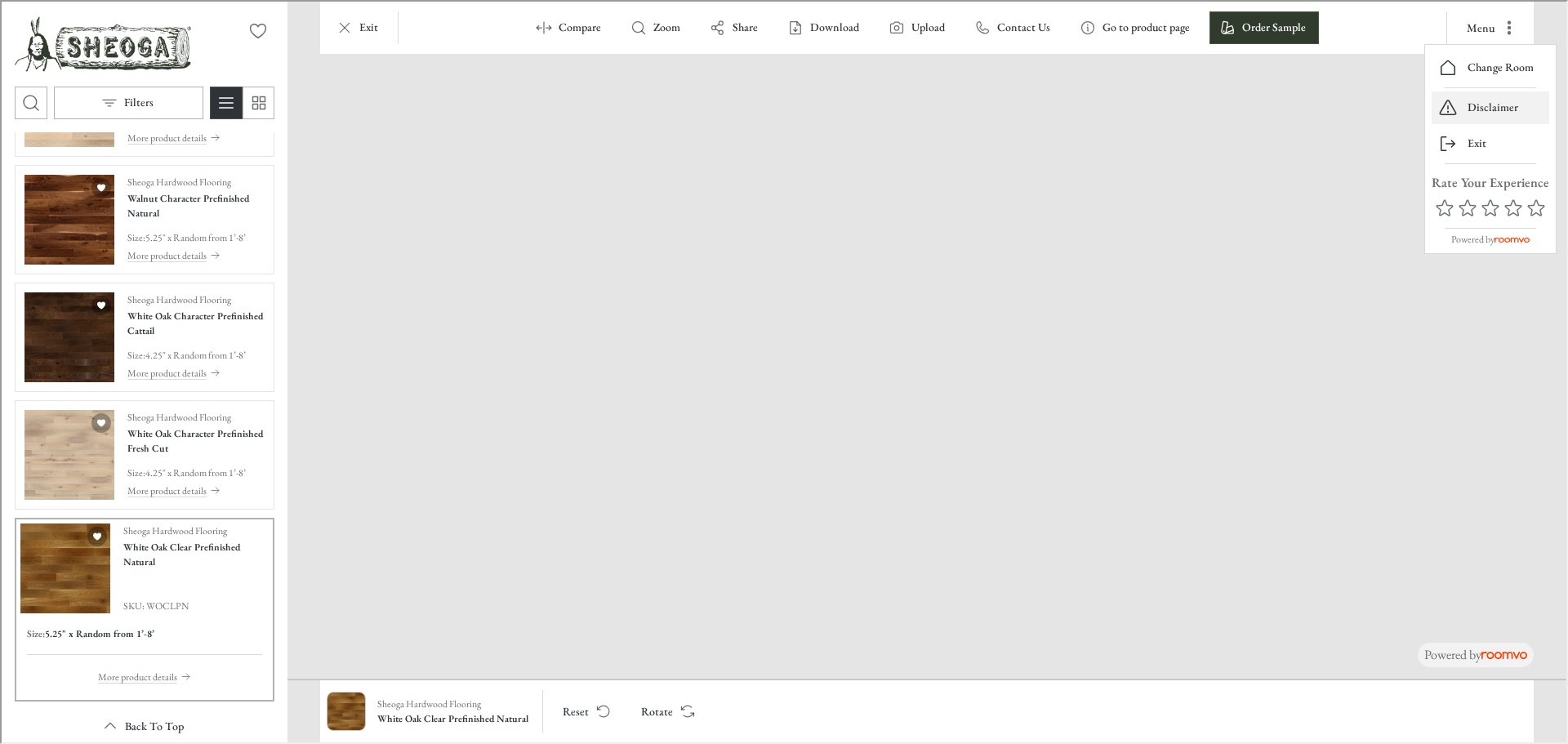
click at [1492, 101] on p "Disclaimer" at bounding box center [1490, 106] width 51 height 16
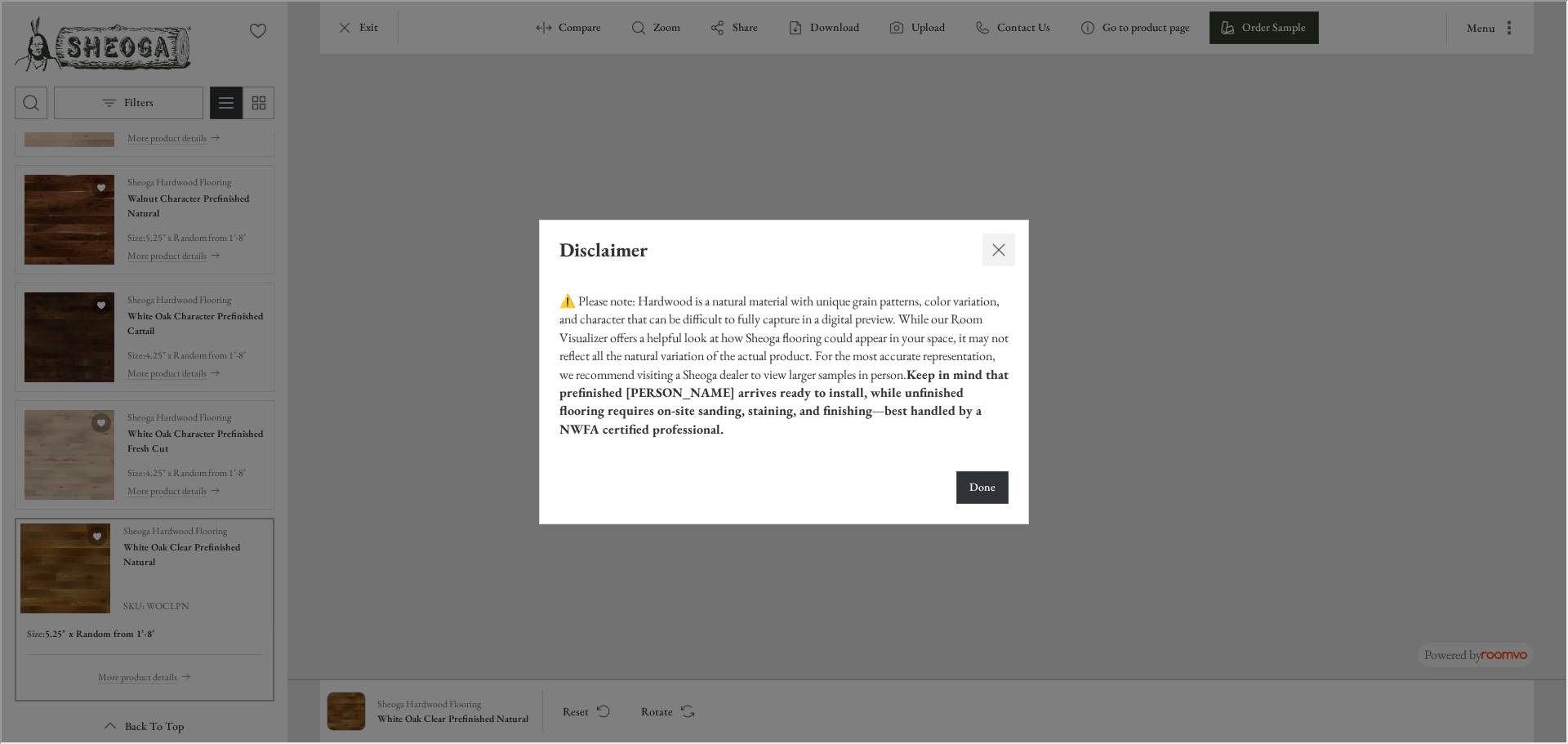
click at [1006, 250] on icon "Close dialog" at bounding box center [997, 248] width 19 height 19
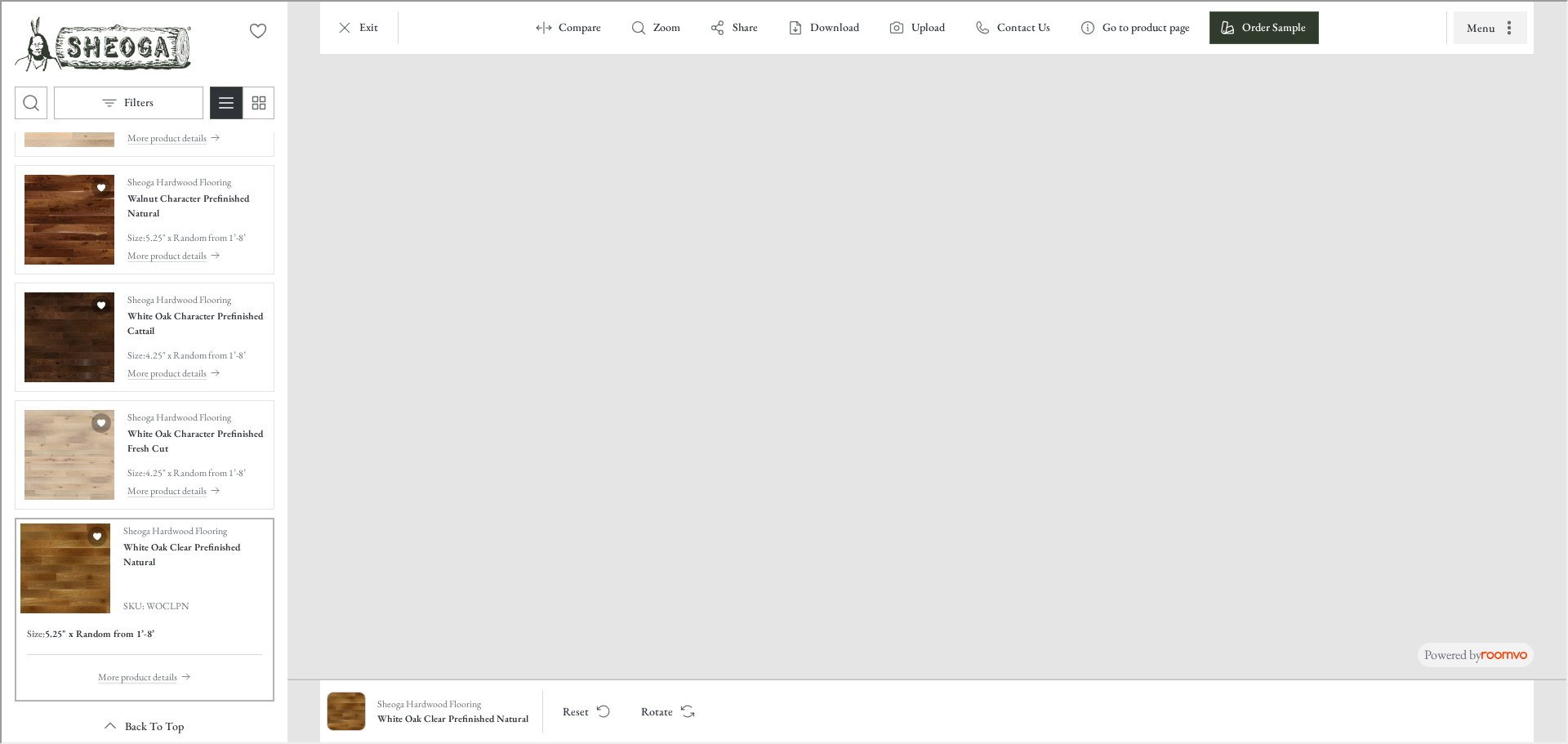
click at [1497, 28] on button "Menu" at bounding box center [1488, 26] width 74 height 33
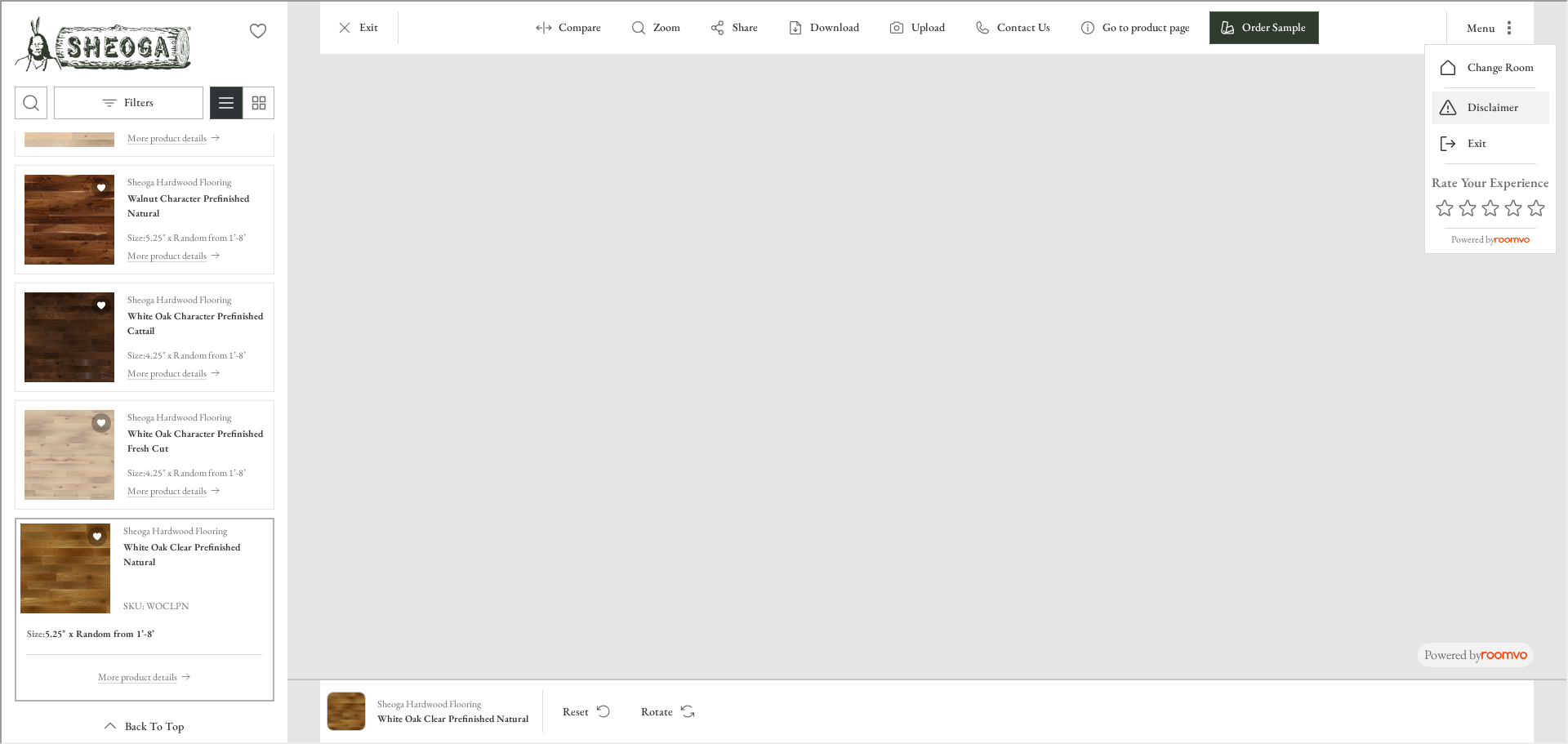
click at [1491, 108] on p "Disclaimer" at bounding box center [1490, 106] width 51 height 16
